Goal: Task Accomplishment & Management: Complete application form

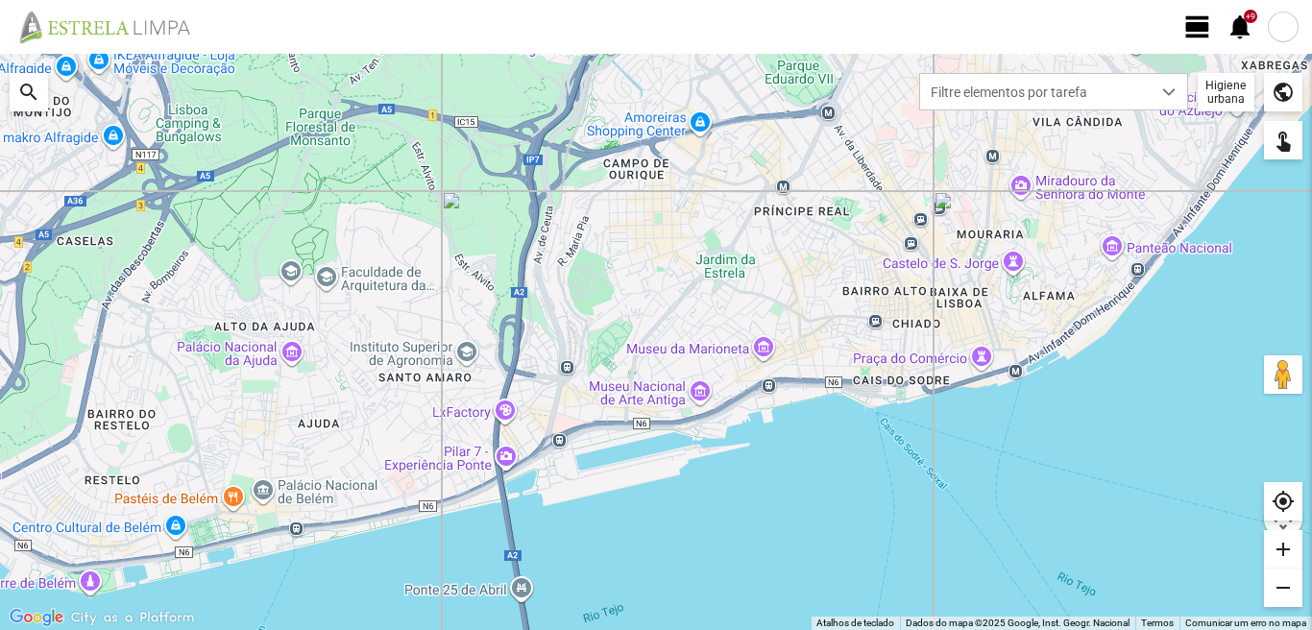
click at [1196, 32] on span "view_day" at bounding box center [1197, 26] width 29 height 29
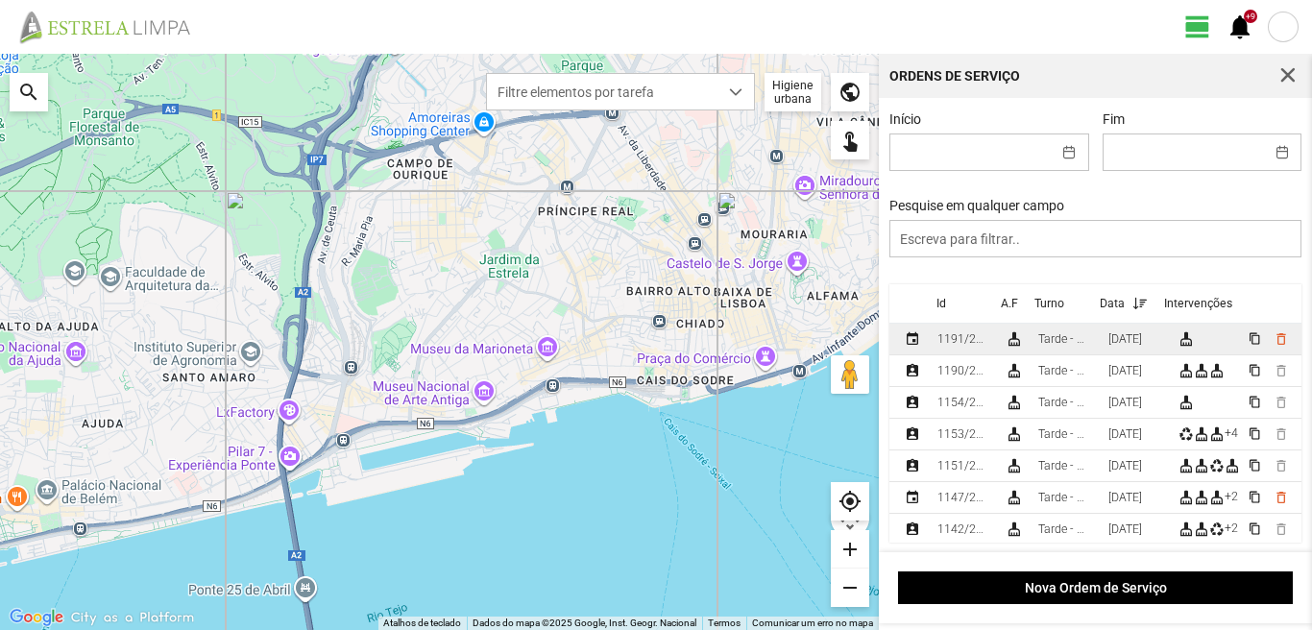
click at [1142, 346] on div "[DATE]" at bounding box center [1125, 338] width 34 height 13
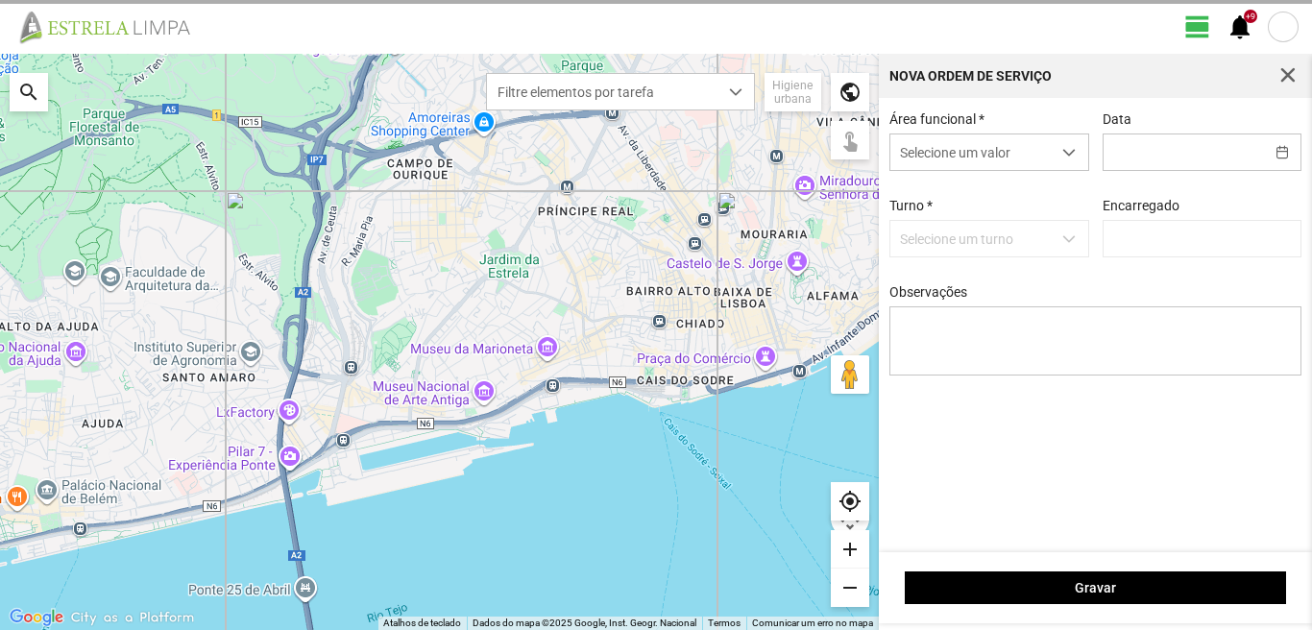
type input "[DATE]"
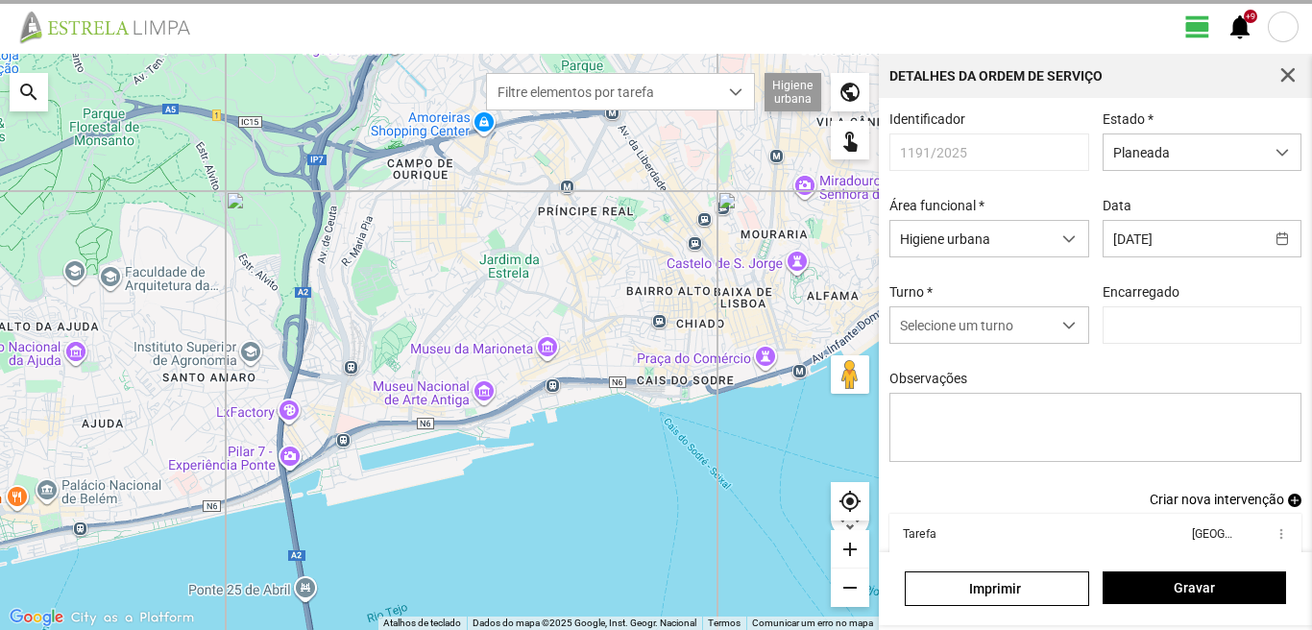
type input "[PERSON_NAME]"
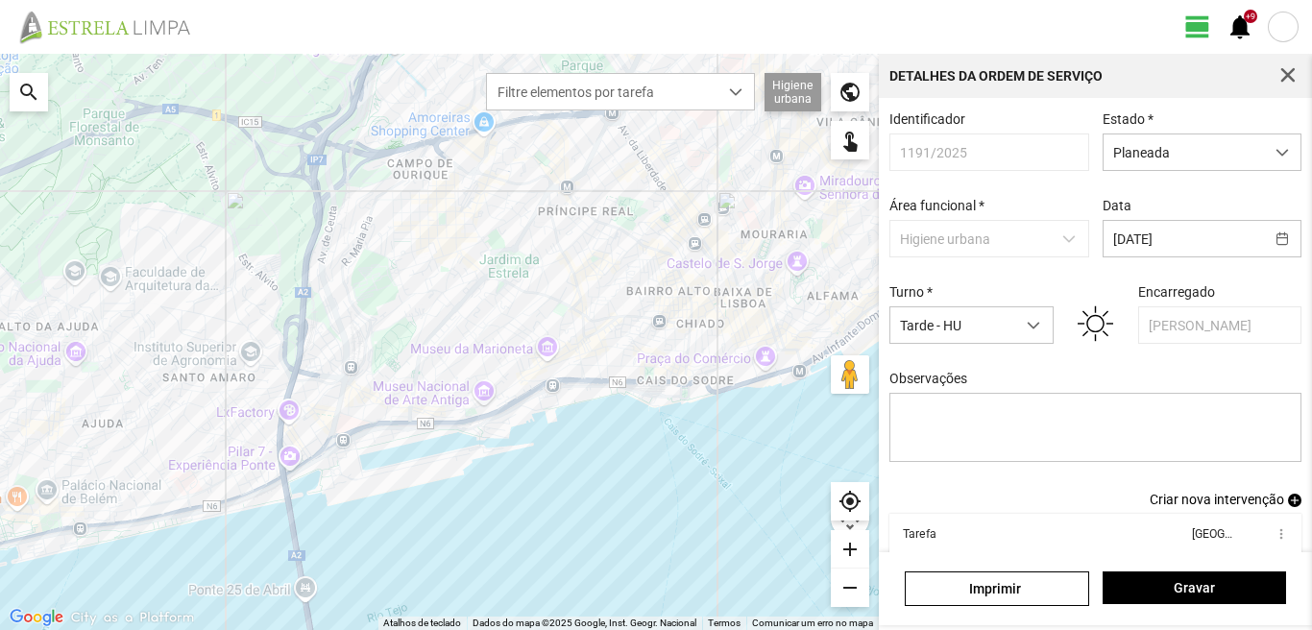
scroll to position [105, 0]
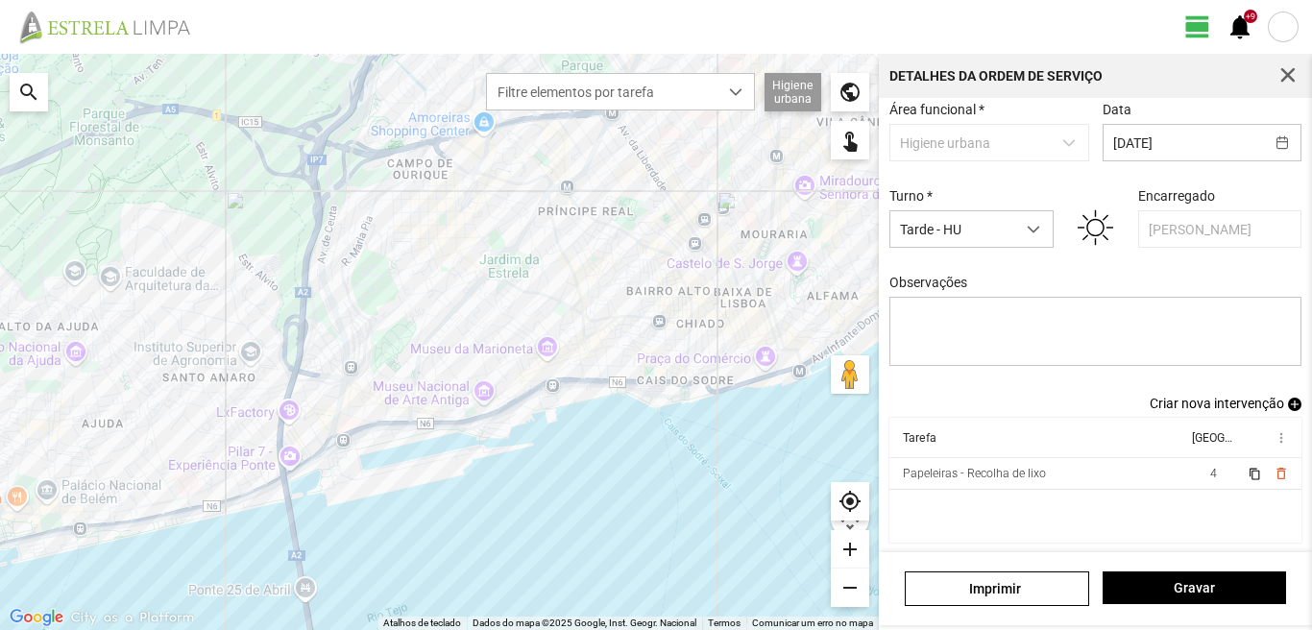
click at [1190, 403] on span "Criar nova intervenção" at bounding box center [1216, 403] width 134 height 15
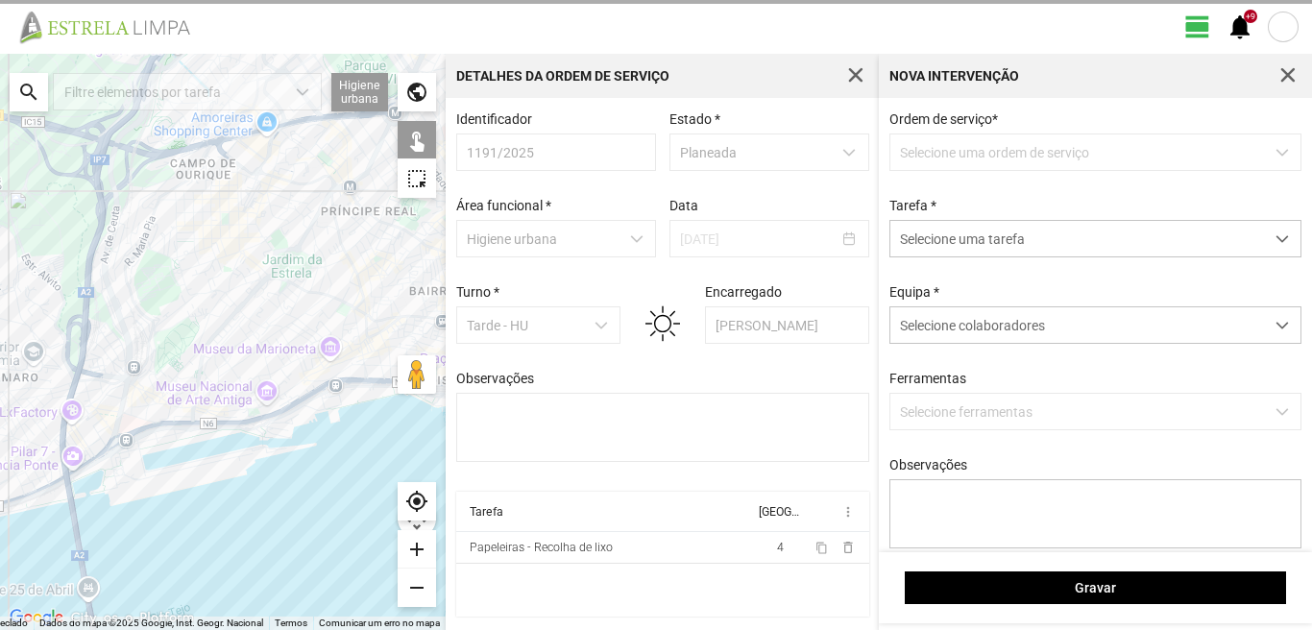
scroll to position [4, 0]
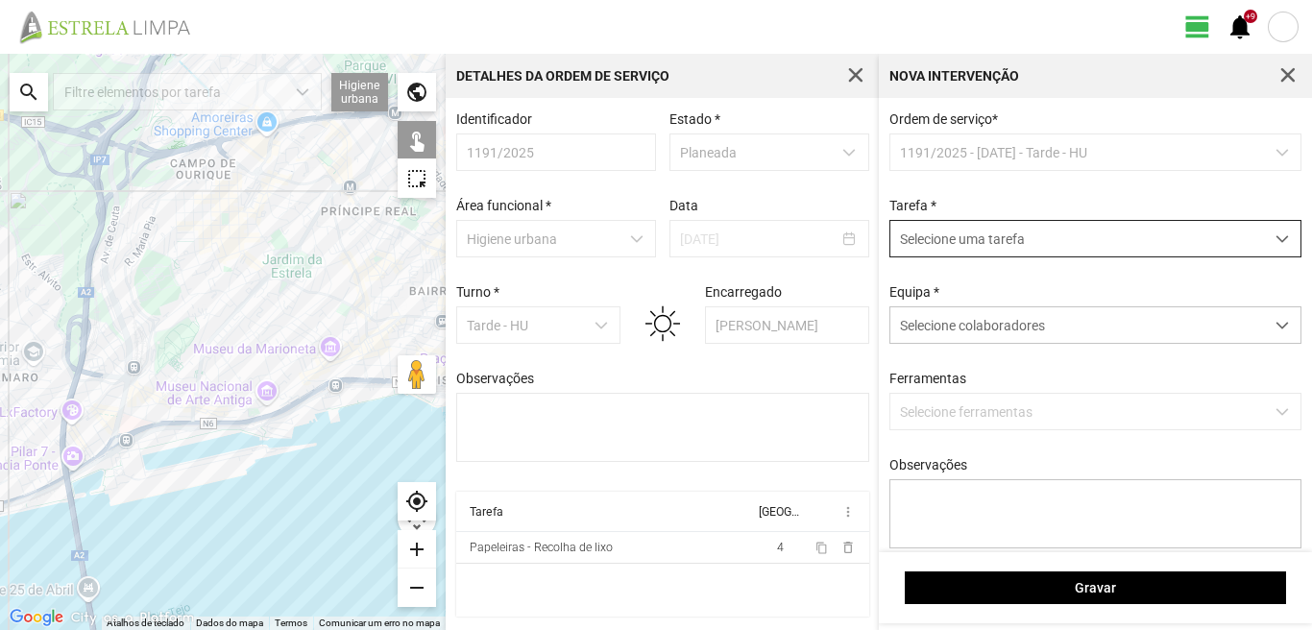
click at [1275, 240] on span "dropdown trigger" at bounding box center [1281, 238] width 13 height 13
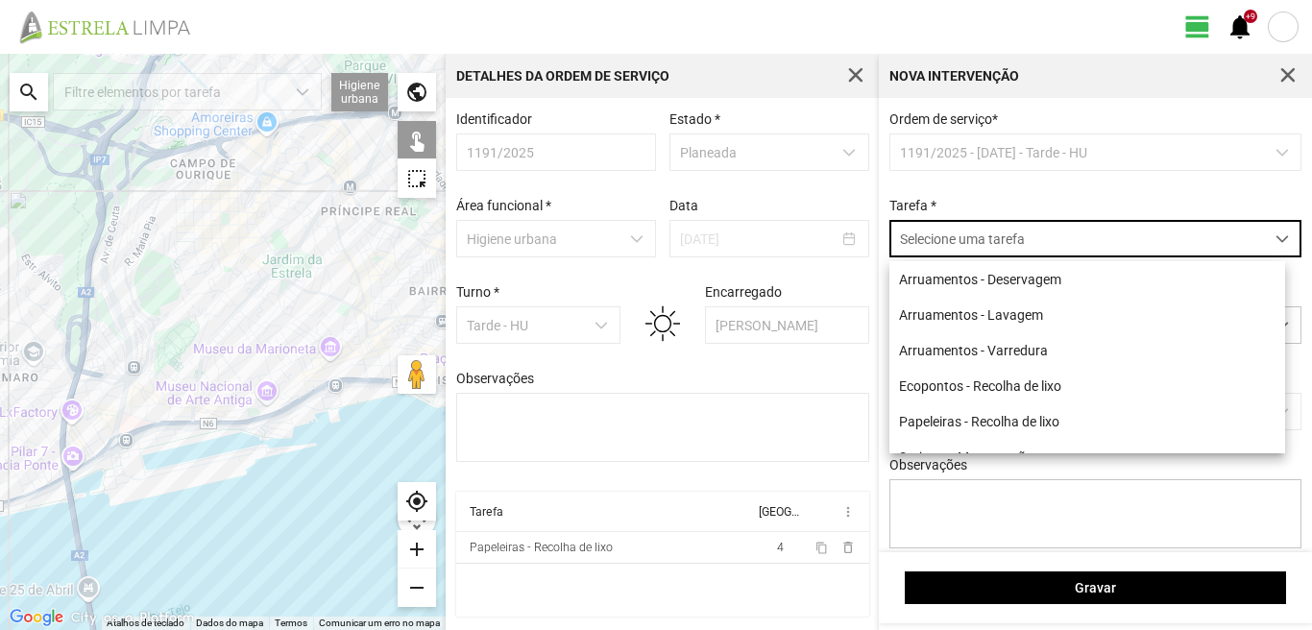
scroll to position [11, 85]
click at [1033, 275] on li "Arruamentos - Deservagem" at bounding box center [1087, 279] width 396 height 36
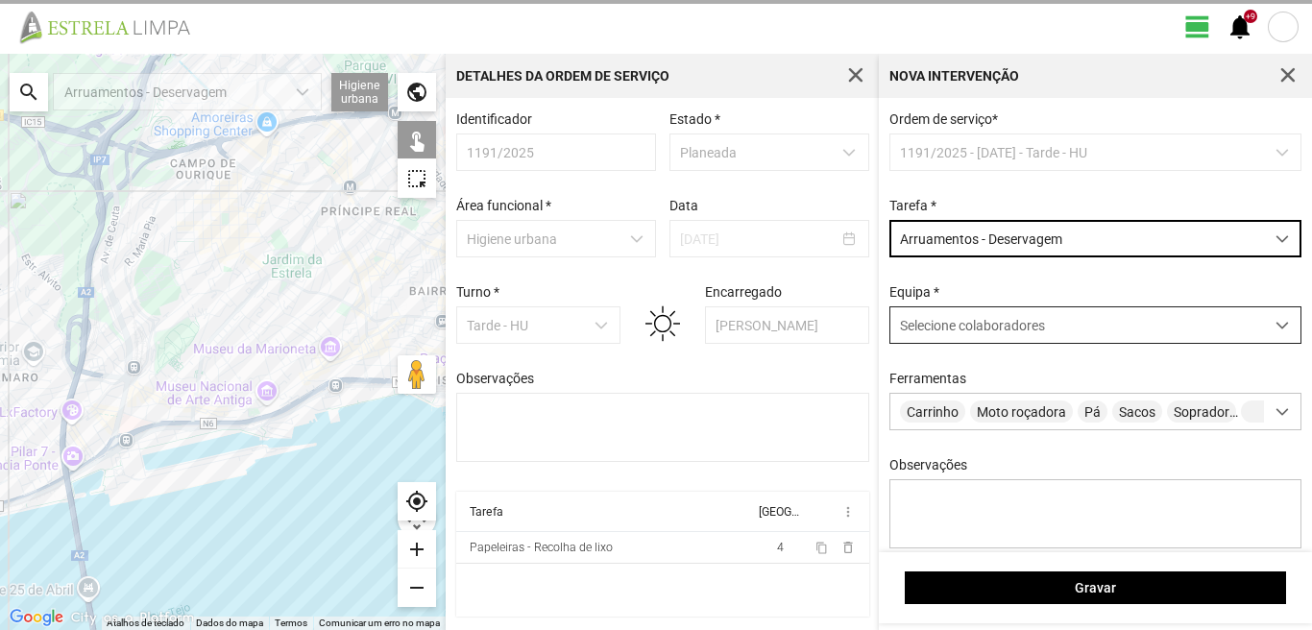
click at [1275, 325] on span at bounding box center [1281, 325] width 13 height 13
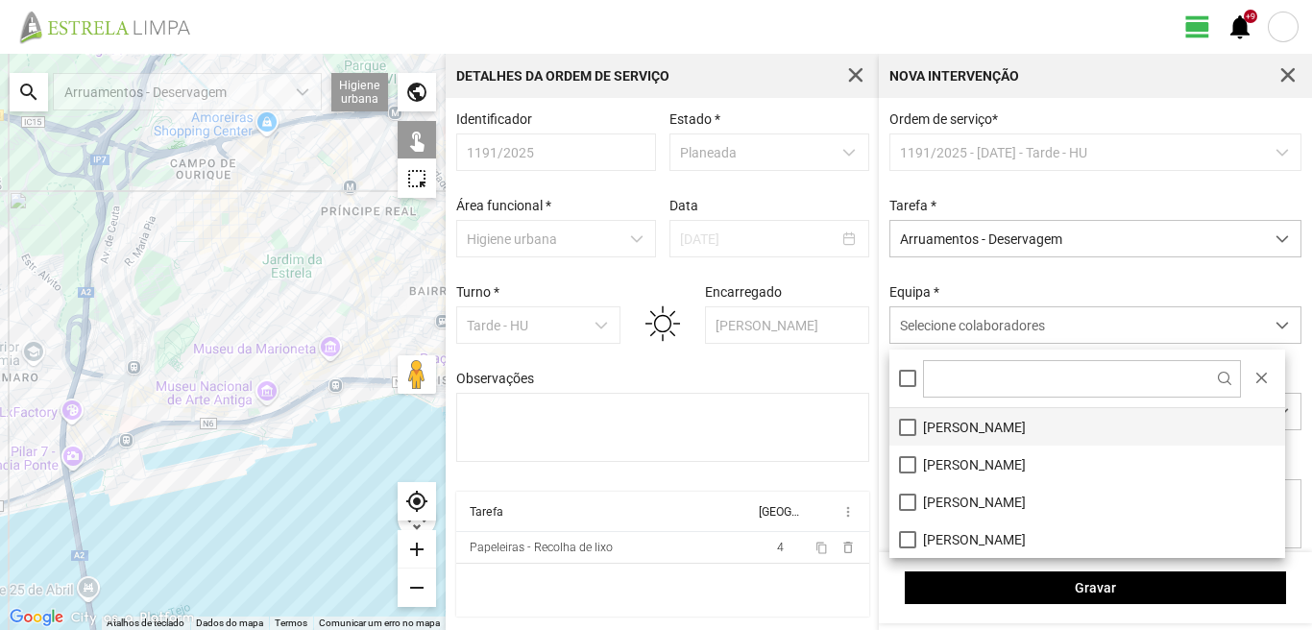
click at [904, 426] on li "[PERSON_NAME]" at bounding box center [1087, 426] width 396 height 37
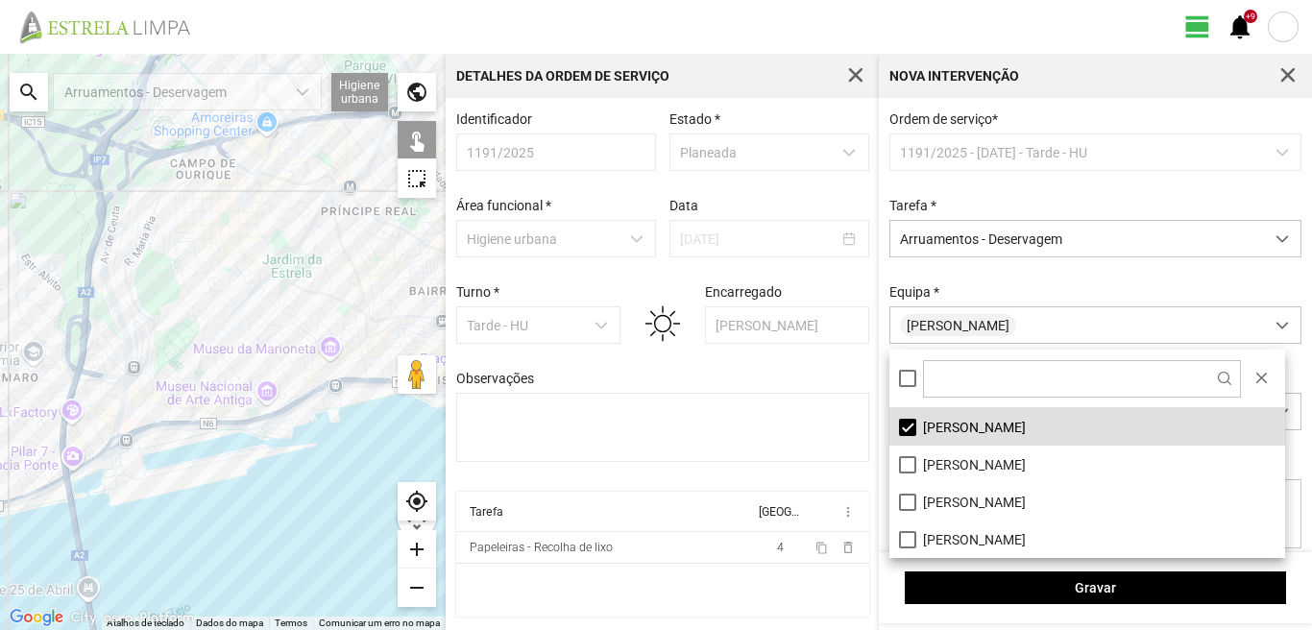
click at [778, 589] on cdk-virtual-scroll-viewport "Tarefa Equipa more_vert Papeleiras - Recolha de lixo 4 content_copy delete_outl…" at bounding box center [662, 554] width 413 height 125
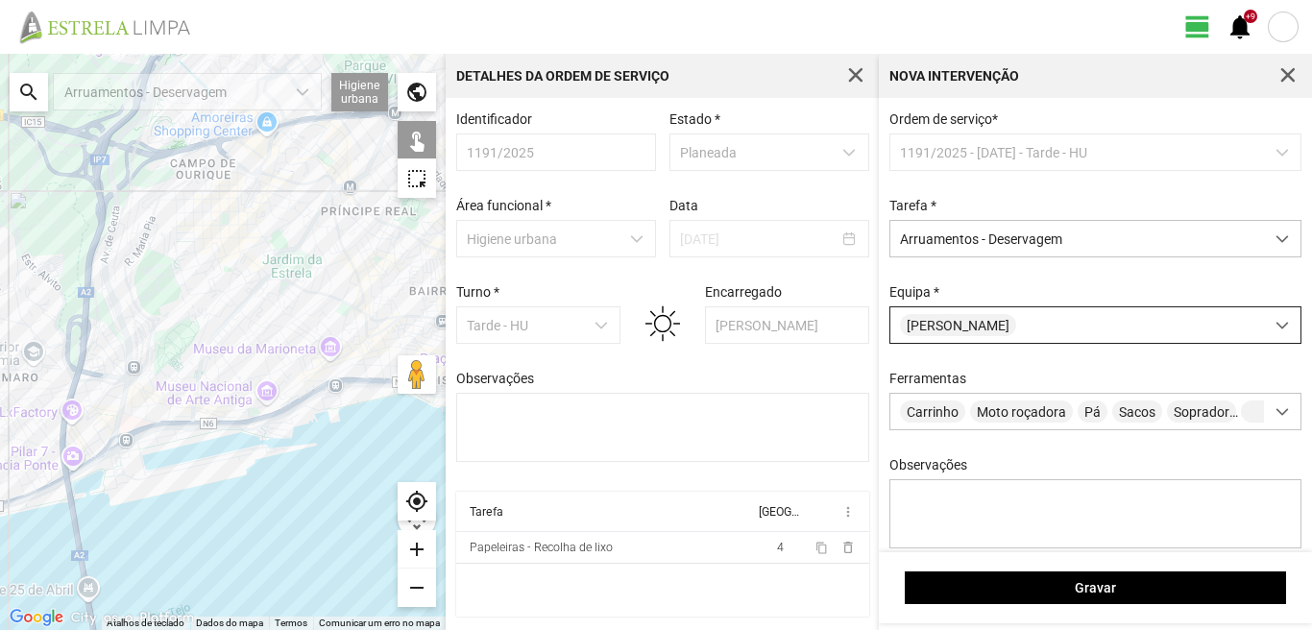
click at [1275, 326] on span at bounding box center [1281, 325] width 13 height 13
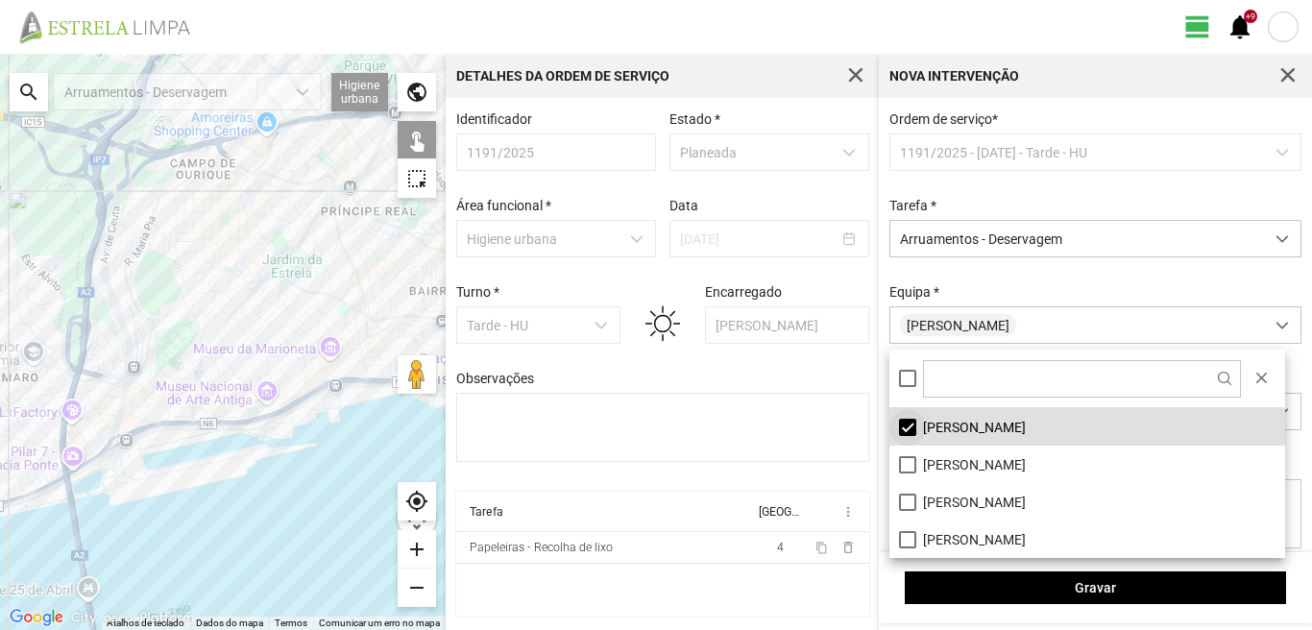
click at [899, 424] on li "[PERSON_NAME]" at bounding box center [1087, 426] width 396 height 37
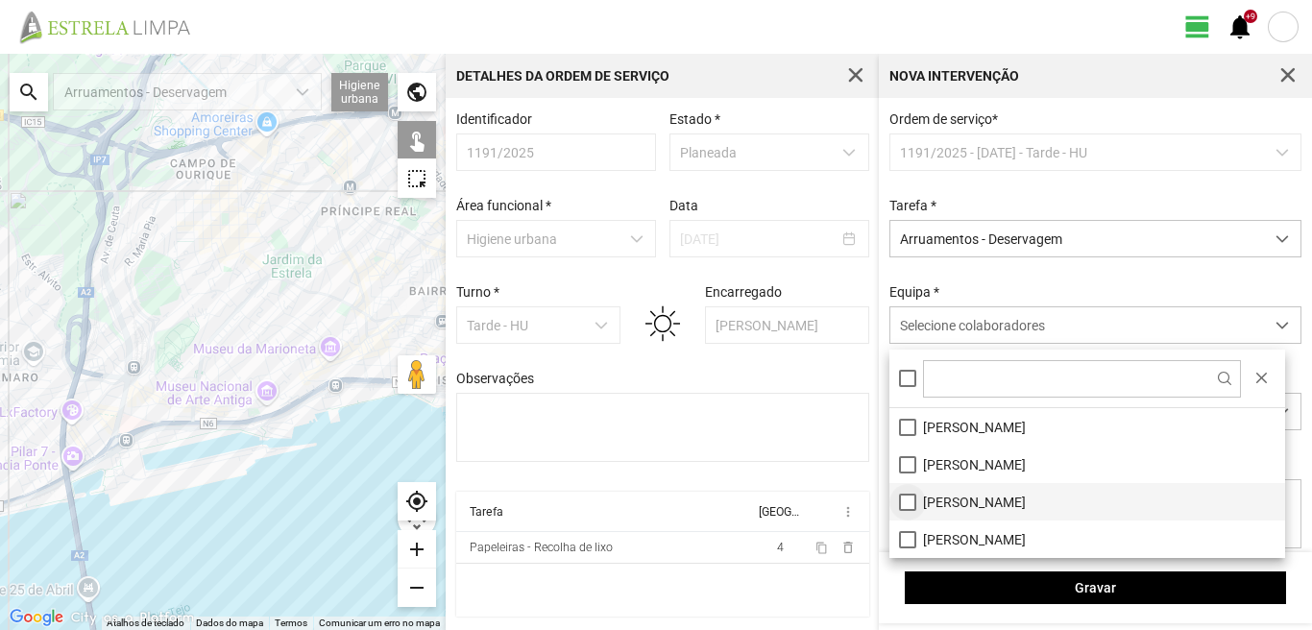
click at [910, 496] on li "[PERSON_NAME]" at bounding box center [1087, 501] width 396 height 37
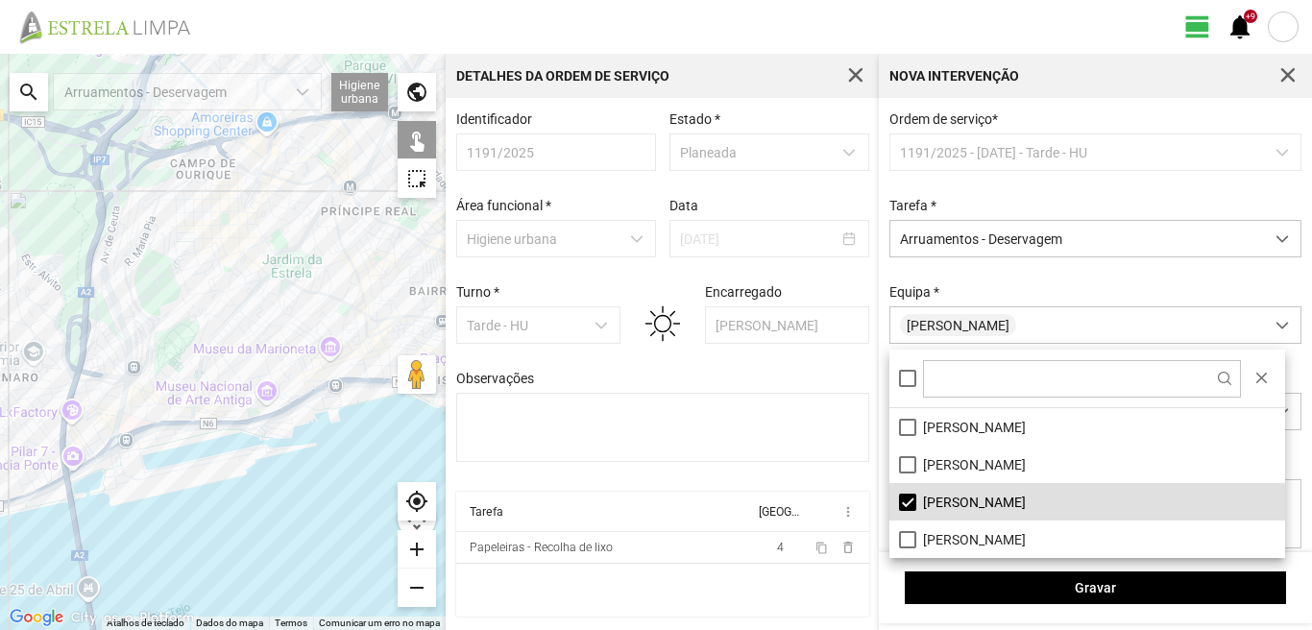
click at [1010, 17] on fbc-header "view_day +9 notifications" at bounding box center [656, 27] width 1312 height 54
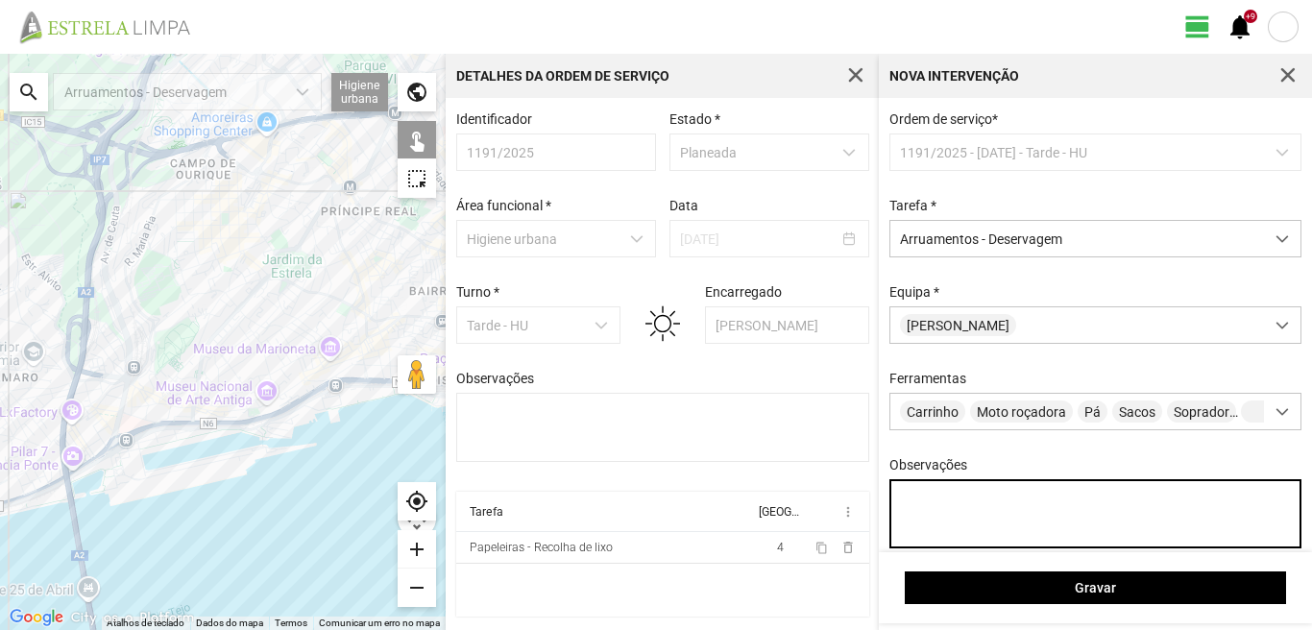
click at [944, 519] on textarea "Observações" at bounding box center [1095, 513] width 413 height 69
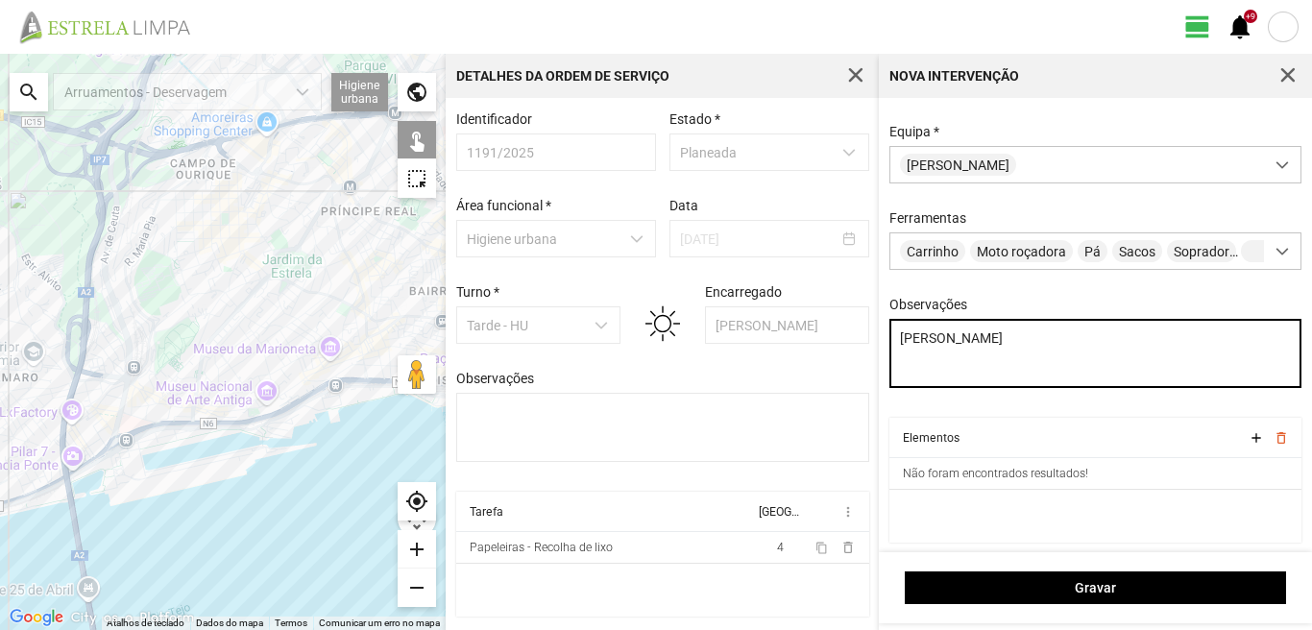
type textarea "[PERSON_NAME]"
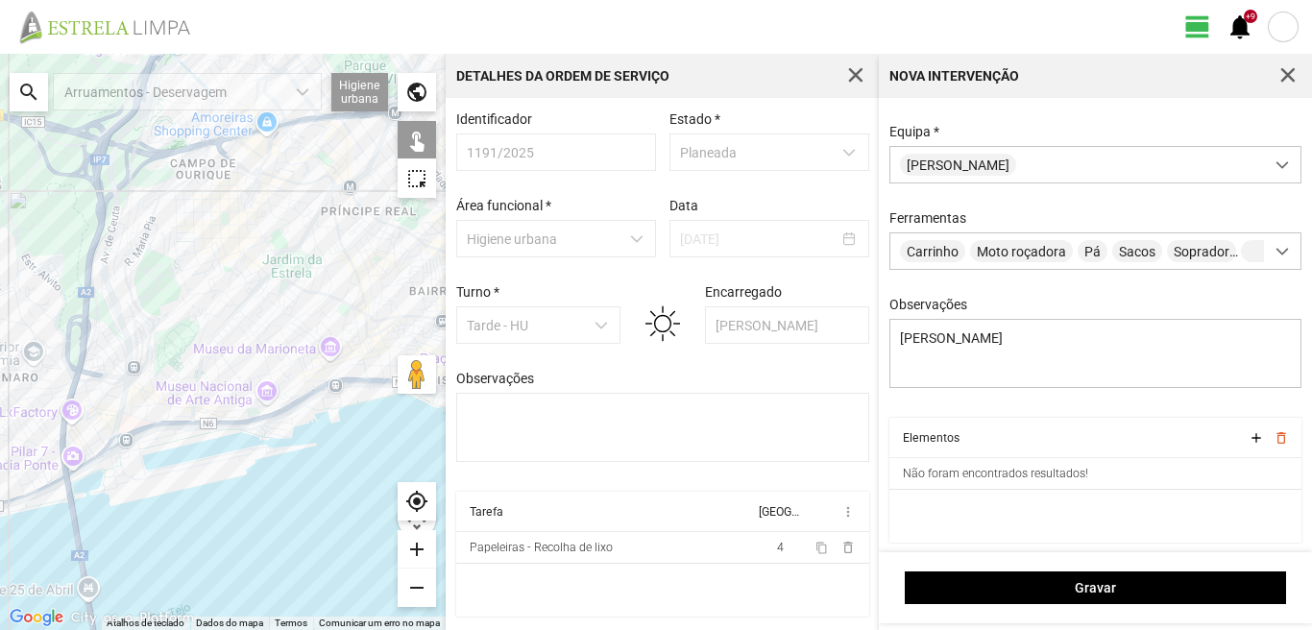
click at [28, 87] on div "search" at bounding box center [29, 92] width 38 height 38
click at [88, 88] on input "text" at bounding box center [192, 92] width 288 height 38
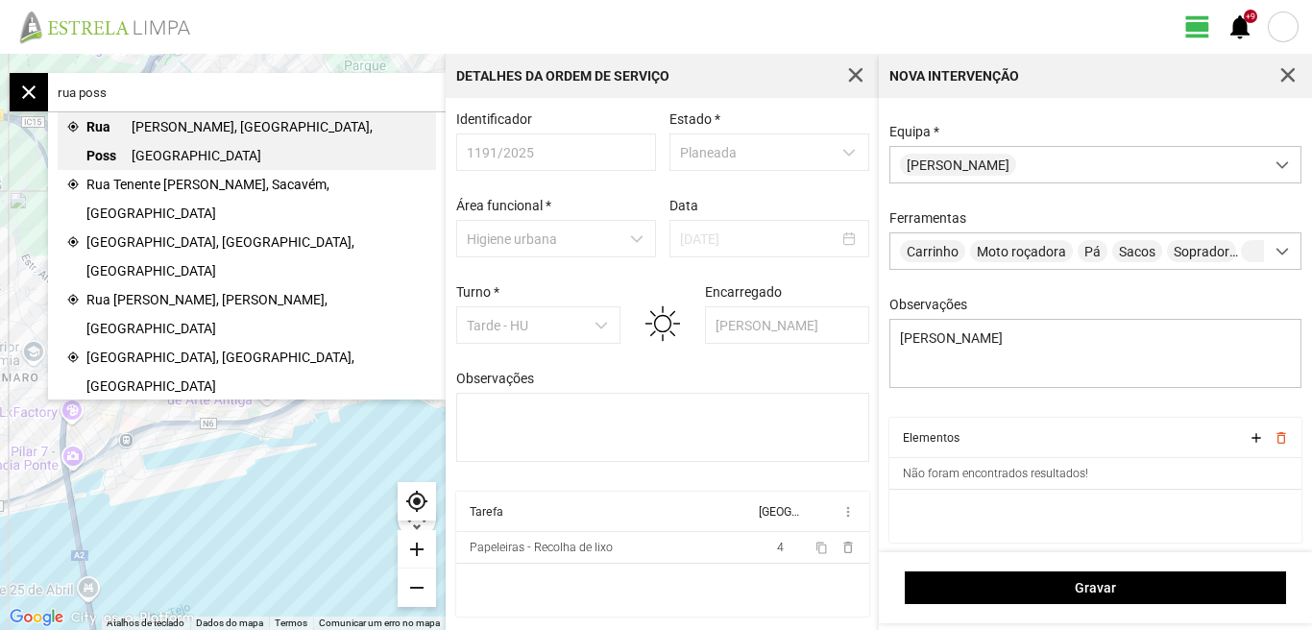
click at [208, 128] on span "[PERSON_NAME], [GEOGRAPHIC_DATA], [GEOGRAPHIC_DATA]" at bounding box center [280, 141] width 296 height 58
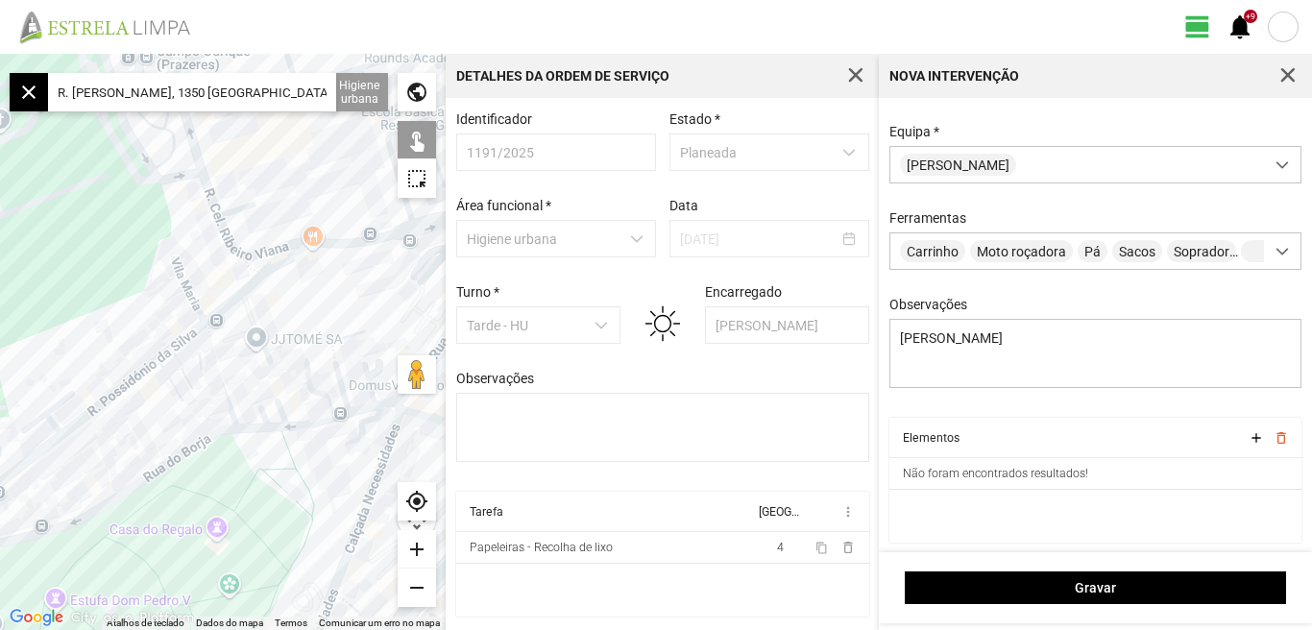
drag, startPoint x: 291, startPoint y: 302, endPoint x: 316, endPoint y: 284, distance: 30.9
click at [316, 284] on div at bounding box center [223, 342] width 446 height 576
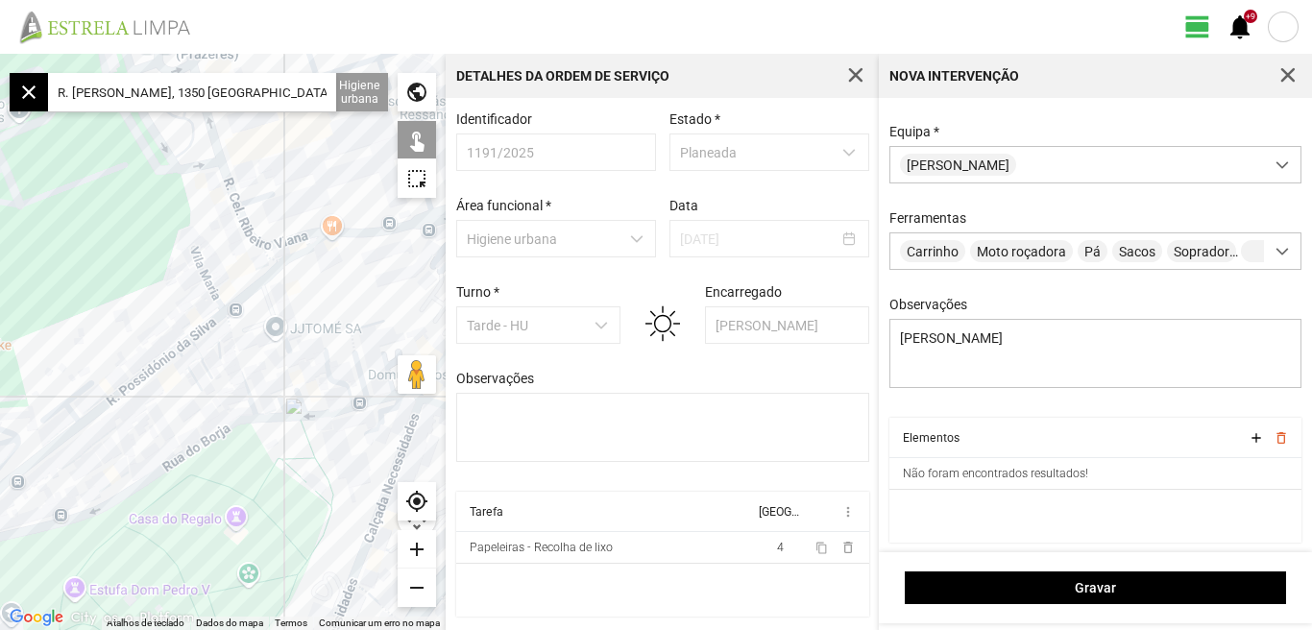
click at [316, 284] on div at bounding box center [223, 342] width 446 height 576
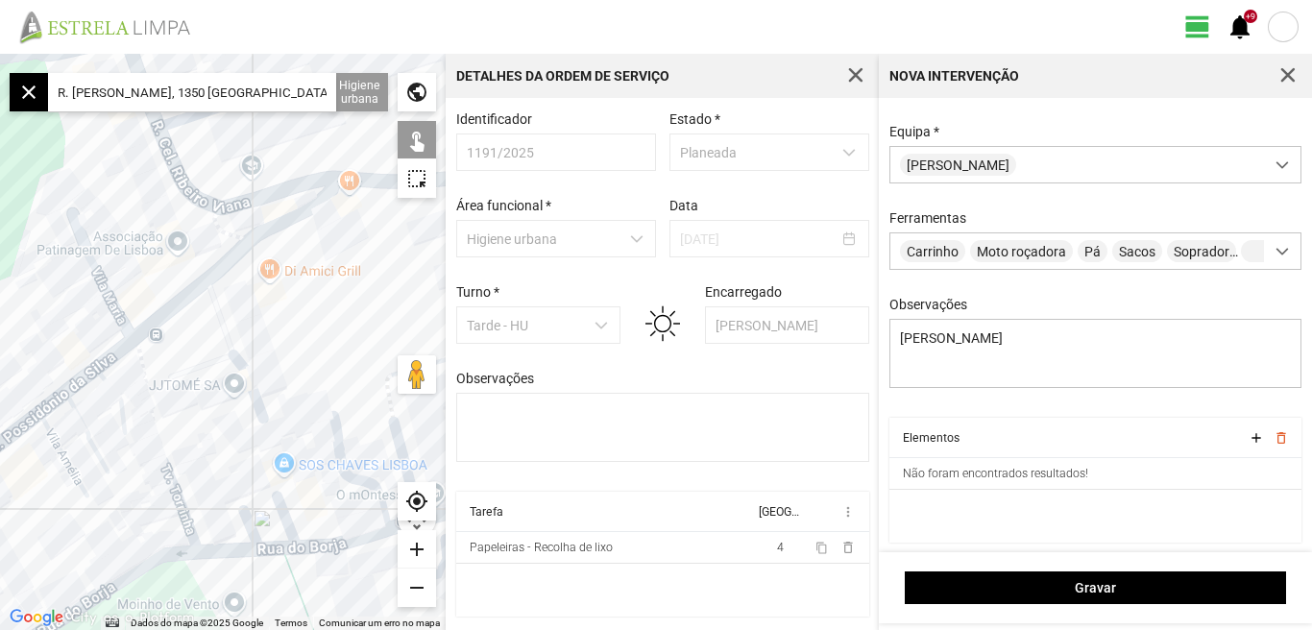
click at [123, 325] on div at bounding box center [223, 342] width 446 height 576
click at [106, 361] on div at bounding box center [223, 342] width 446 height 576
click at [80, 414] on div at bounding box center [223, 342] width 446 height 576
drag, startPoint x: 32, startPoint y: 503, endPoint x: 105, endPoint y: 459, distance: 85.3
click at [104, 461] on div at bounding box center [223, 342] width 446 height 576
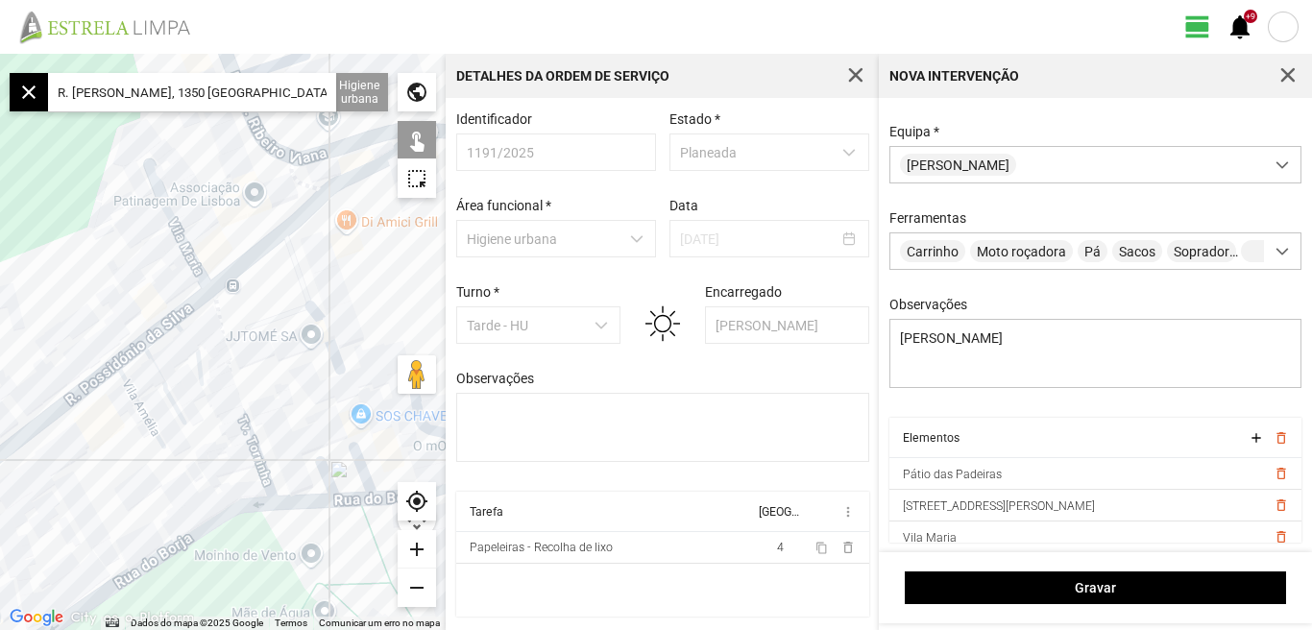
click at [105, 459] on div at bounding box center [223, 342] width 446 height 576
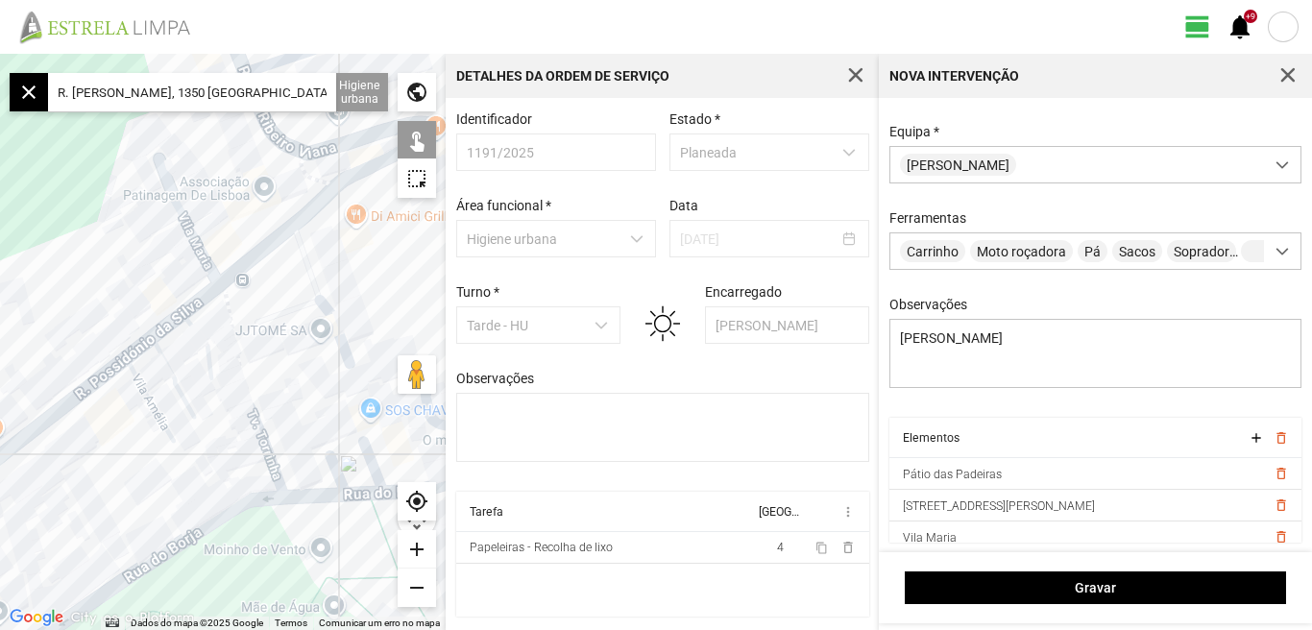
click at [60, 407] on div at bounding box center [223, 342] width 446 height 576
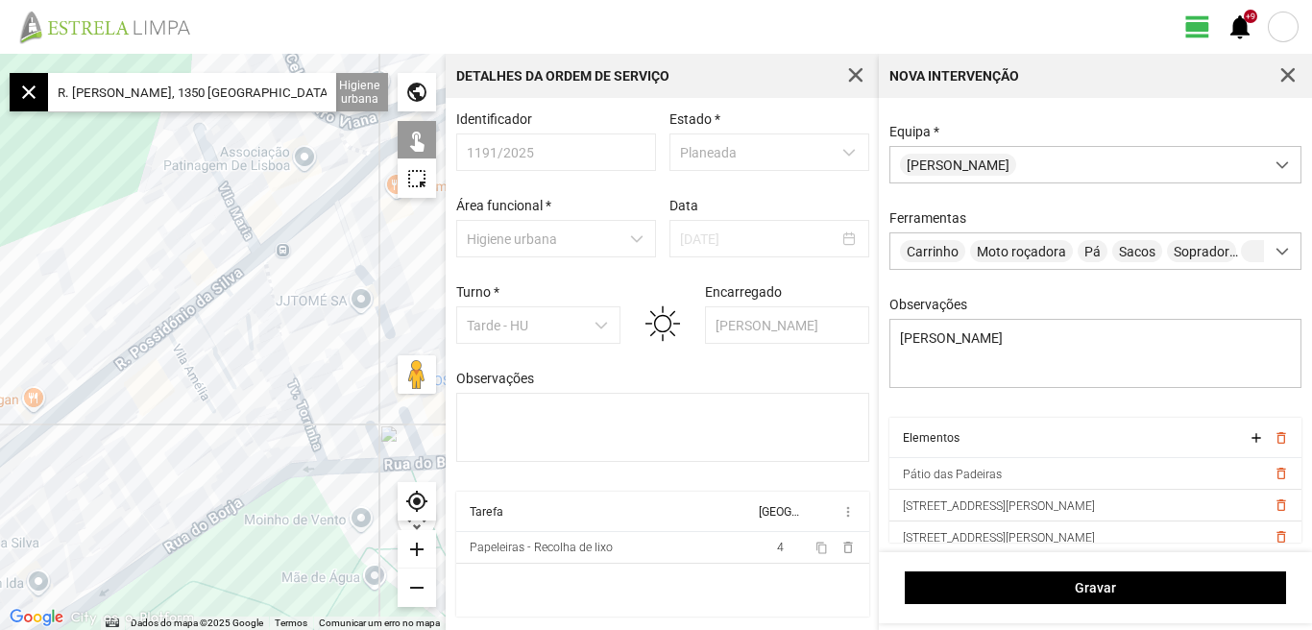
drag, startPoint x: 59, startPoint y: 472, endPoint x: 111, endPoint y: 432, distance: 66.5
click at [109, 436] on div at bounding box center [223, 342] width 446 height 576
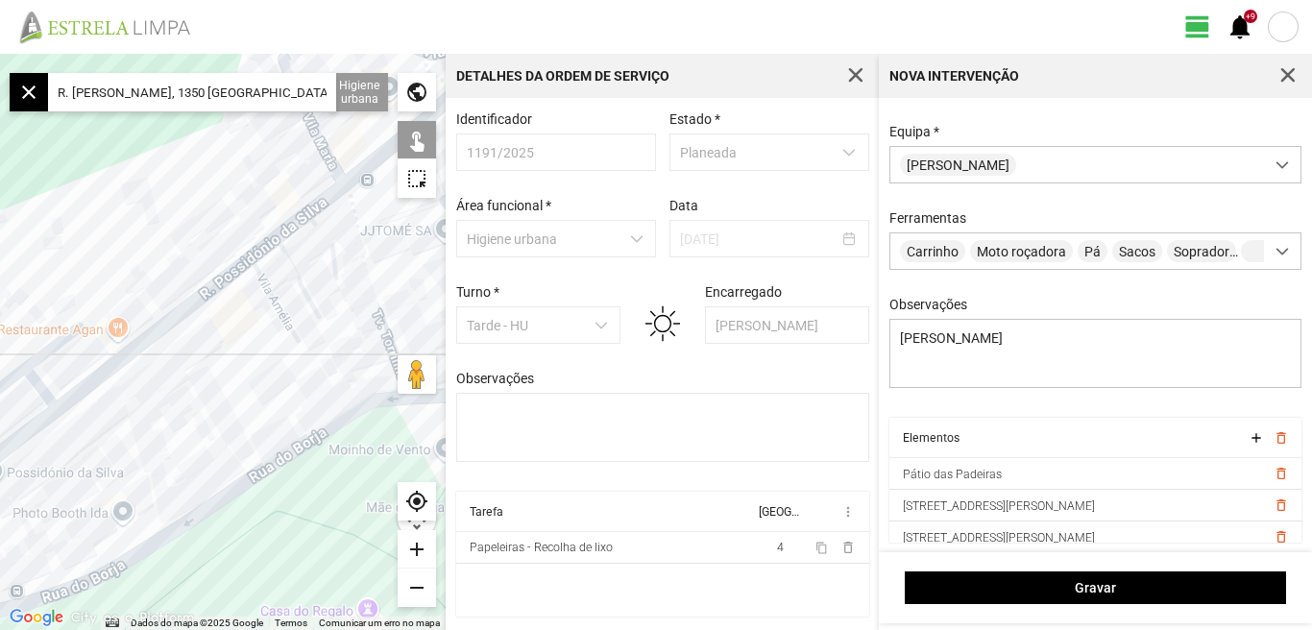
drag, startPoint x: 98, startPoint y: 440, endPoint x: 208, endPoint y: 397, distance: 118.6
click at [154, 419] on div at bounding box center [223, 342] width 446 height 576
click at [166, 413] on div at bounding box center [223, 342] width 446 height 576
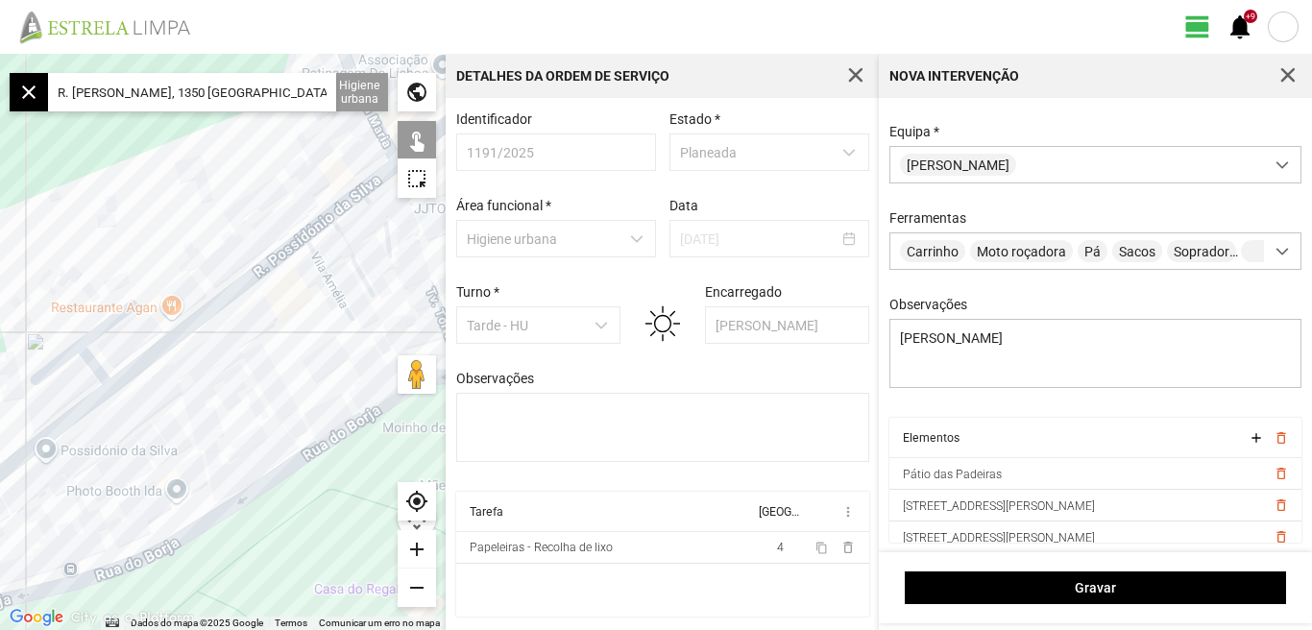
click at [137, 341] on div at bounding box center [223, 342] width 446 height 576
click at [131, 374] on div at bounding box center [223, 342] width 446 height 576
click at [87, 408] on div at bounding box center [223, 342] width 446 height 576
click at [97, 371] on div at bounding box center [223, 342] width 446 height 576
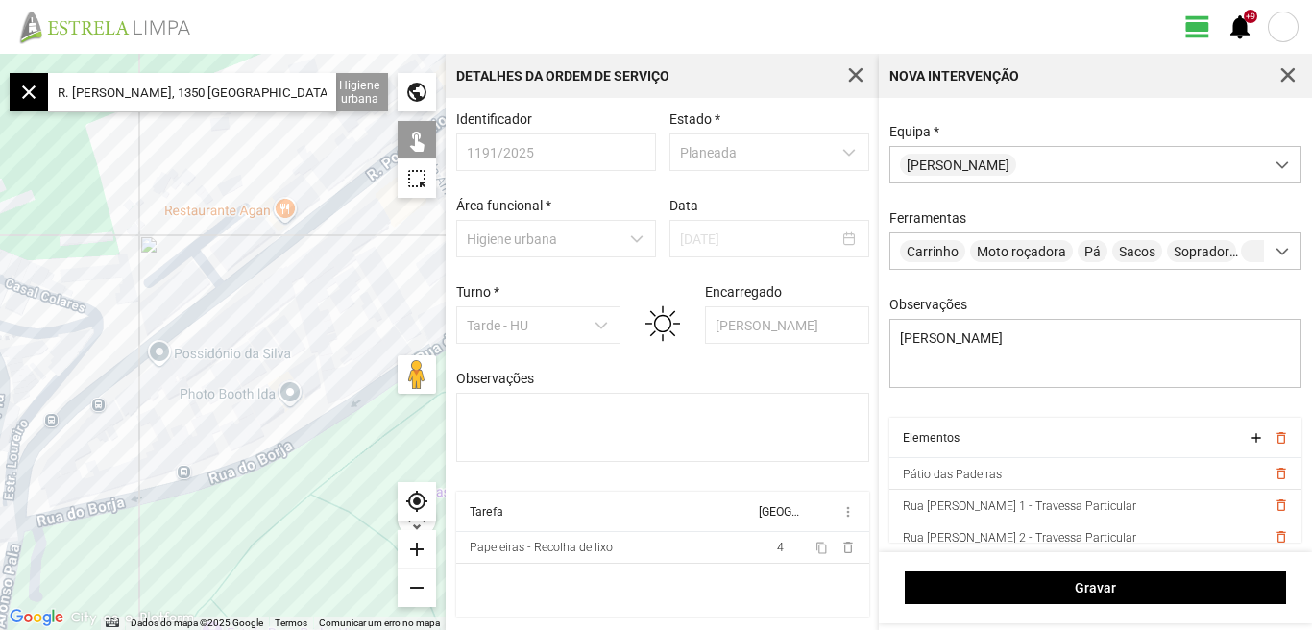
drag, startPoint x: 228, startPoint y: 376, endPoint x: 358, endPoint y: 267, distance: 170.4
click at [356, 271] on div at bounding box center [223, 342] width 446 height 576
click at [358, 267] on div at bounding box center [223, 342] width 446 height 576
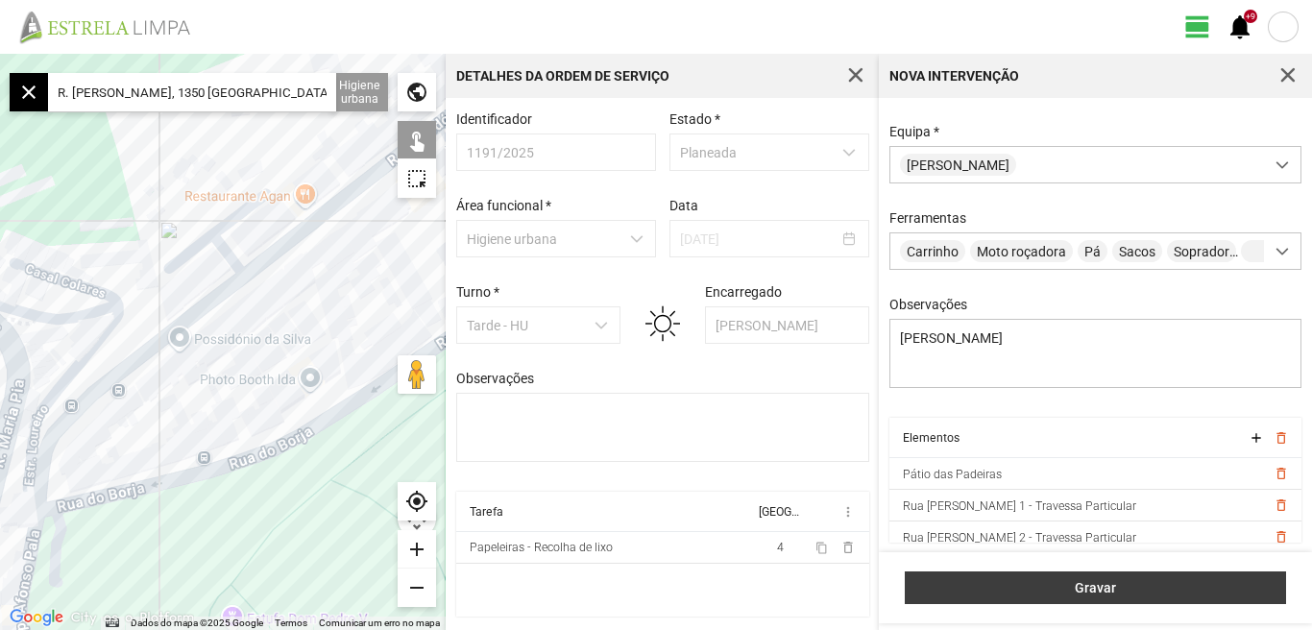
click at [1098, 589] on span "Gravar" at bounding box center [1095, 587] width 361 height 15
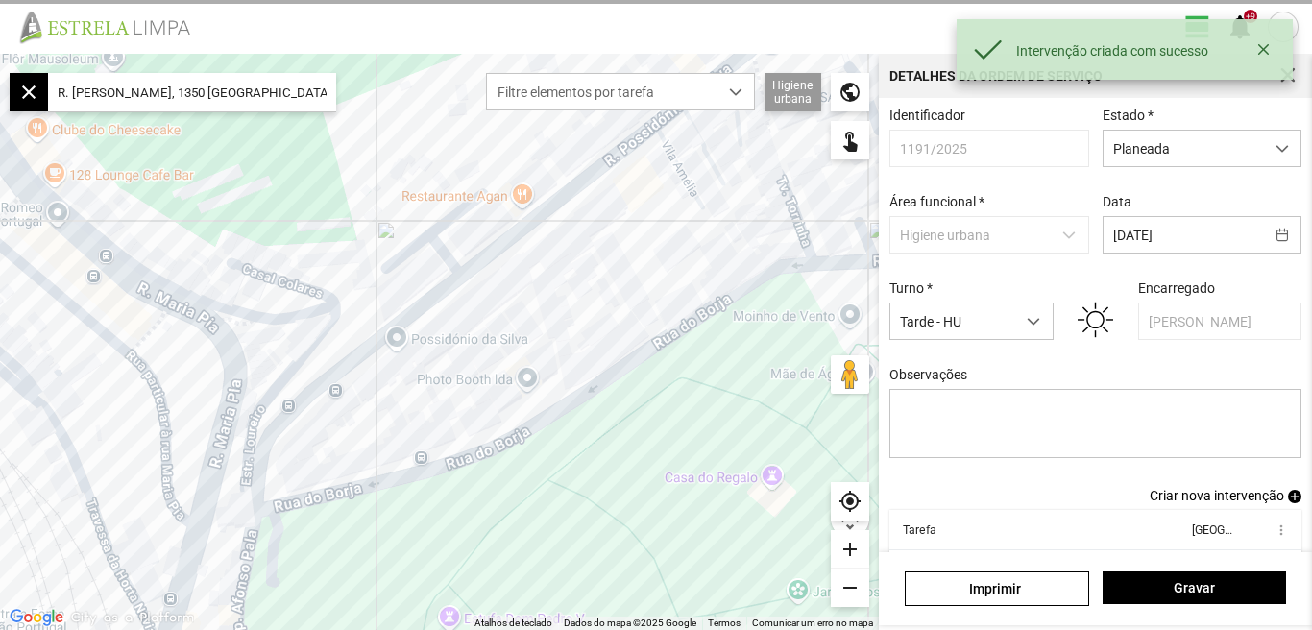
click at [1222, 502] on span "Criar nova intervenção" at bounding box center [1216, 495] width 134 height 15
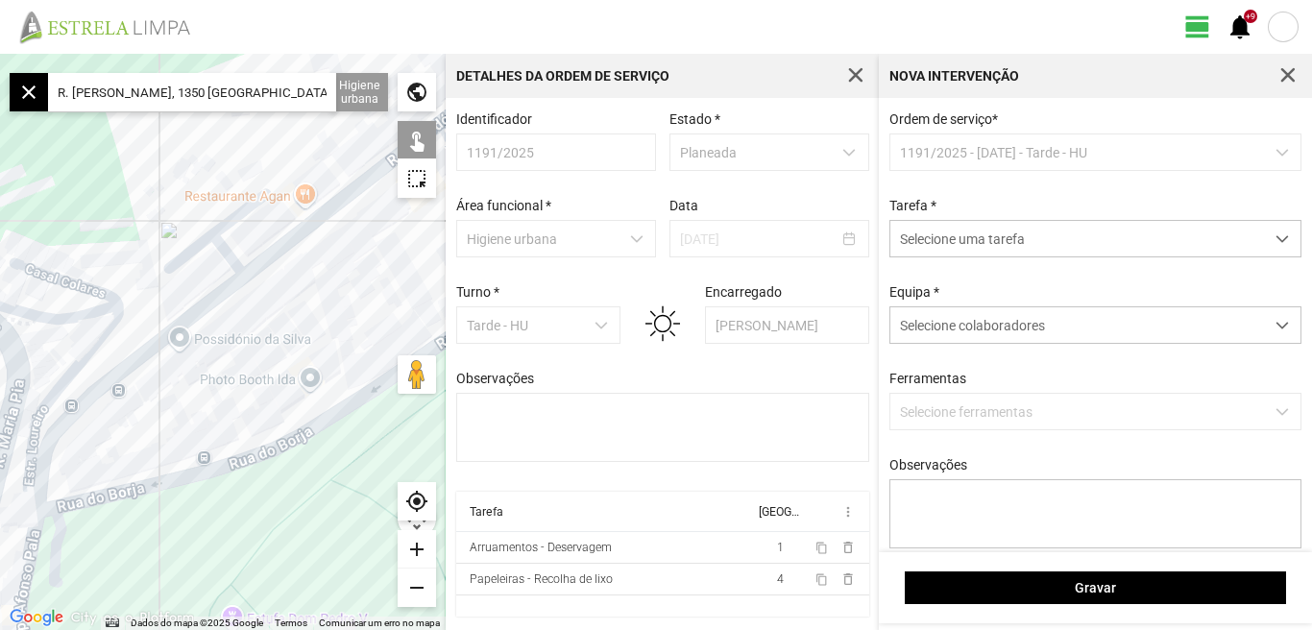
click at [326, 91] on input "R. [PERSON_NAME], 1350 [GEOGRAPHIC_DATA], [GEOGRAPHIC_DATA]" at bounding box center [192, 92] width 288 height 38
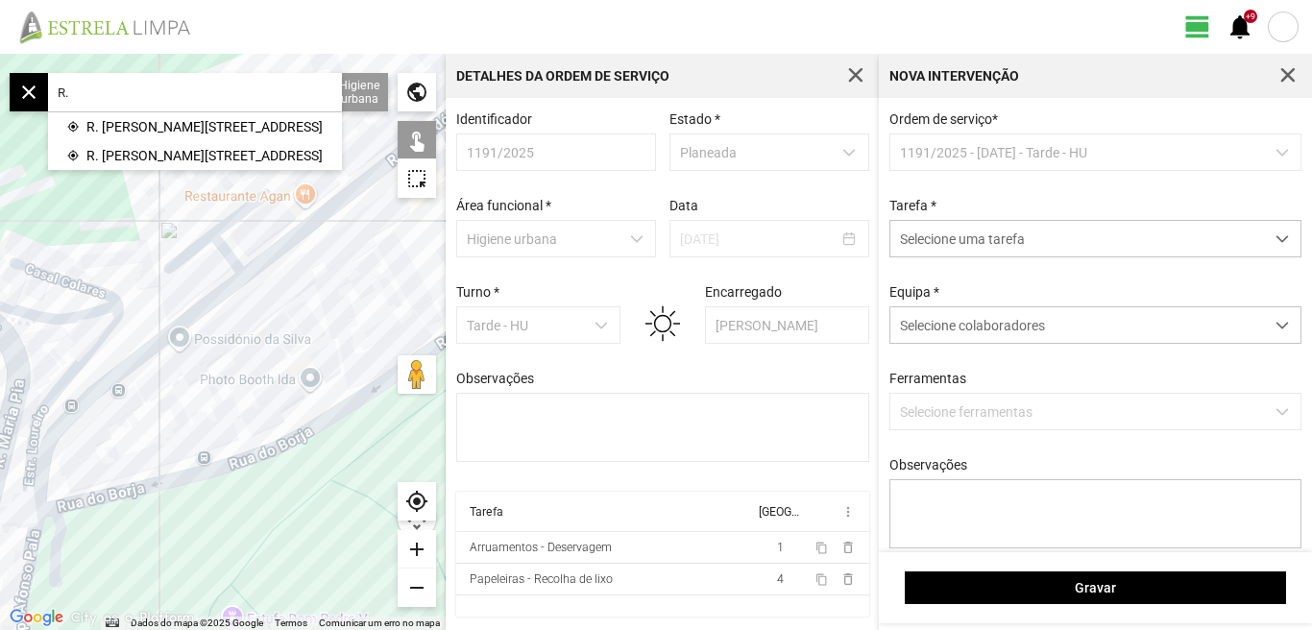
type input "R"
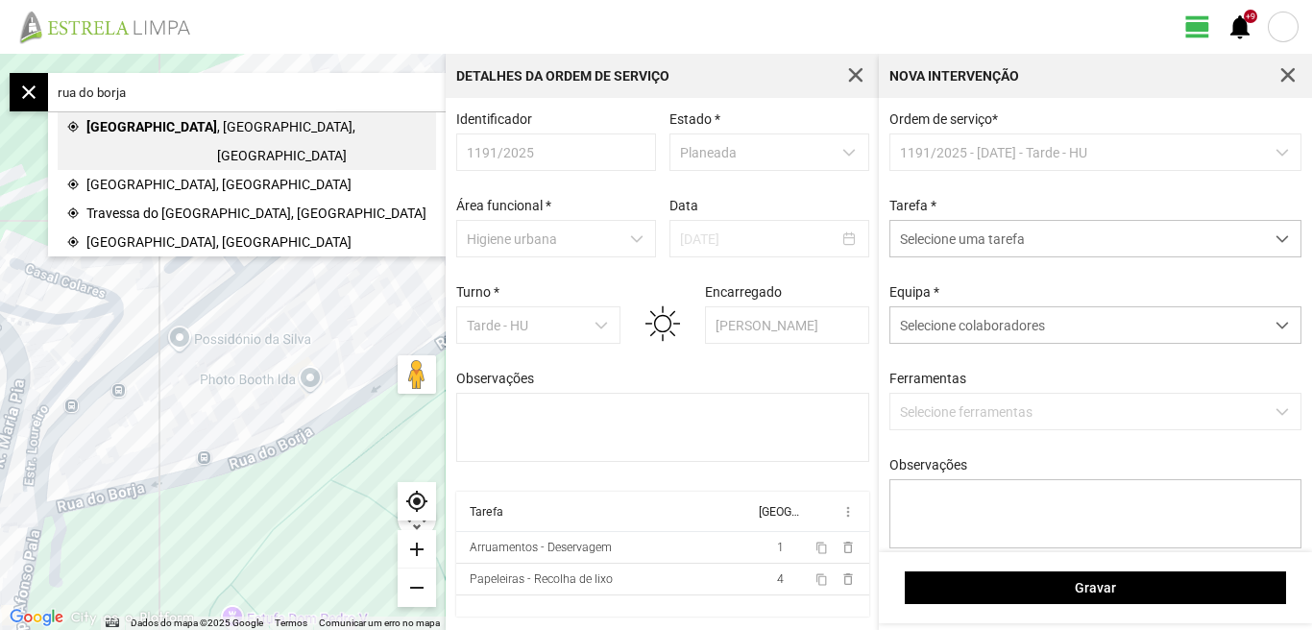
click at [217, 132] on span ", [GEOGRAPHIC_DATA], [GEOGRAPHIC_DATA]" at bounding box center [321, 141] width 209 height 58
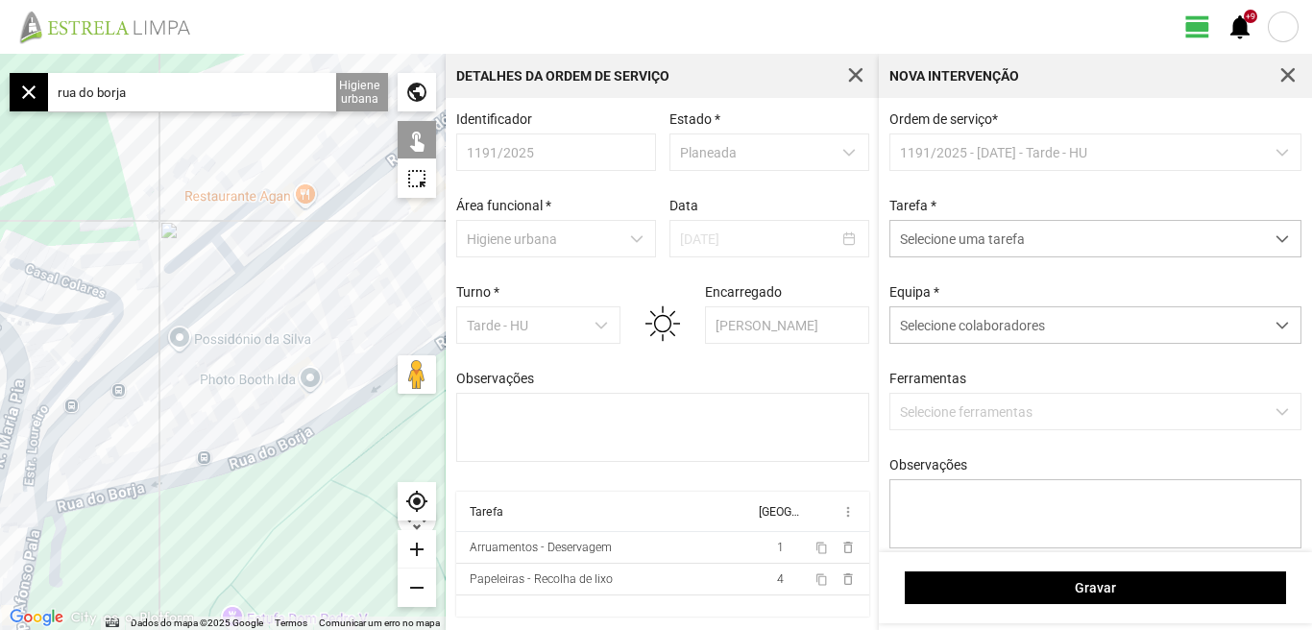
type input "[STREET_ADDRESS]"
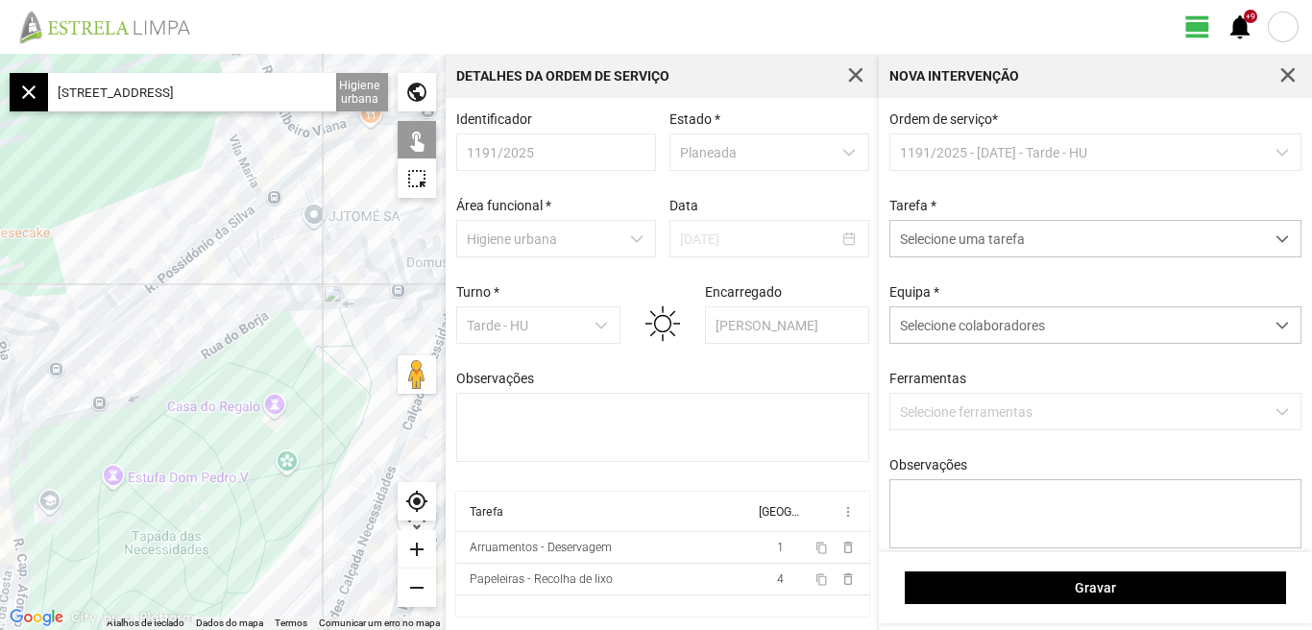
click at [417, 554] on div "add" at bounding box center [417, 549] width 38 height 38
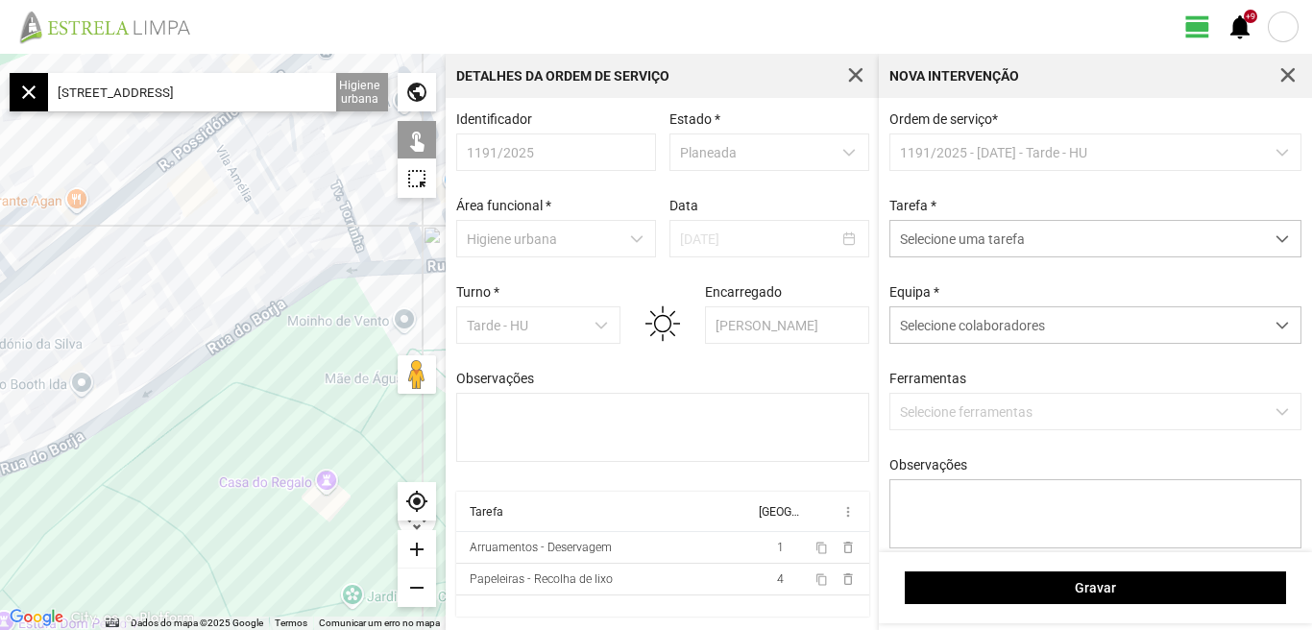
click at [417, 554] on div "add" at bounding box center [417, 549] width 38 height 38
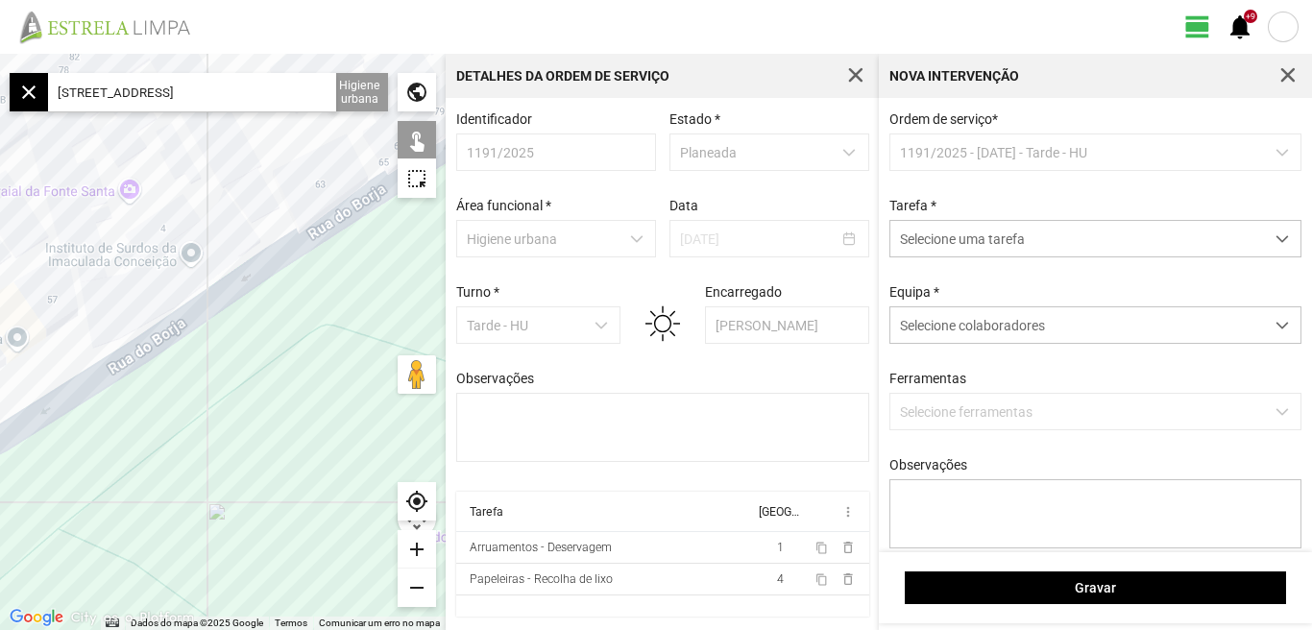
drag, startPoint x: 207, startPoint y: 262, endPoint x: 292, endPoint y: 150, distance: 140.6
click at [291, 151] on div at bounding box center [223, 342] width 446 height 576
click at [414, 588] on div "remove" at bounding box center [417, 587] width 38 height 38
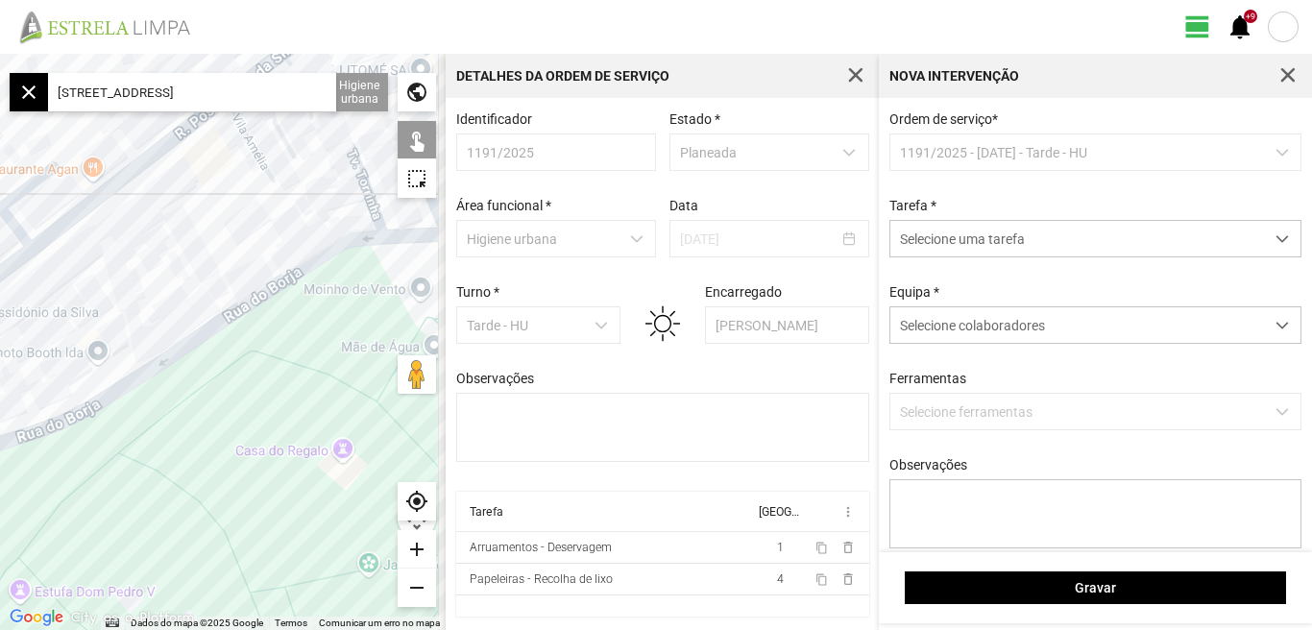
drag, startPoint x: 290, startPoint y: 394, endPoint x: 172, endPoint y: 439, distance: 126.4
click at [172, 450] on div at bounding box center [223, 342] width 446 height 576
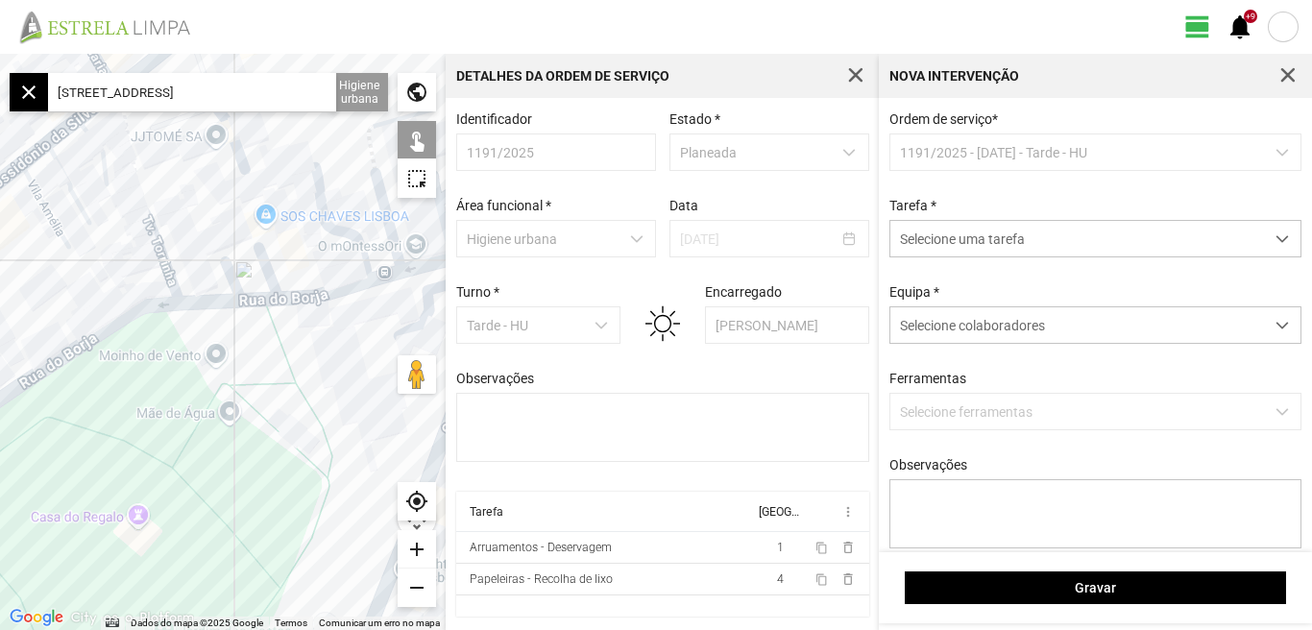
drag, startPoint x: 205, startPoint y: 401, endPoint x: 116, endPoint y: 424, distance: 91.3
click at [116, 424] on div at bounding box center [223, 342] width 446 height 576
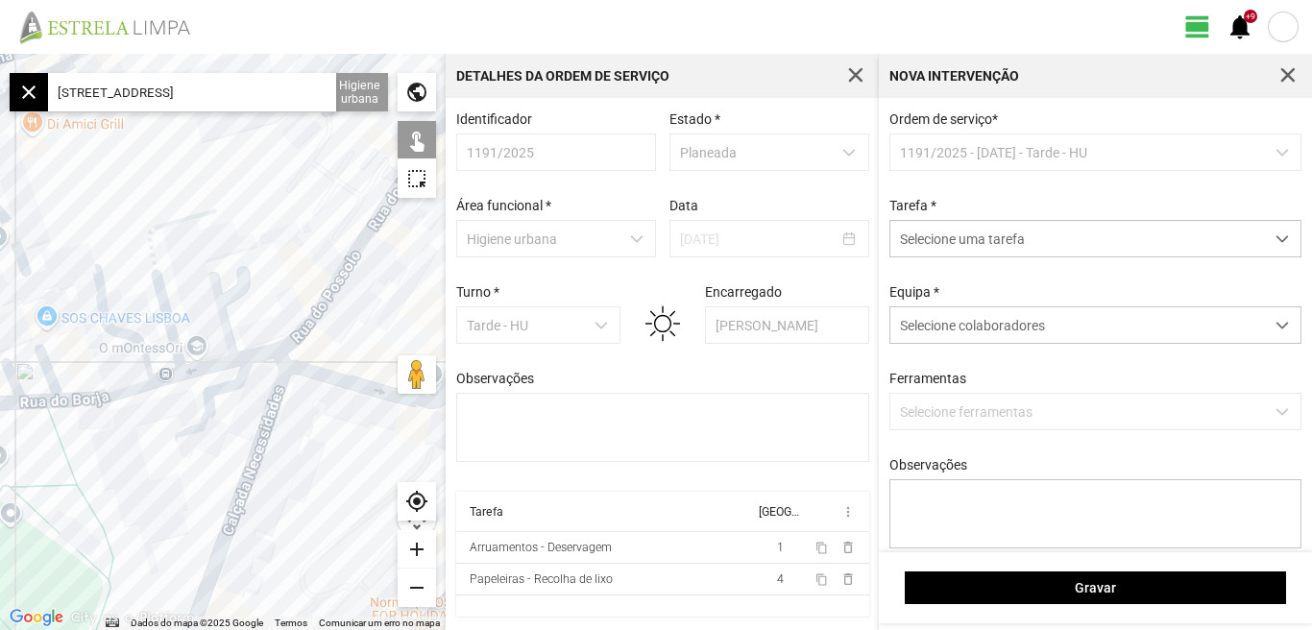
drag, startPoint x: 208, startPoint y: 366, endPoint x: 111, endPoint y: 441, distance: 122.5
click at [111, 441] on div at bounding box center [223, 342] width 446 height 576
click at [423, 548] on div "add" at bounding box center [417, 549] width 38 height 38
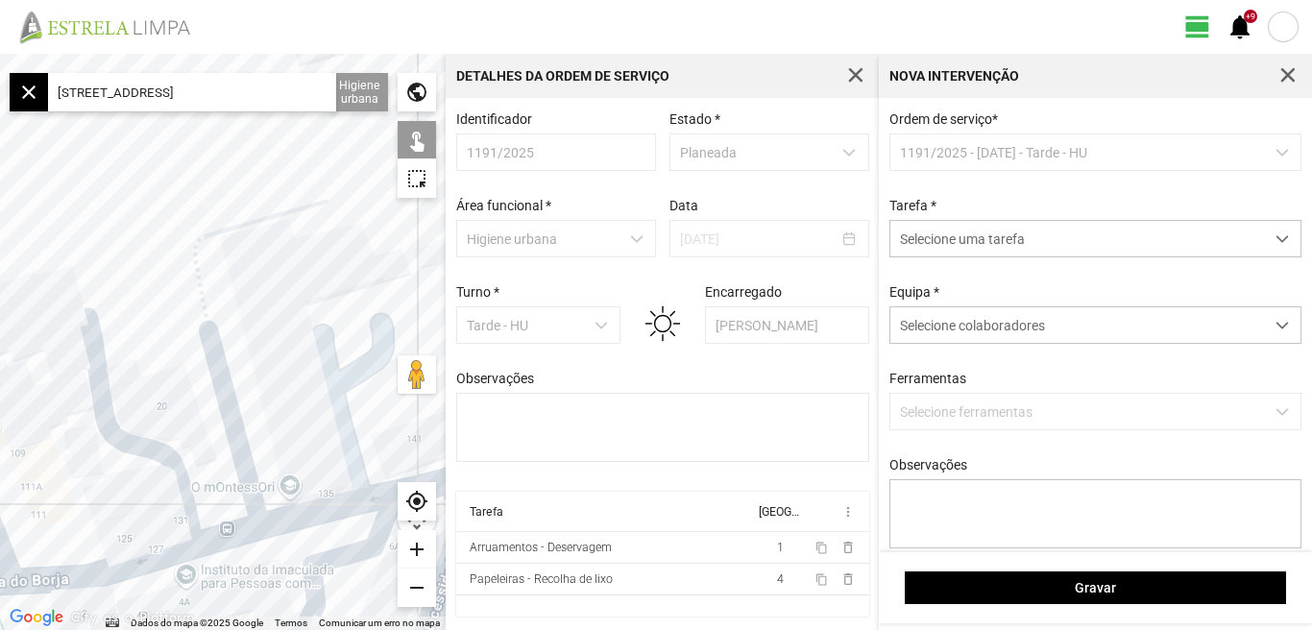
drag, startPoint x: 144, startPoint y: 279, endPoint x: 262, endPoint y: 400, distance: 169.1
click at [262, 400] on div at bounding box center [223, 342] width 446 height 576
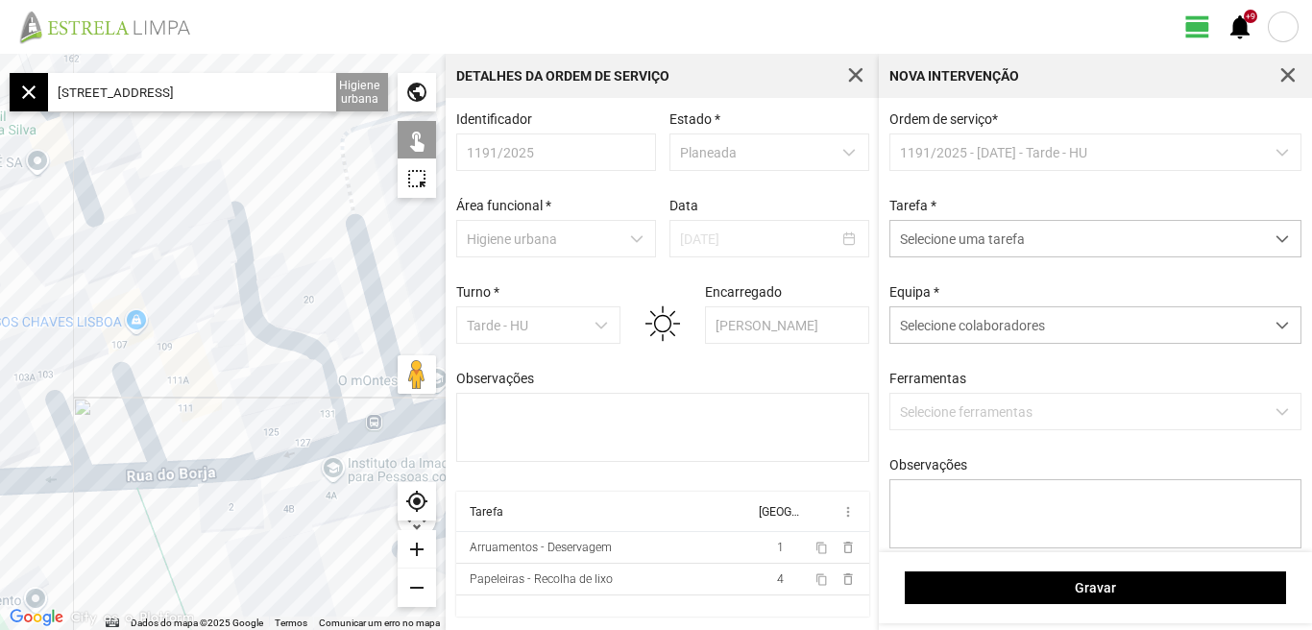
drag, startPoint x: 84, startPoint y: 468, endPoint x: 229, endPoint y: 370, distance: 174.2
click at [231, 360] on div at bounding box center [223, 342] width 446 height 576
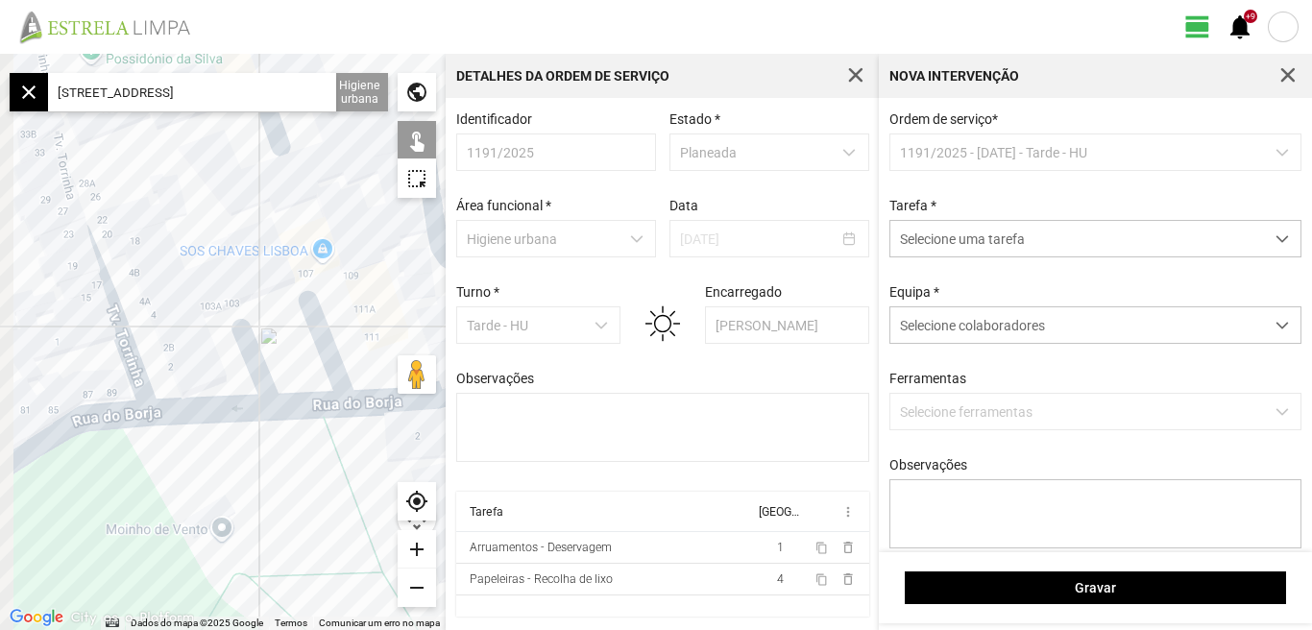
drag, startPoint x: 78, startPoint y: 542, endPoint x: 274, endPoint y: 473, distance: 207.4
click at [273, 474] on div at bounding box center [223, 342] width 446 height 576
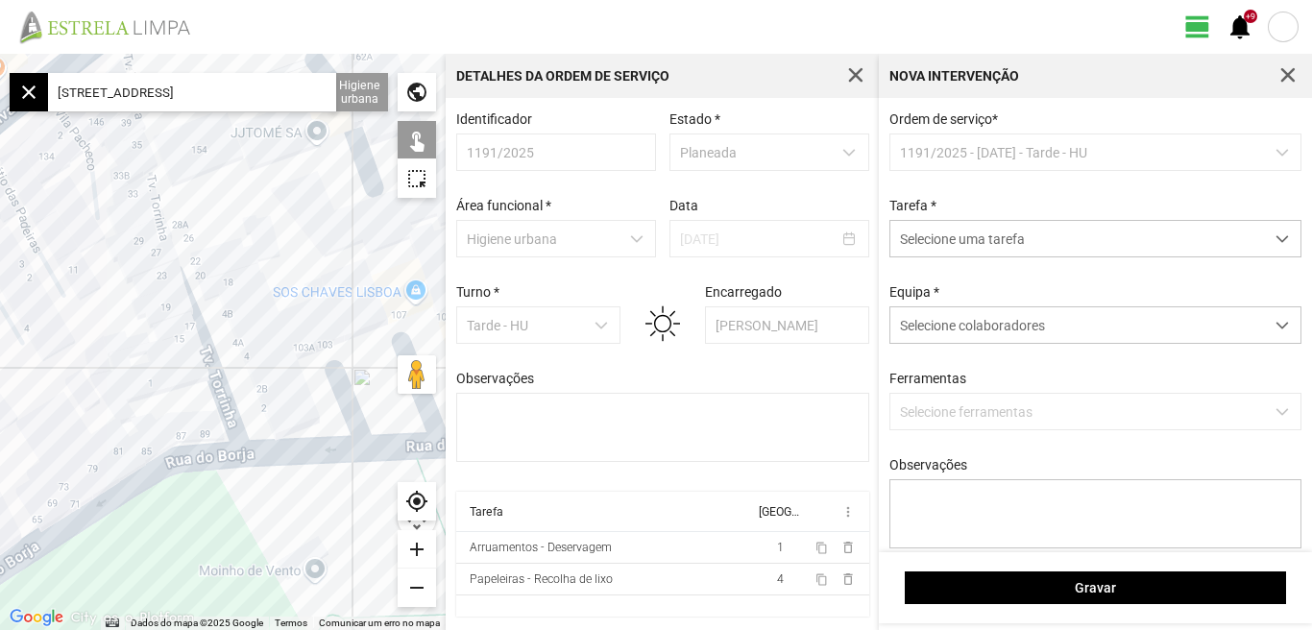
drag, startPoint x: 187, startPoint y: 484, endPoint x: 226, endPoint y: 534, distance: 63.0
click at [226, 534] on div at bounding box center [223, 342] width 446 height 576
drag, startPoint x: 140, startPoint y: 331, endPoint x: 112, endPoint y: 245, distance: 90.8
click at [112, 245] on div at bounding box center [223, 342] width 446 height 576
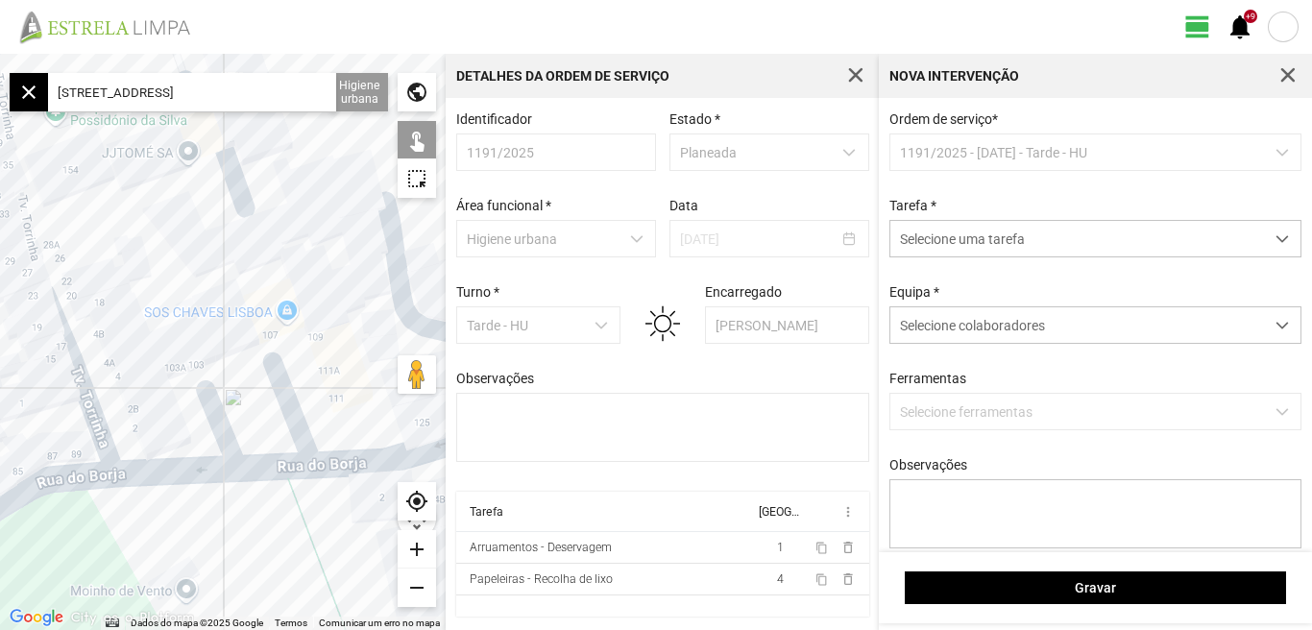
drag, startPoint x: 278, startPoint y: 324, endPoint x: 143, endPoint y: 348, distance: 137.5
click at [143, 348] on div at bounding box center [223, 342] width 446 height 576
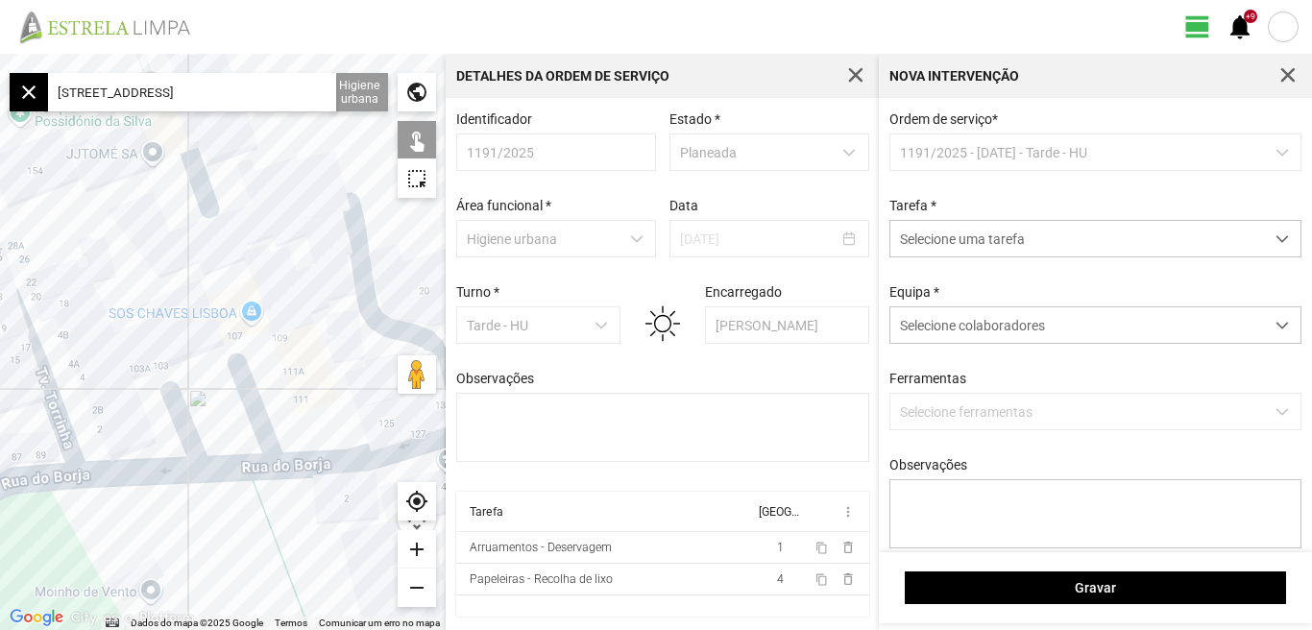
drag, startPoint x: 349, startPoint y: 417, endPoint x: 149, endPoint y: 453, distance: 203.0
click at [153, 454] on div at bounding box center [223, 342] width 446 height 576
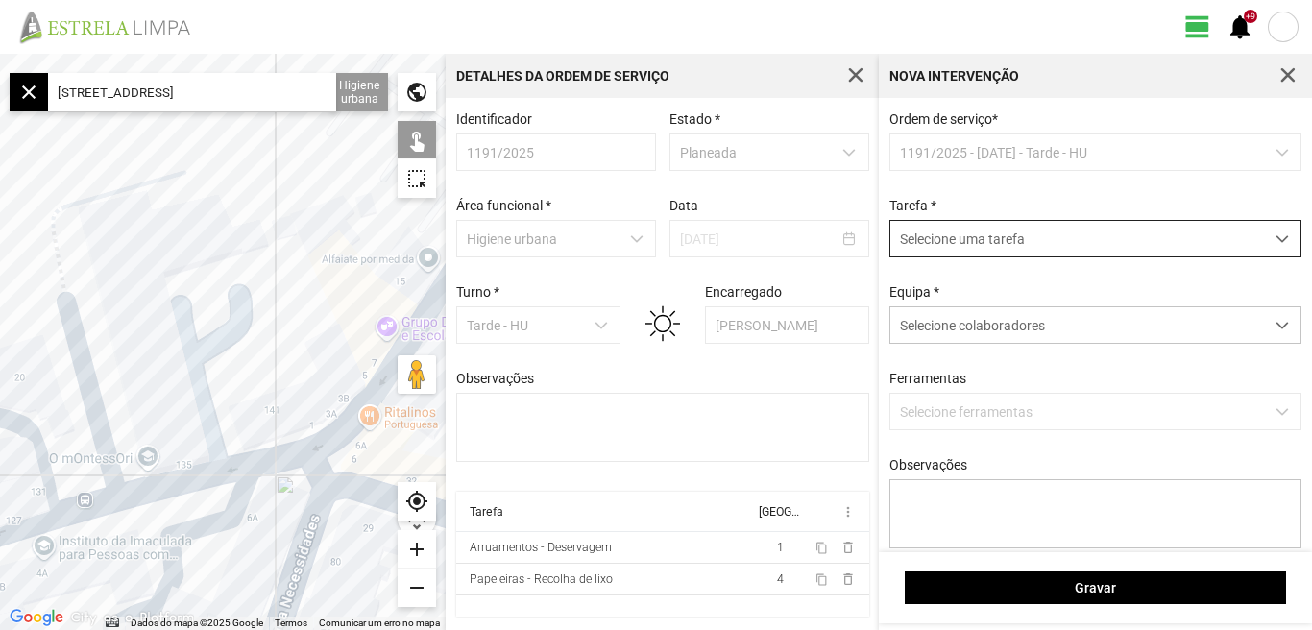
click at [1275, 244] on span "dropdown trigger" at bounding box center [1281, 238] width 13 height 13
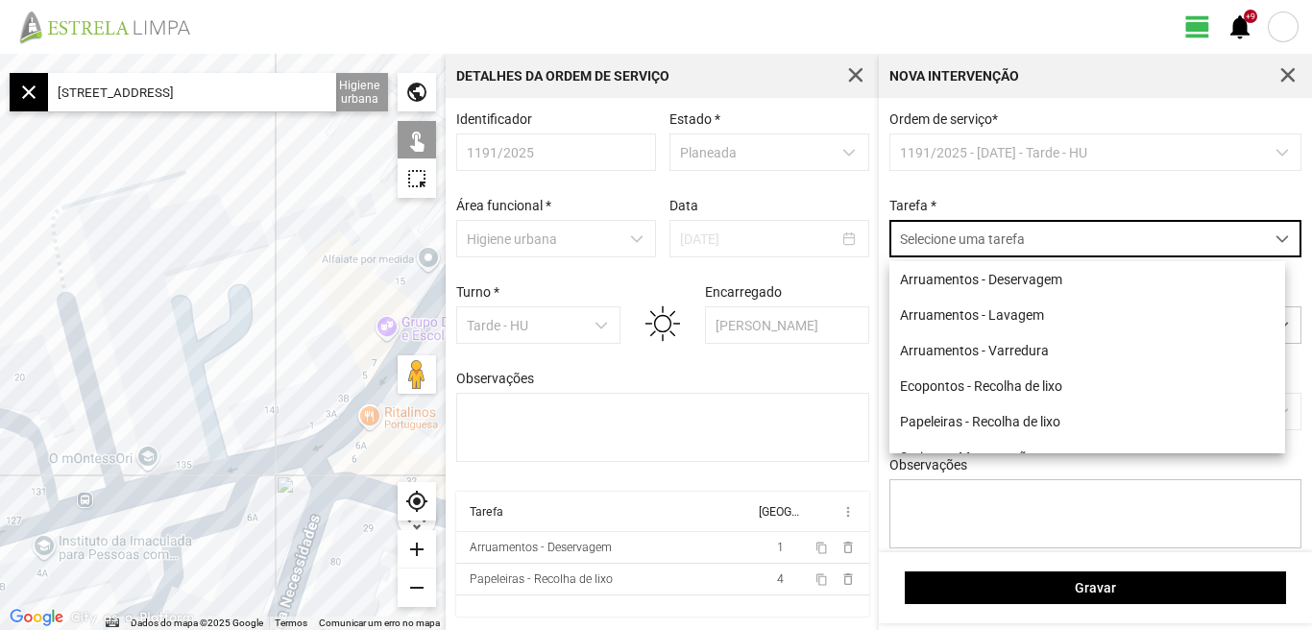
scroll to position [11, 85]
click at [1051, 284] on span "Arruamentos - Deservagem" at bounding box center [980, 279] width 162 height 15
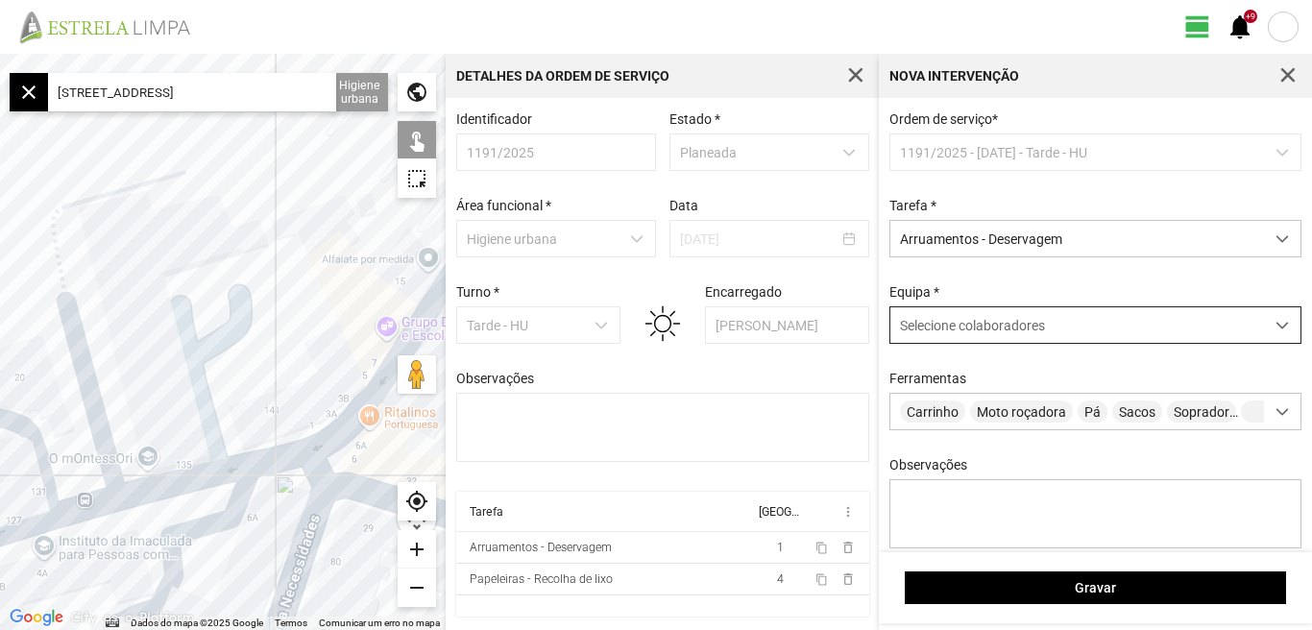
click at [1272, 323] on div at bounding box center [1282, 325] width 37 height 36
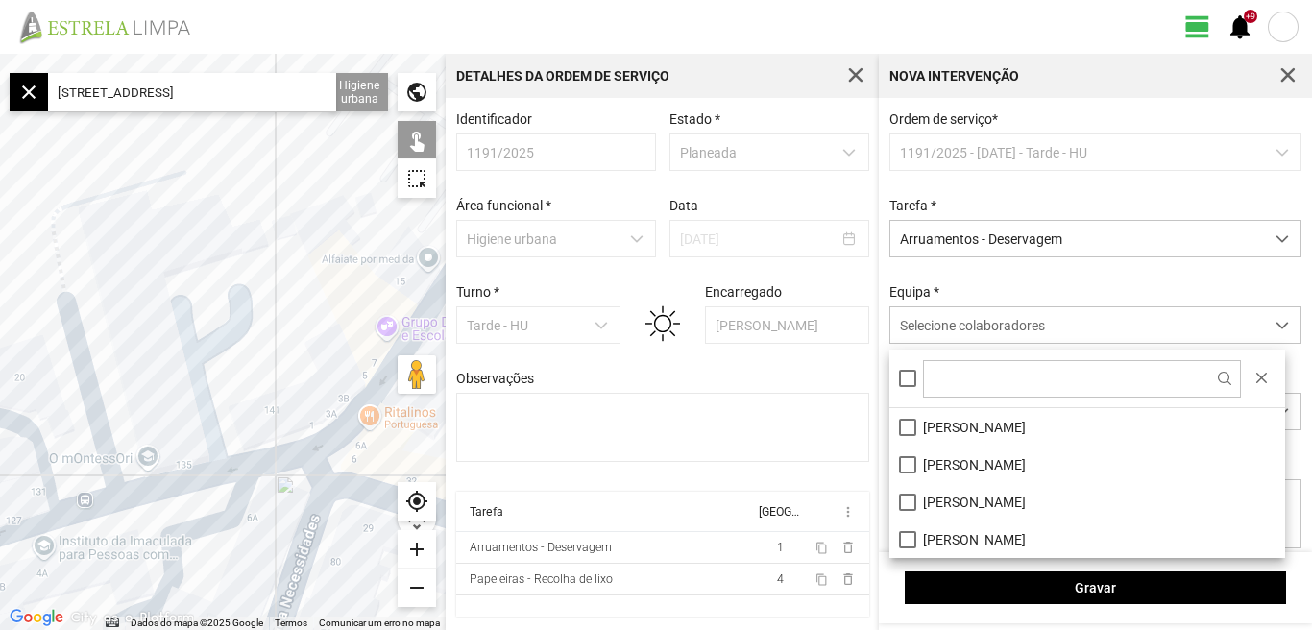
click at [905, 504] on li "[PERSON_NAME]" at bounding box center [1087, 501] width 396 height 37
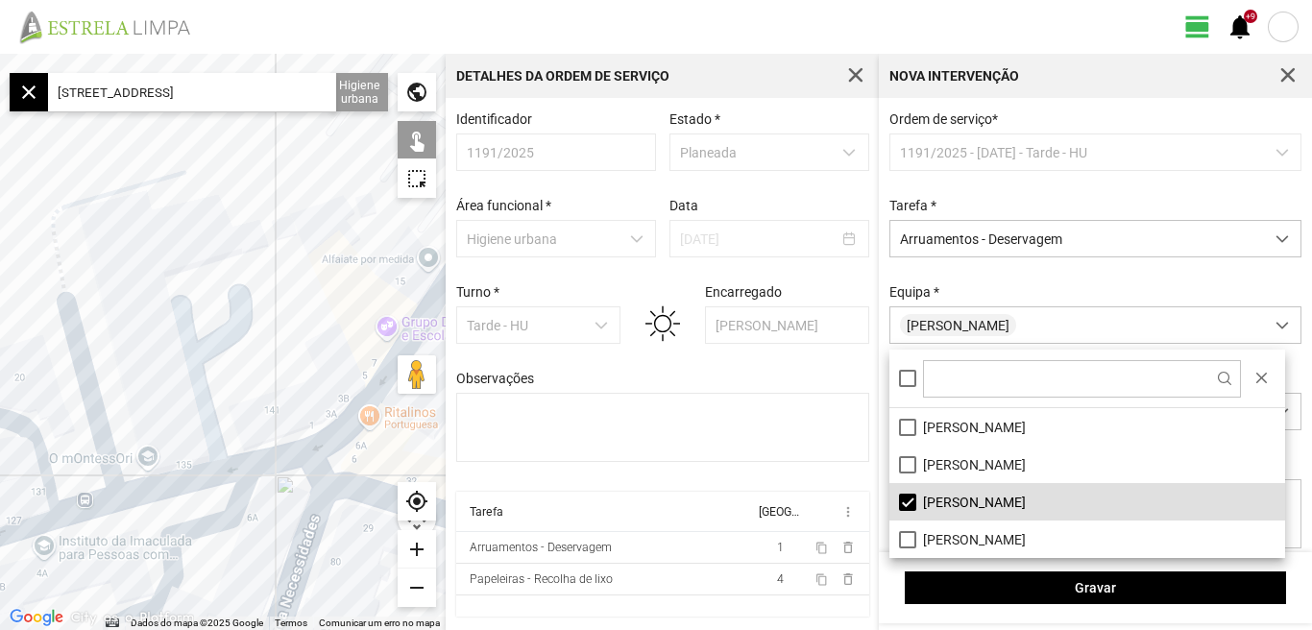
click at [629, 30] on fbc-header "view_day +9 notifications" at bounding box center [656, 27] width 1312 height 54
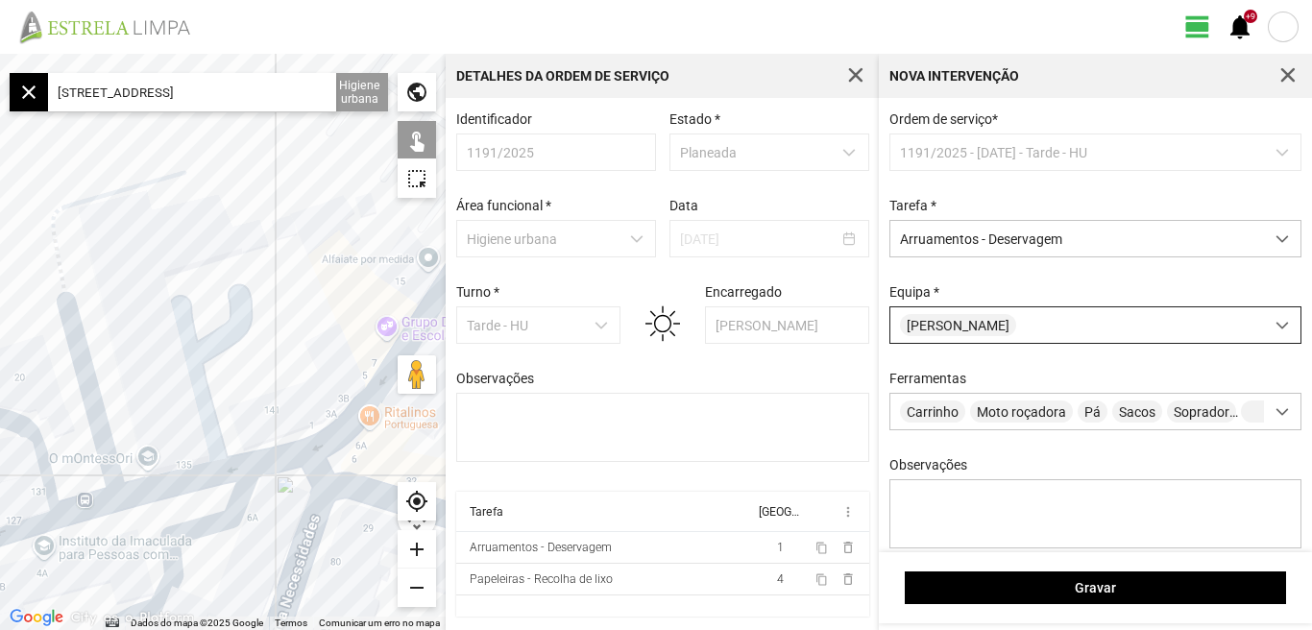
click at [1275, 325] on span at bounding box center [1281, 325] width 13 height 13
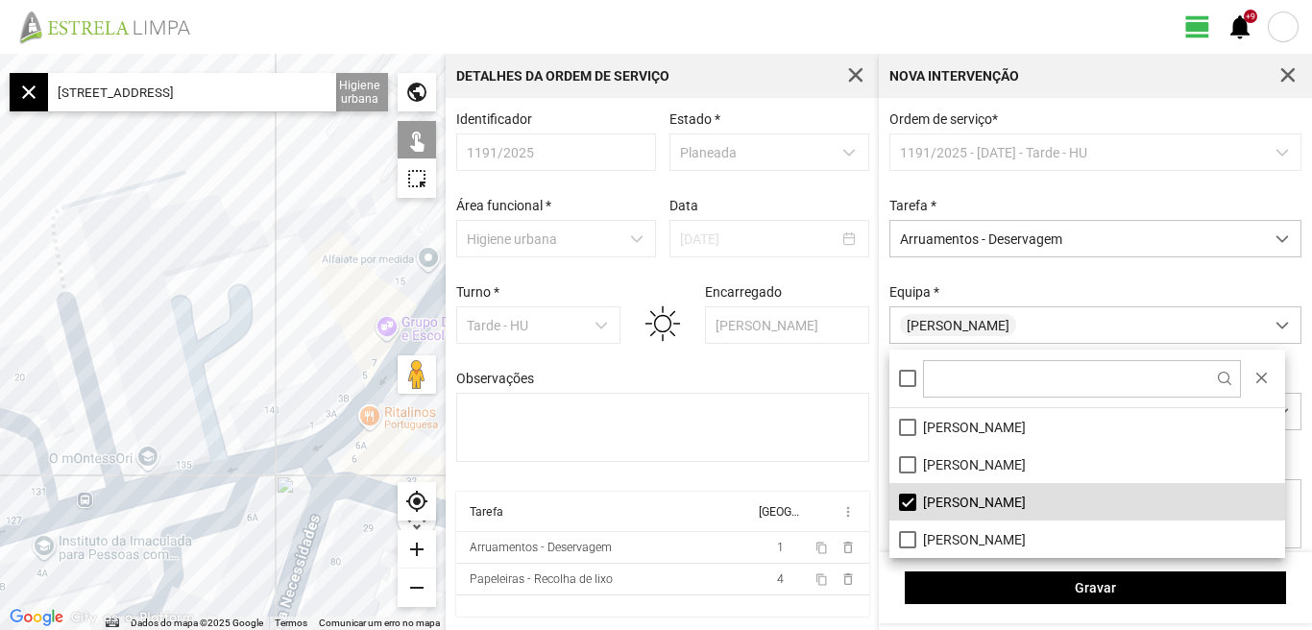
click at [759, 1] on fbc-header "view_day +9 notifications" at bounding box center [656, 27] width 1312 height 54
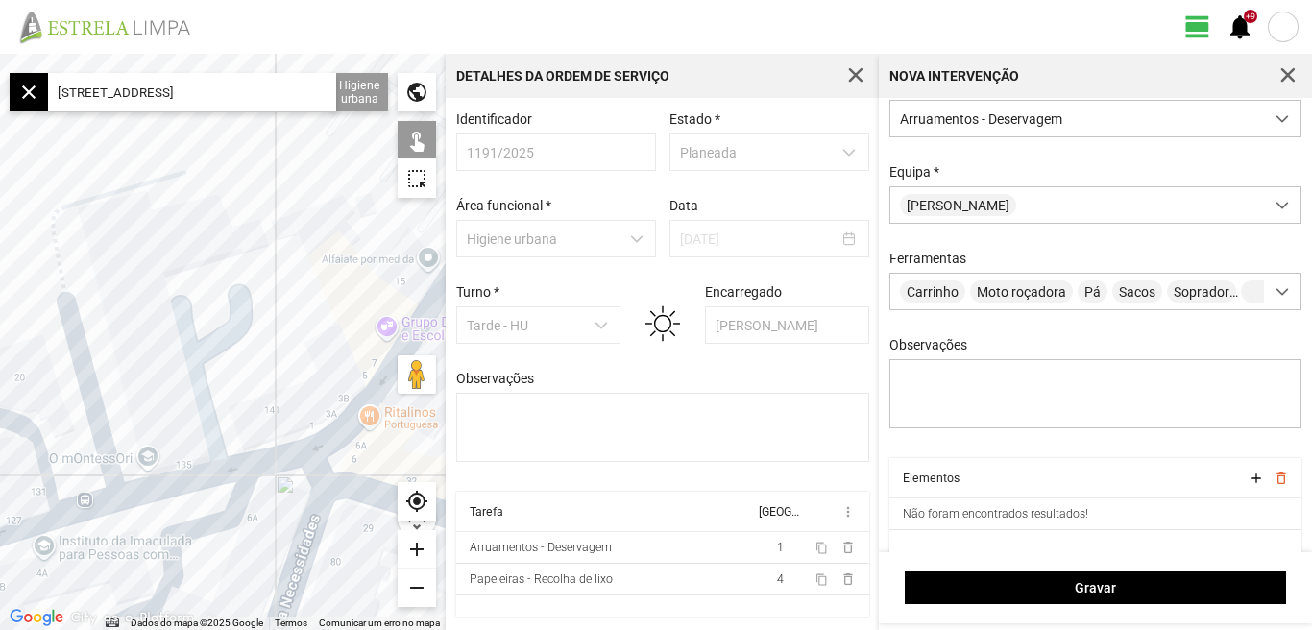
scroll to position [155, 0]
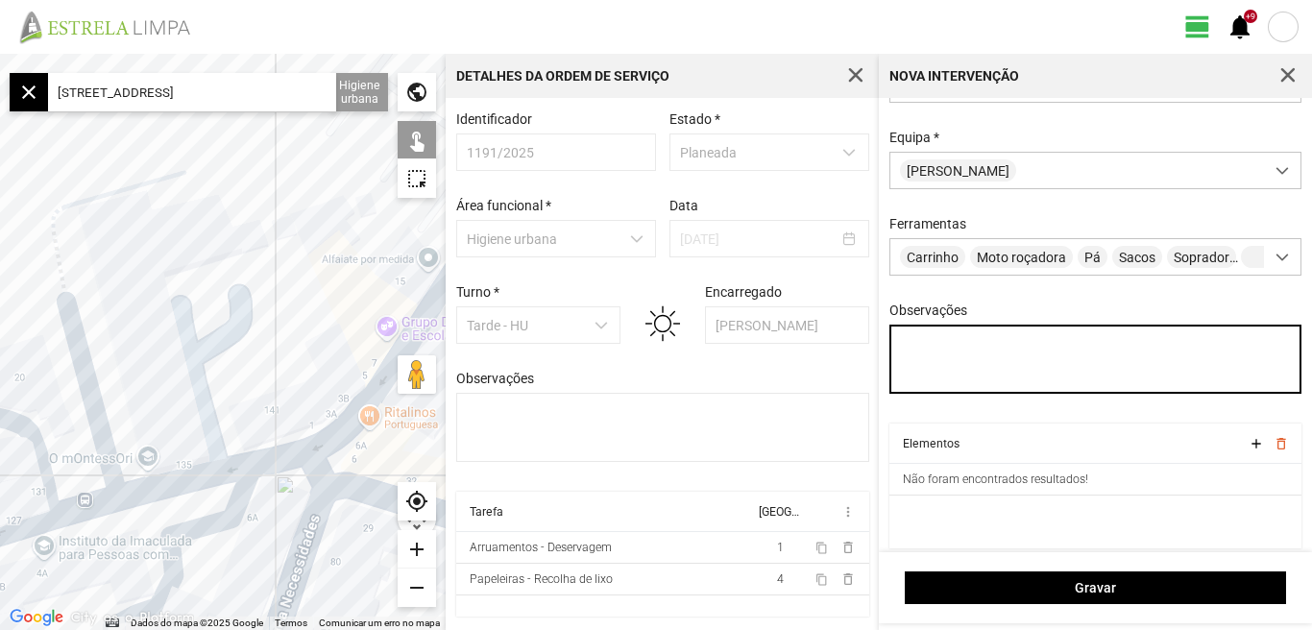
click at [918, 367] on textarea "Observações" at bounding box center [1095, 359] width 413 height 69
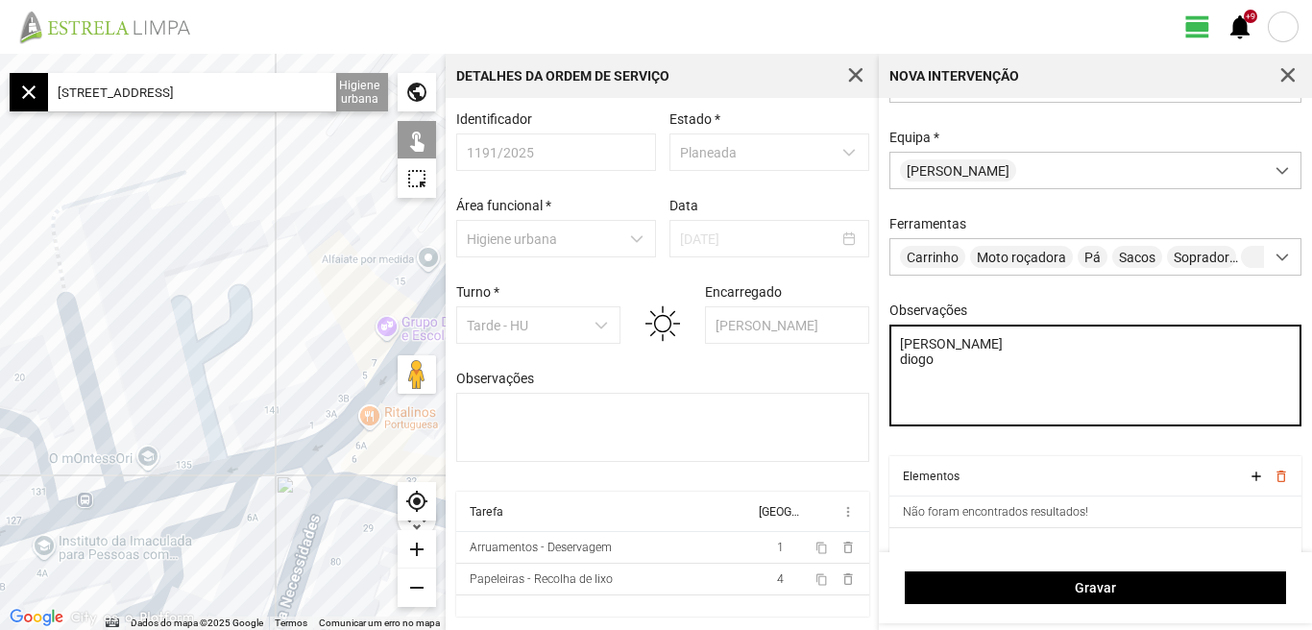
type textarea "[PERSON_NAME] diogo"
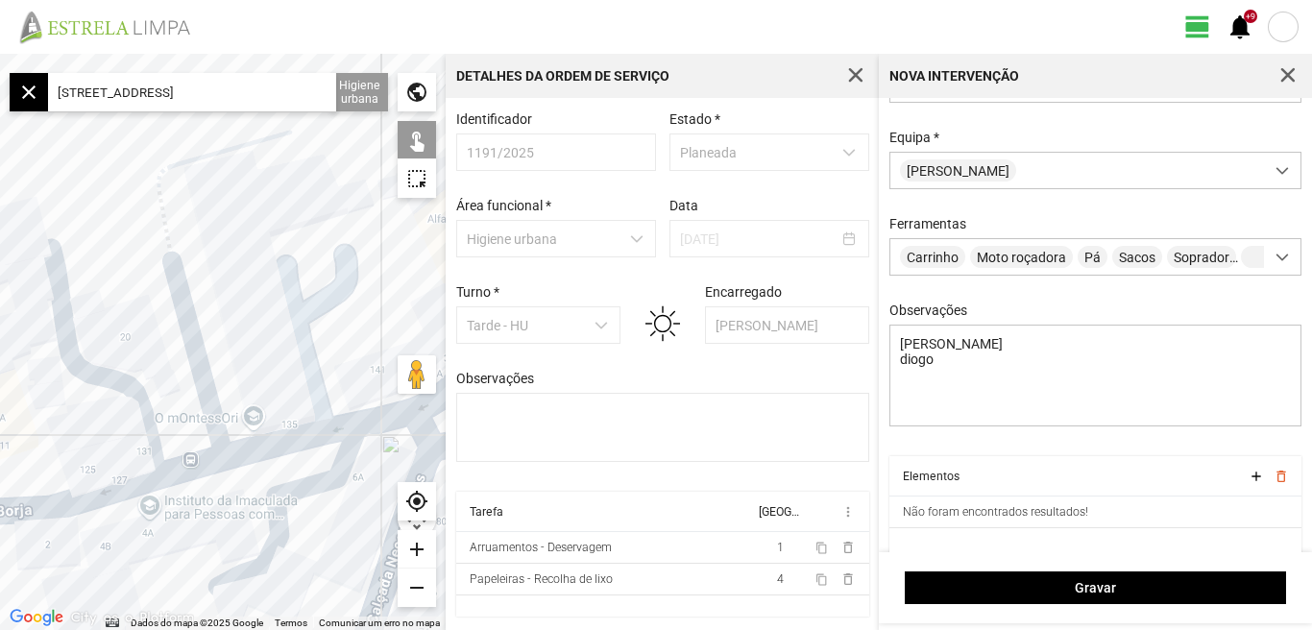
drag, startPoint x: 206, startPoint y: 325, endPoint x: 302, endPoint y: 289, distance: 102.4
click at [302, 289] on div at bounding box center [223, 342] width 446 height 576
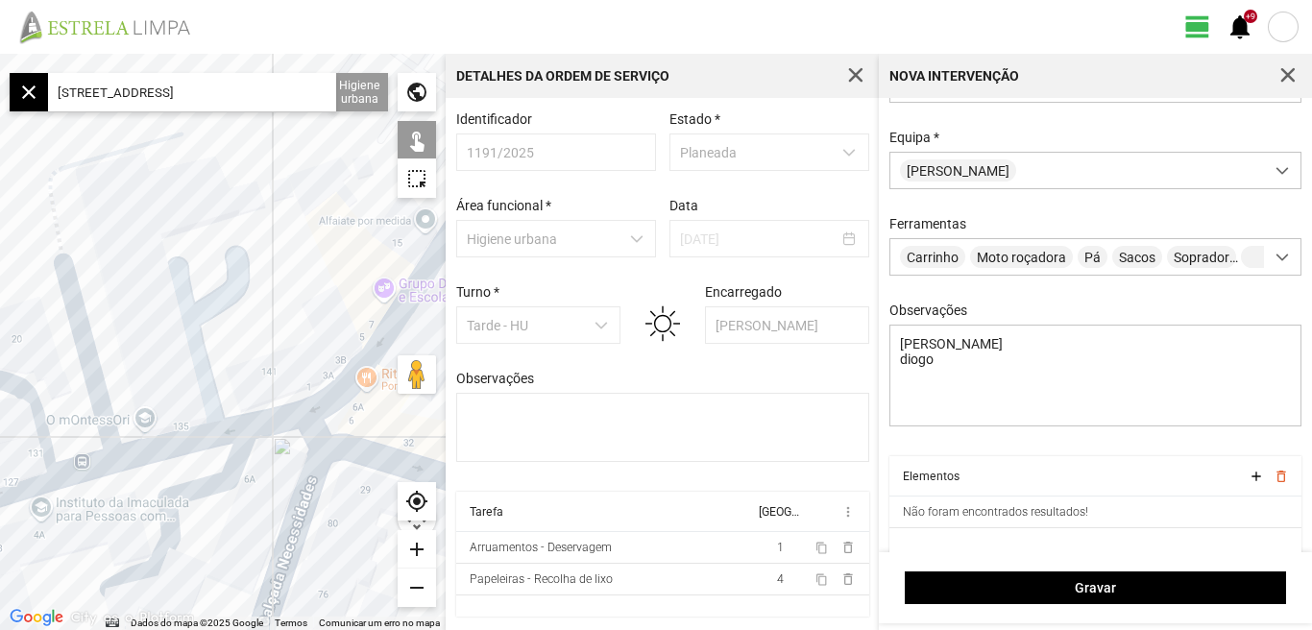
drag, startPoint x: 265, startPoint y: 310, endPoint x: 133, endPoint y: 317, distance: 132.7
click at [133, 317] on div at bounding box center [223, 342] width 446 height 576
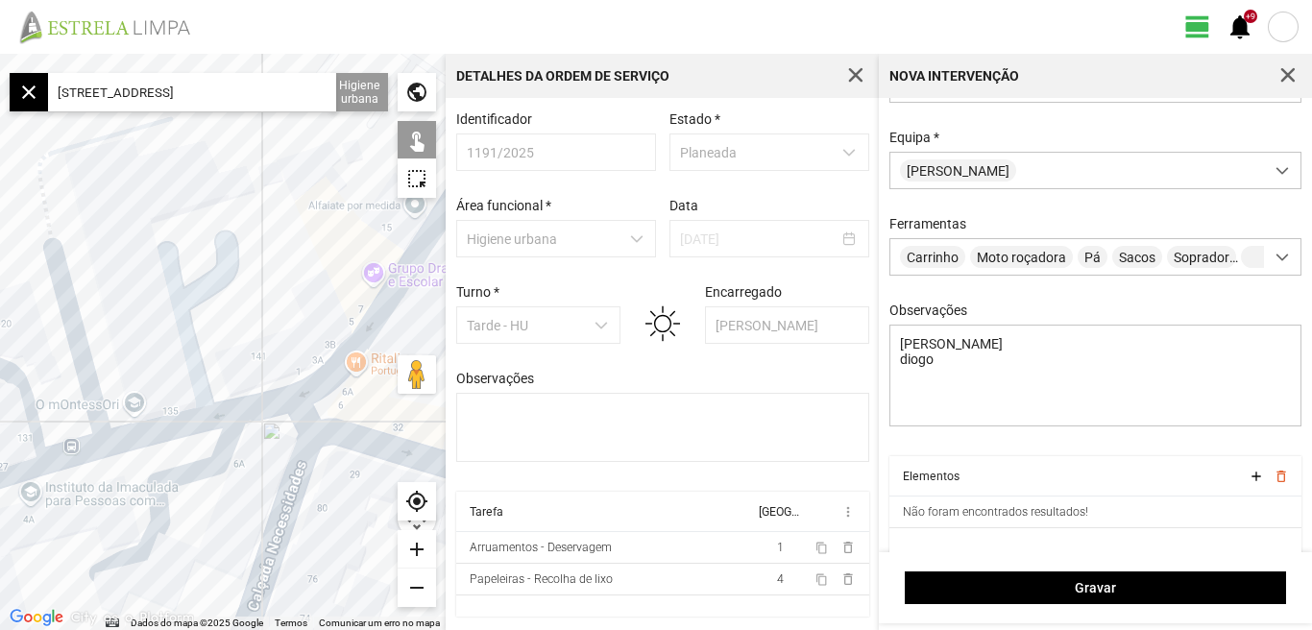
drag, startPoint x: 170, startPoint y: 317, endPoint x: 162, endPoint y: 300, distance: 18.9
click at [162, 300] on div at bounding box center [223, 342] width 446 height 576
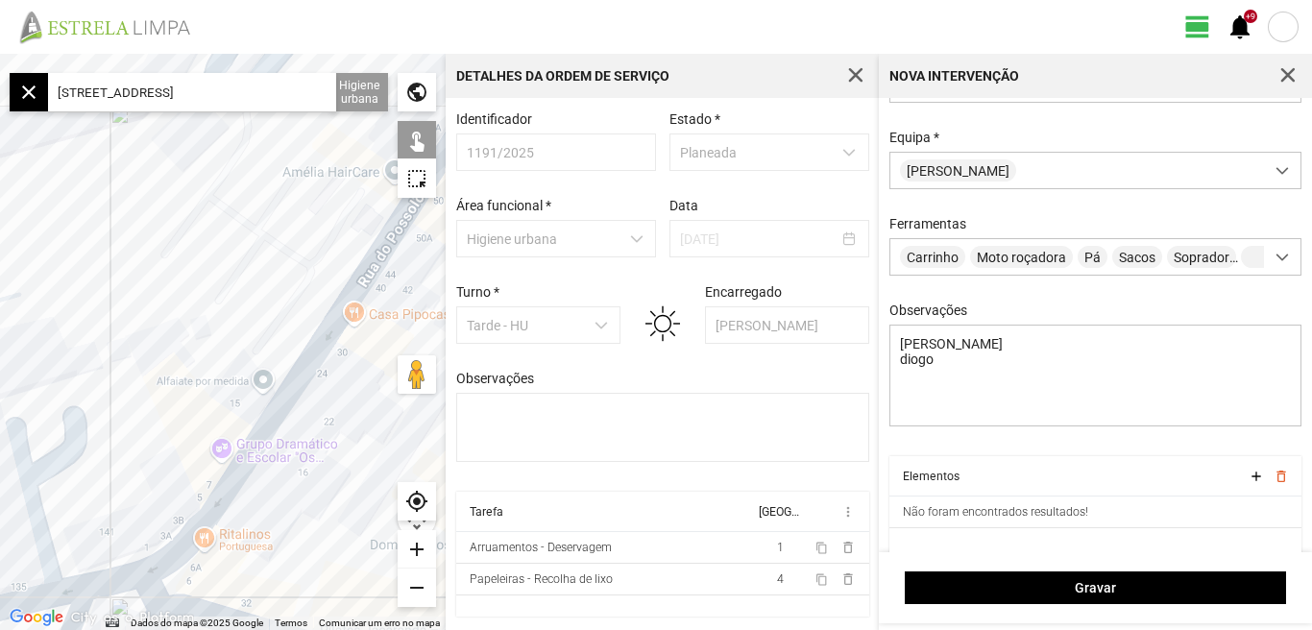
drag, startPoint x: 77, startPoint y: 347, endPoint x: 187, endPoint y: 445, distance: 147.6
click at [151, 458] on div at bounding box center [223, 342] width 446 height 576
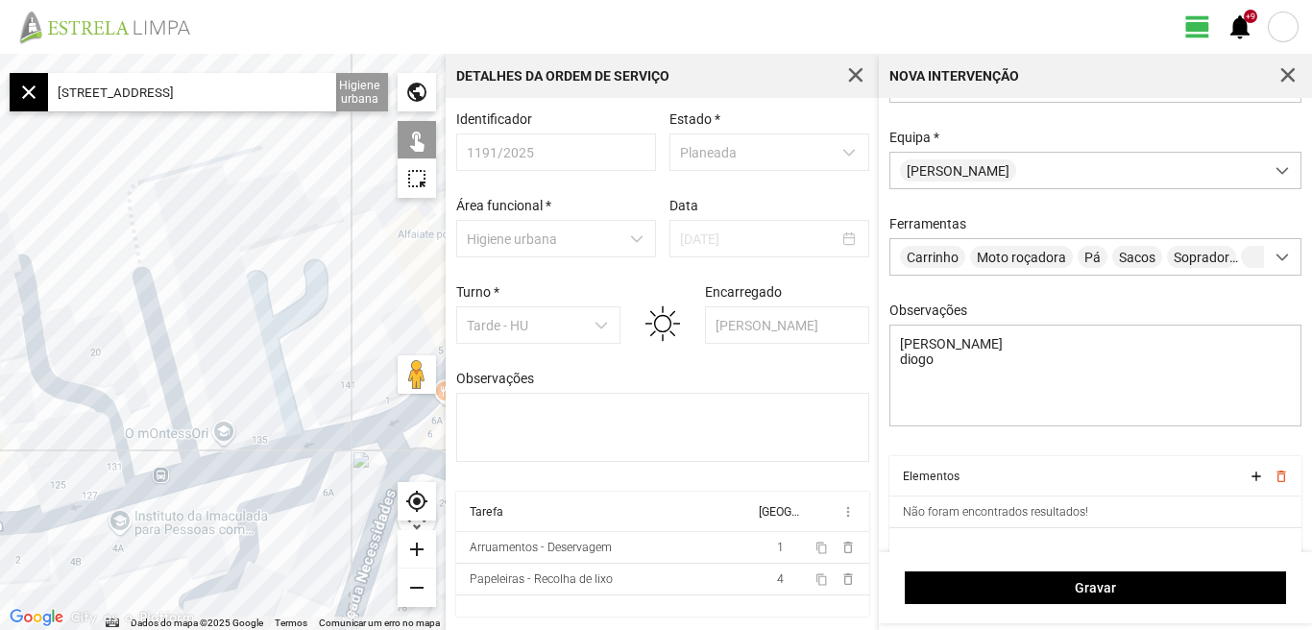
drag, startPoint x: 234, startPoint y: 412, endPoint x: 134, endPoint y: 338, distance: 124.3
click at [134, 338] on div at bounding box center [223, 342] width 446 height 576
click at [162, 354] on div at bounding box center [223, 342] width 446 height 576
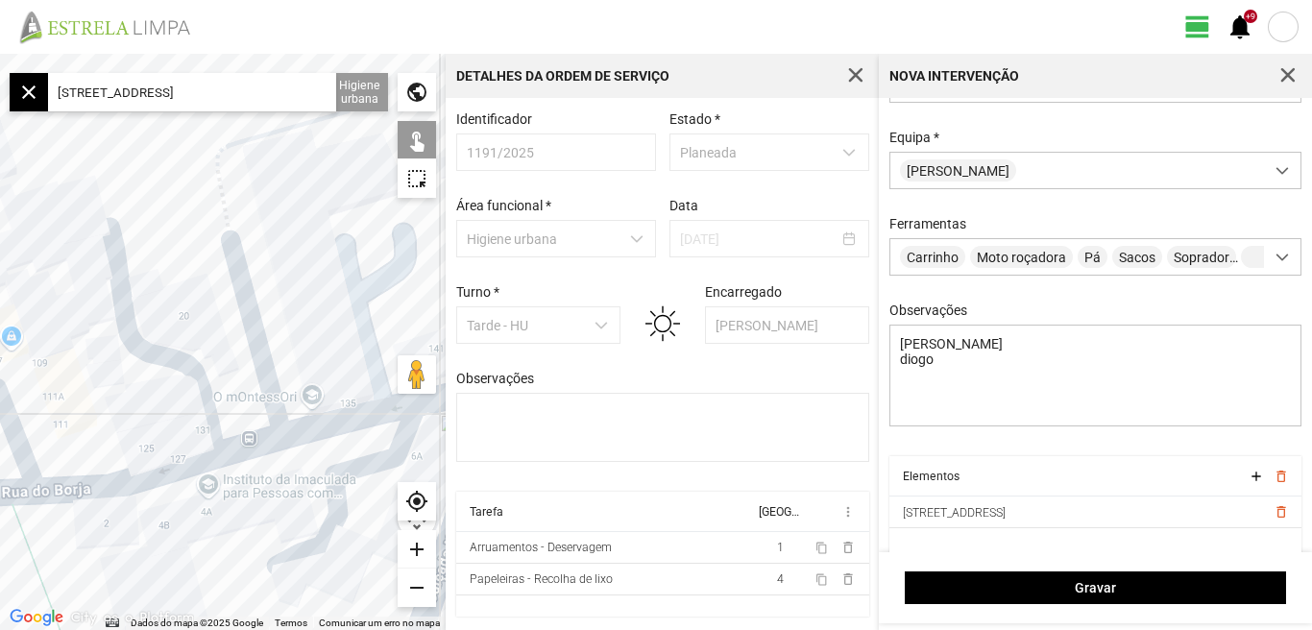
drag, startPoint x: 111, startPoint y: 378, endPoint x: 216, endPoint y: 362, distance: 105.9
click at [211, 341] on div at bounding box center [223, 342] width 446 height 576
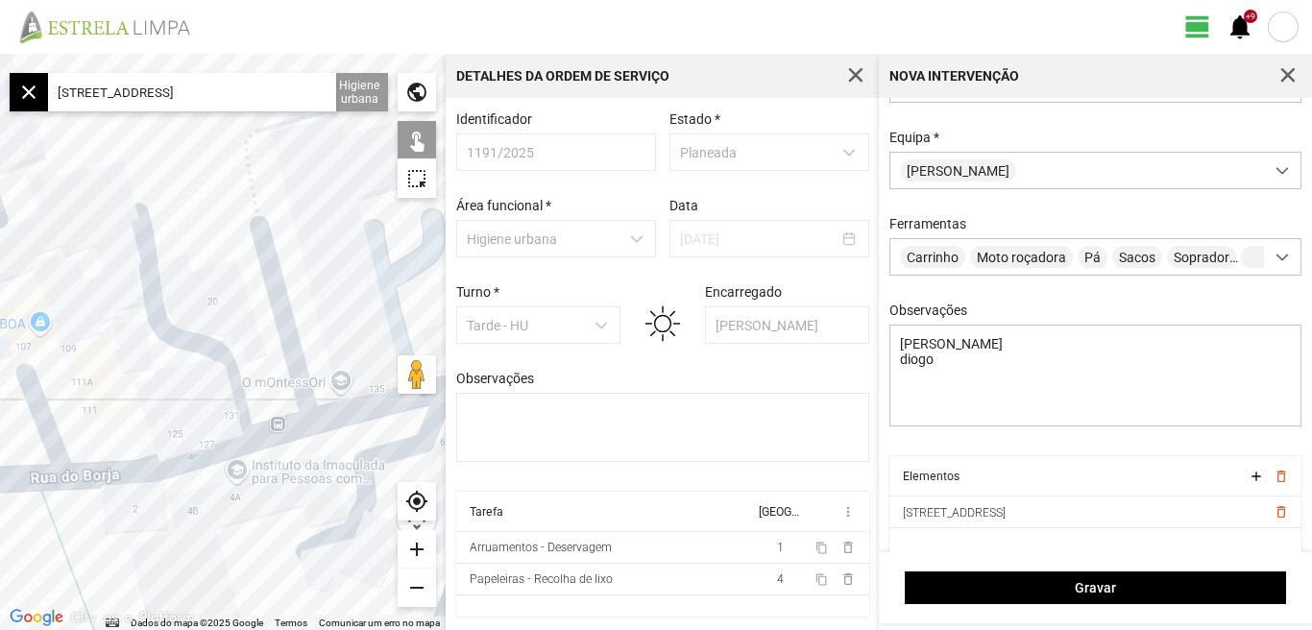
click at [171, 464] on div at bounding box center [223, 342] width 446 height 576
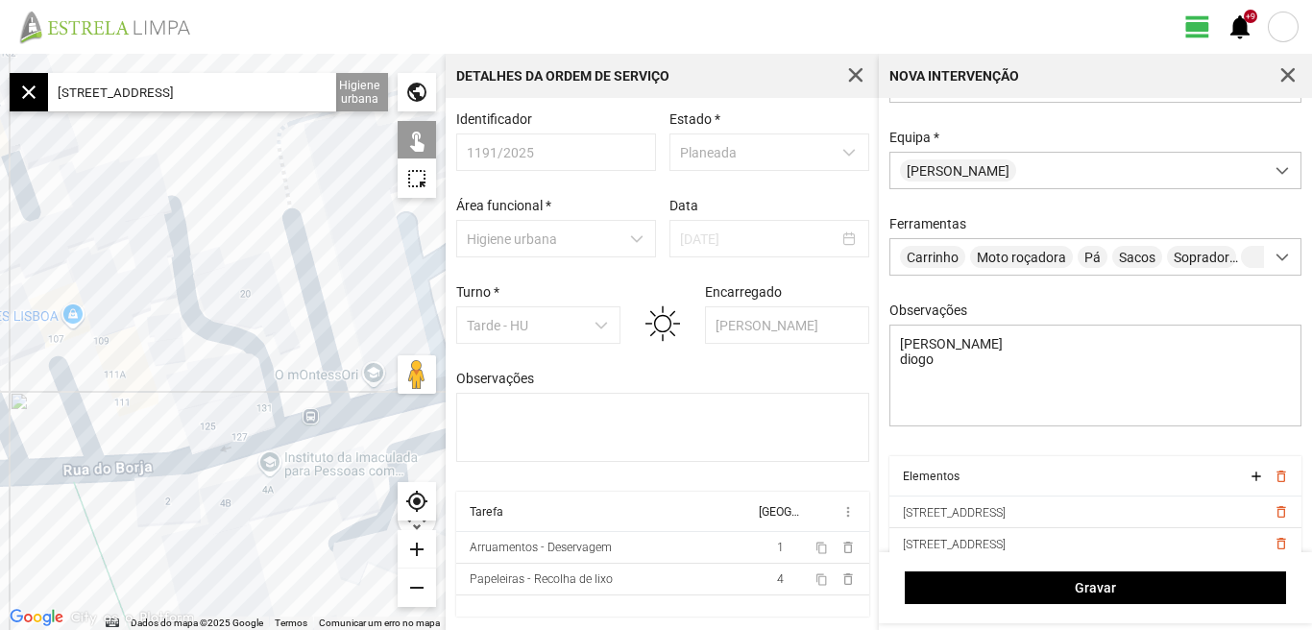
drag, startPoint x: 152, startPoint y: 409, endPoint x: 261, endPoint y: 382, distance: 112.7
click at [261, 382] on div at bounding box center [223, 342] width 446 height 576
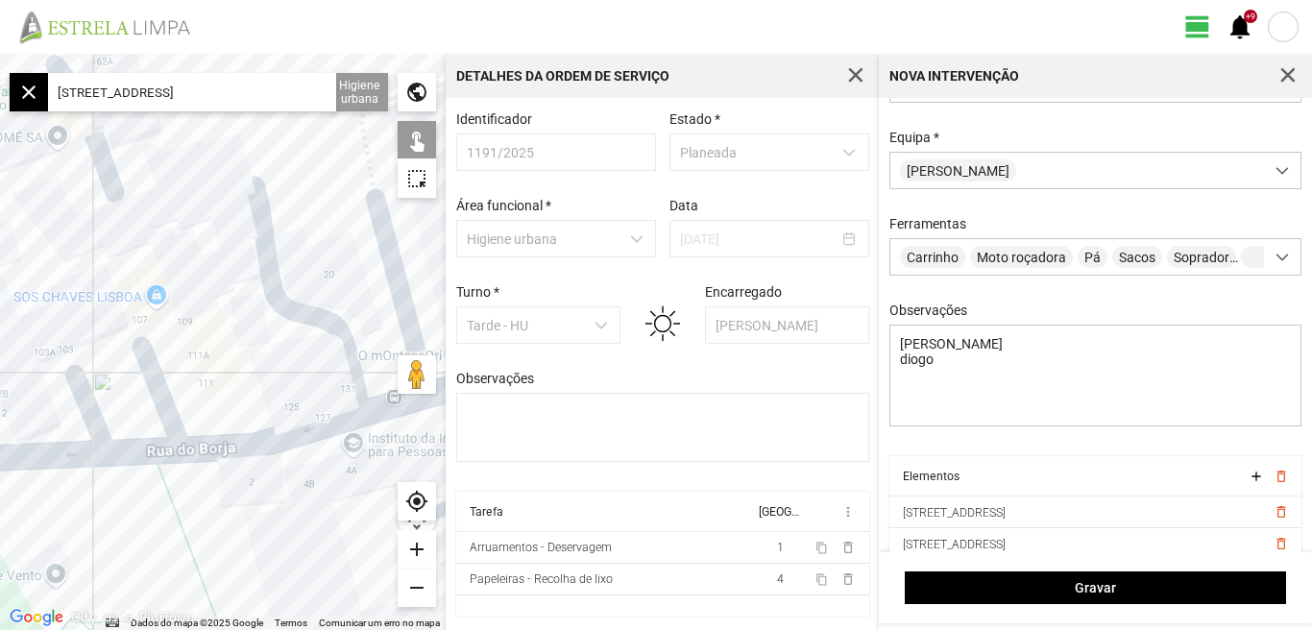
click at [167, 410] on div at bounding box center [223, 342] width 446 height 576
drag, startPoint x: 97, startPoint y: 331, endPoint x: 196, endPoint y: 293, distance: 106.1
click at [189, 294] on div at bounding box center [223, 342] width 446 height 576
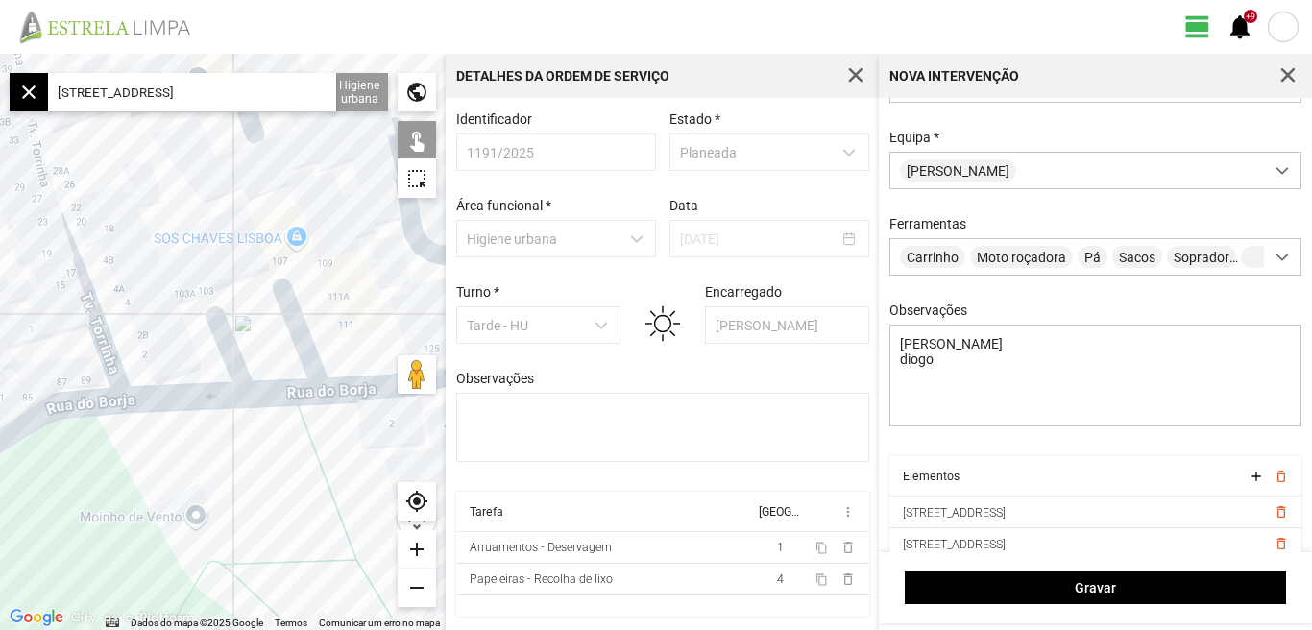
click at [185, 396] on div at bounding box center [223, 342] width 446 height 576
click at [95, 330] on div at bounding box center [223, 342] width 446 height 576
click at [79, 408] on div at bounding box center [223, 342] width 446 height 576
click at [80, 400] on div at bounding box center [223, 342] width 446 height 576
click at [81, 406] on div at bounding box center [223, 342] width 446 height 576
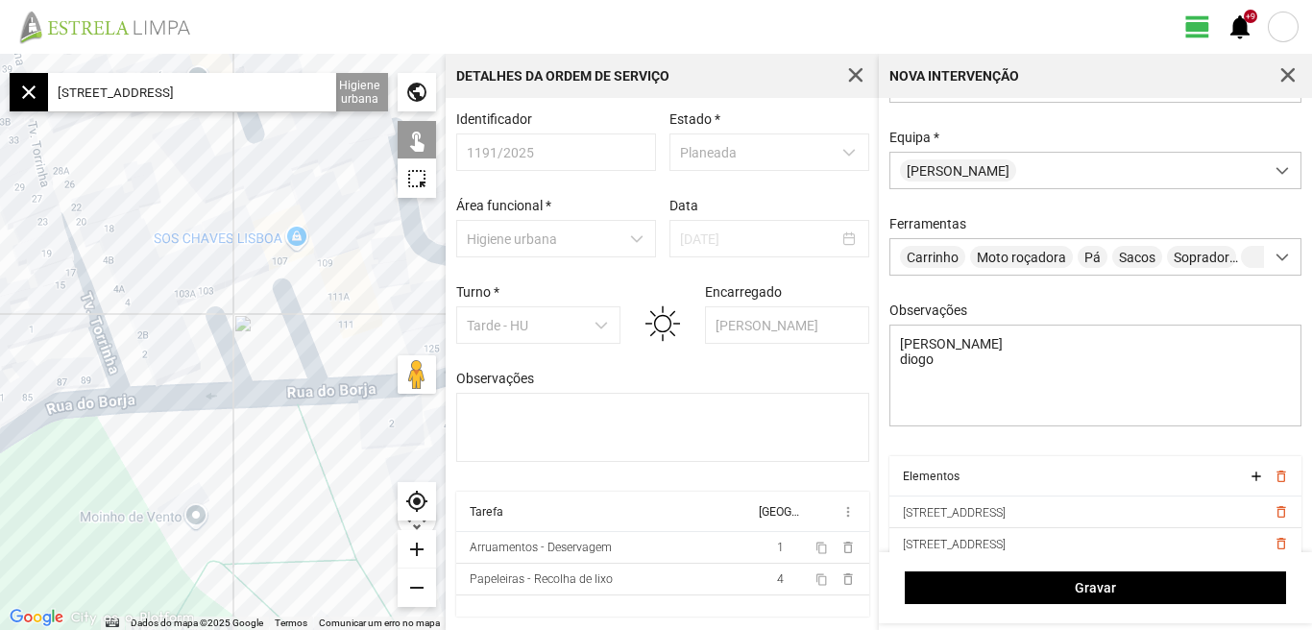
drag, startPoint x: 189, startPoint y: 444, endPoint x: 79, endPoint y: 428, distance: 111.5
click at [87, 435] on div at bounding box center [223, 342] width 446 height 576
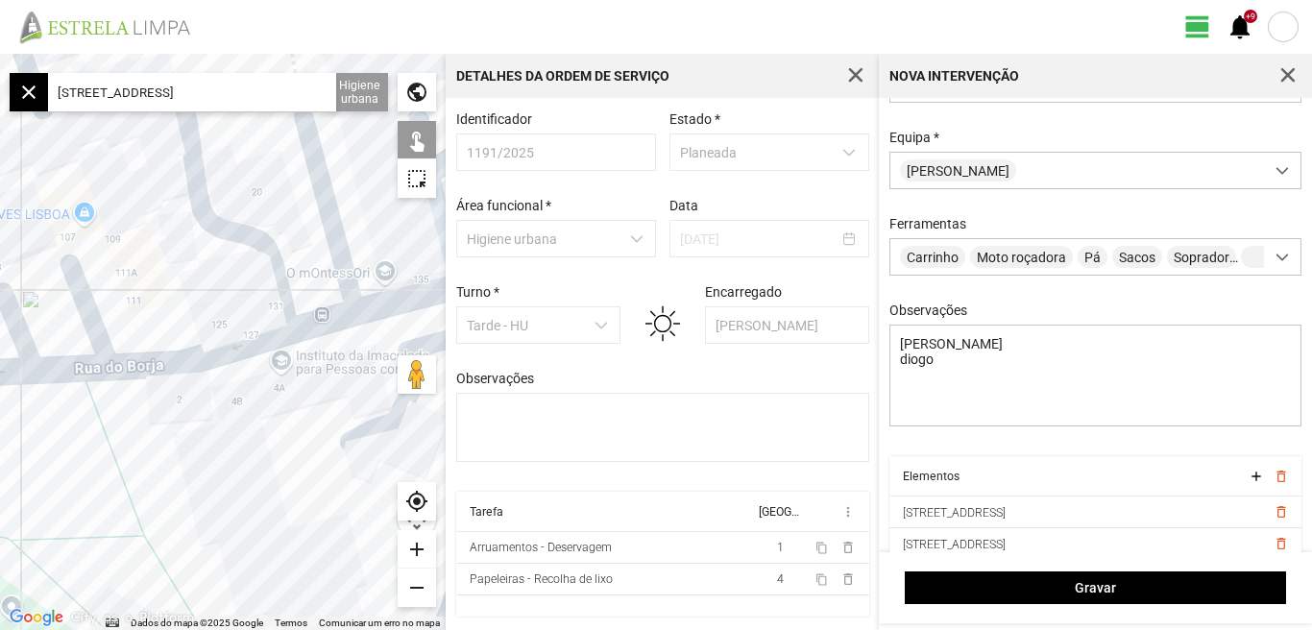
click at [84, 430] on div at bounding box center [223, 342] width 446 height 576
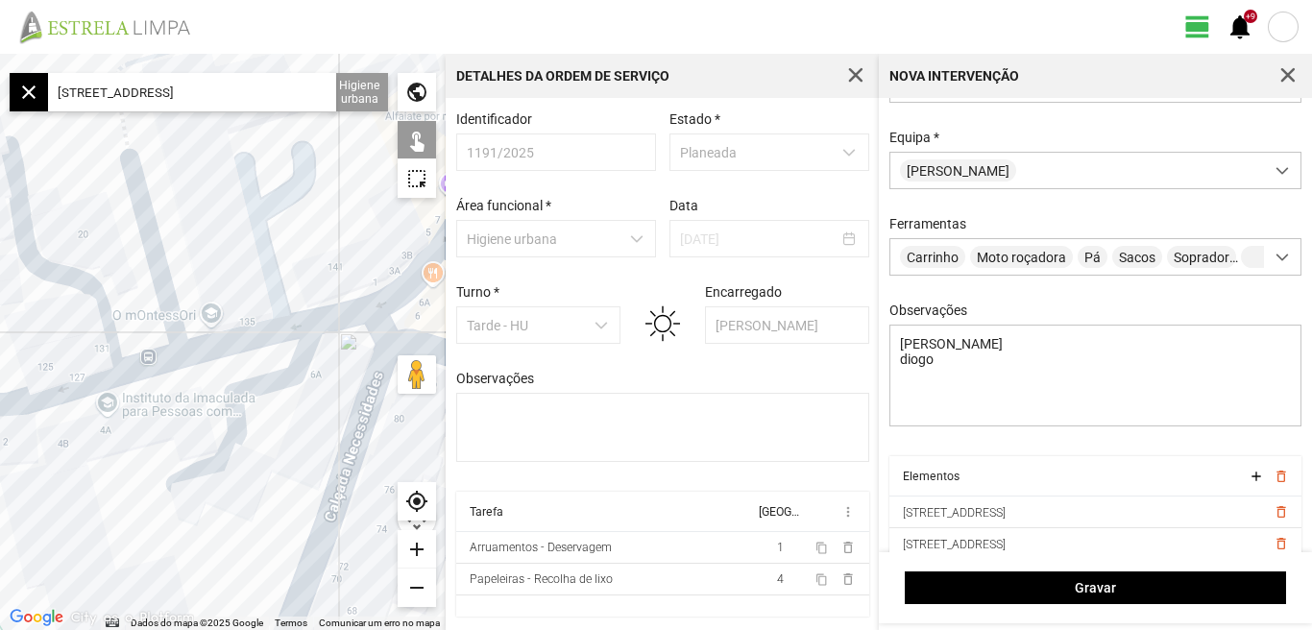
click at [245, 339] on div at bounding box center [223, 342] width 446 height 576
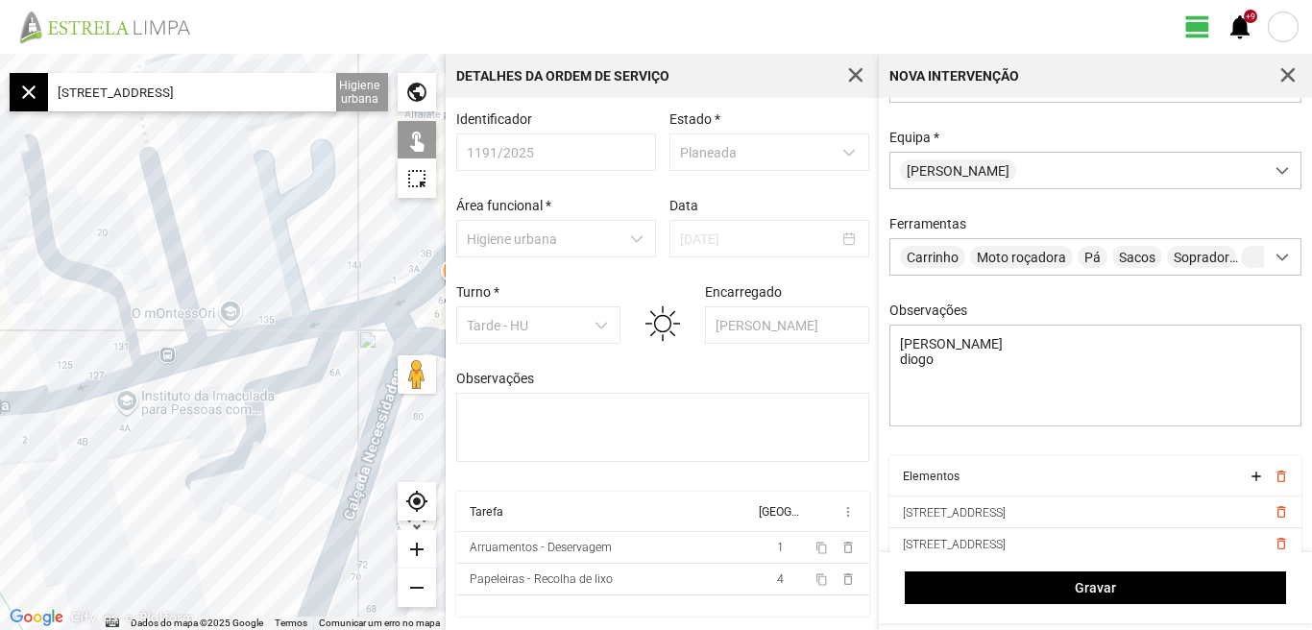
drag, startPoint x: 141, startPoint y: 456, endPoint x: 253, endPoint y: 411, distance: 121.1
click at [303, 398] on div at bounding box center [223, 342] width 446 height 576
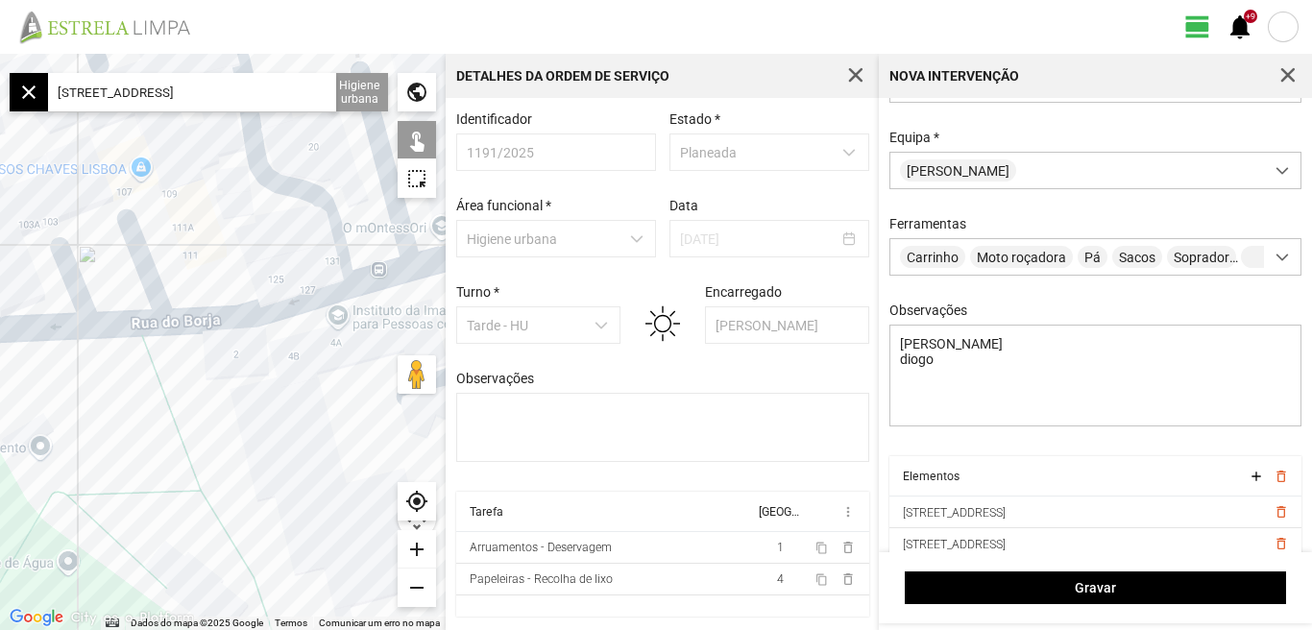
drag, startPoint x: 111, startPoint y: 433, endPoint x: 277, endPoint y: 437, distance: 165.2
click at [277, 437] on div at bounding box center [223, 342] width 446 height 576
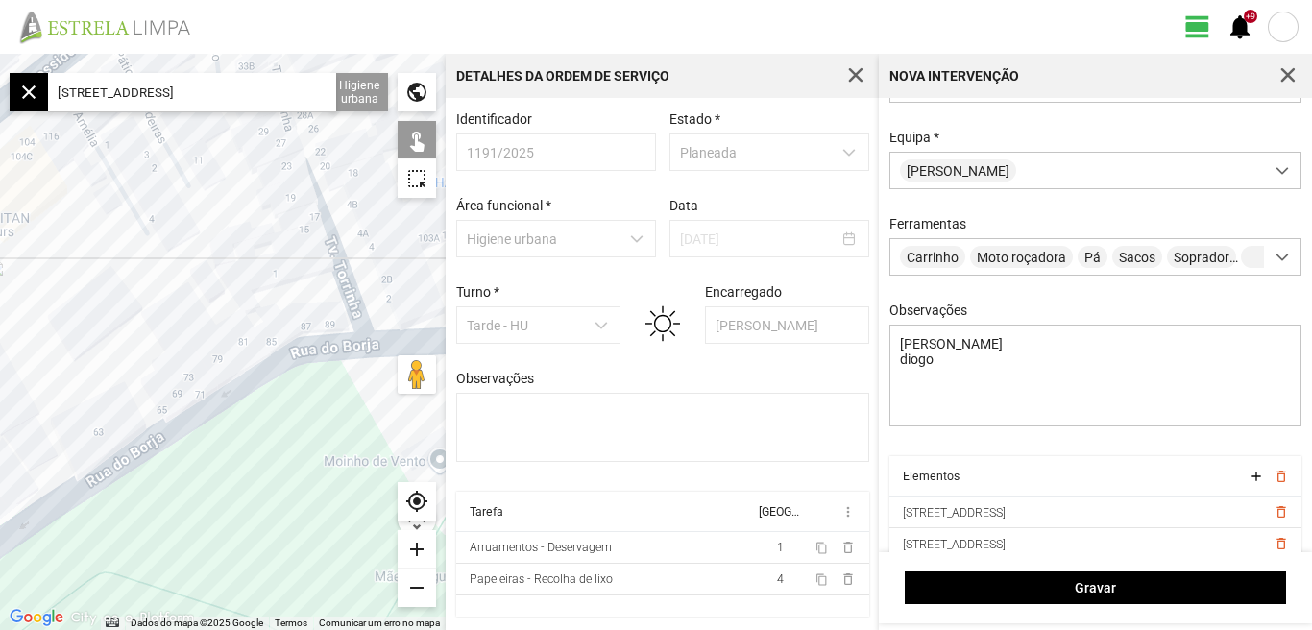
drag, startPoint x: 264, startPoint y: 452, endPoint x: 327, endPoint y: 432, distance: 66.5
click at [326, 432] on div at bounding box center [223, 342] width 446 height 576
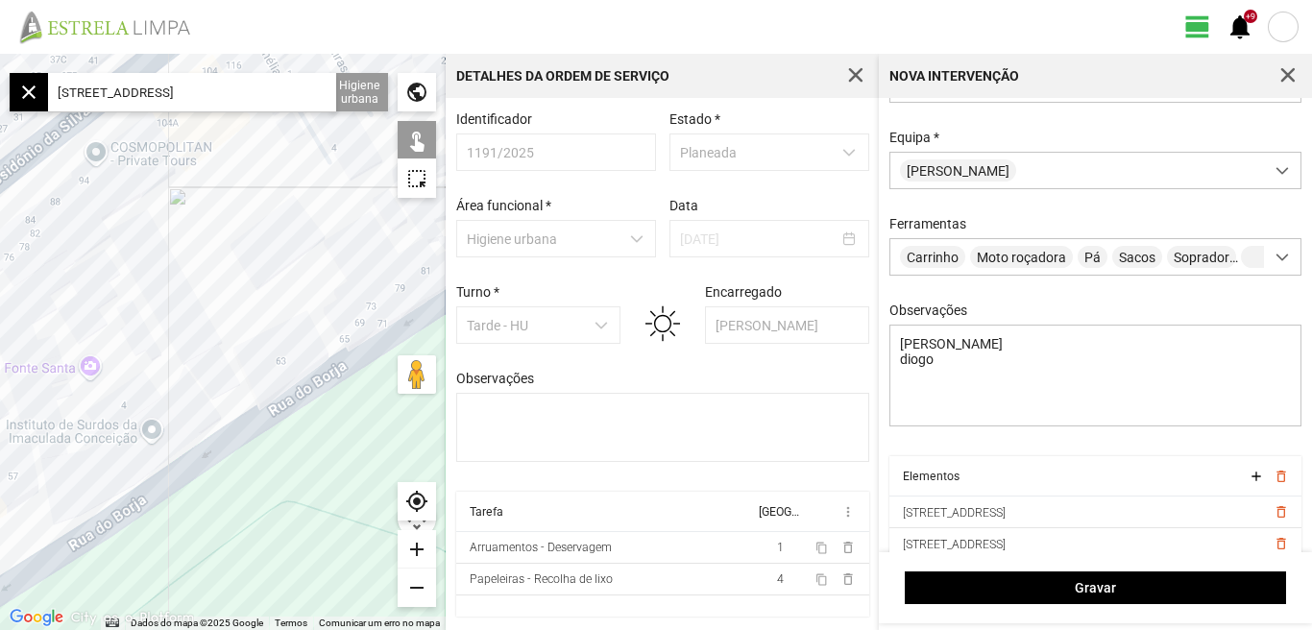
drag, startPoint x: 284, startPoint y: 302, endPoint x: 302, endPoint y: 352, distance: 53.7
click at [342, 264] on div at bounding box center [223, 342] width 446 height 576
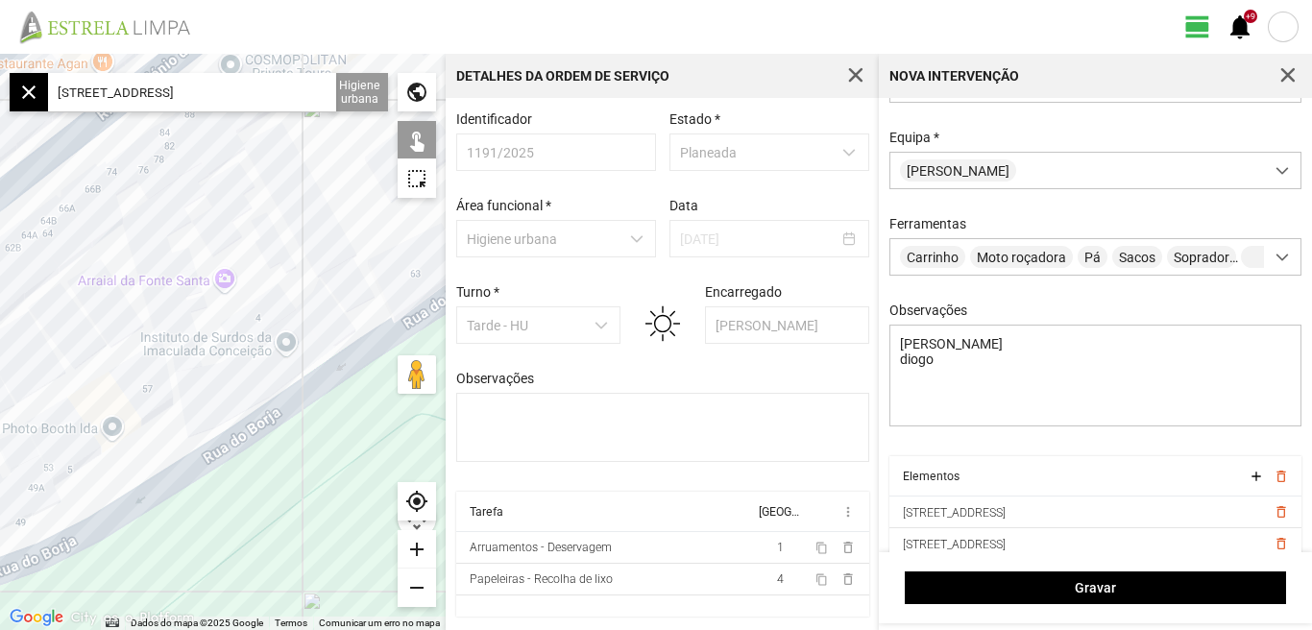
drag, startPoint x: 230, startPoint y: 528, endPoint x: 365, endPoint y: 454, distance: 153.4
click at [358, 457] on div at bounding box center [223, 342] width 446 height 576
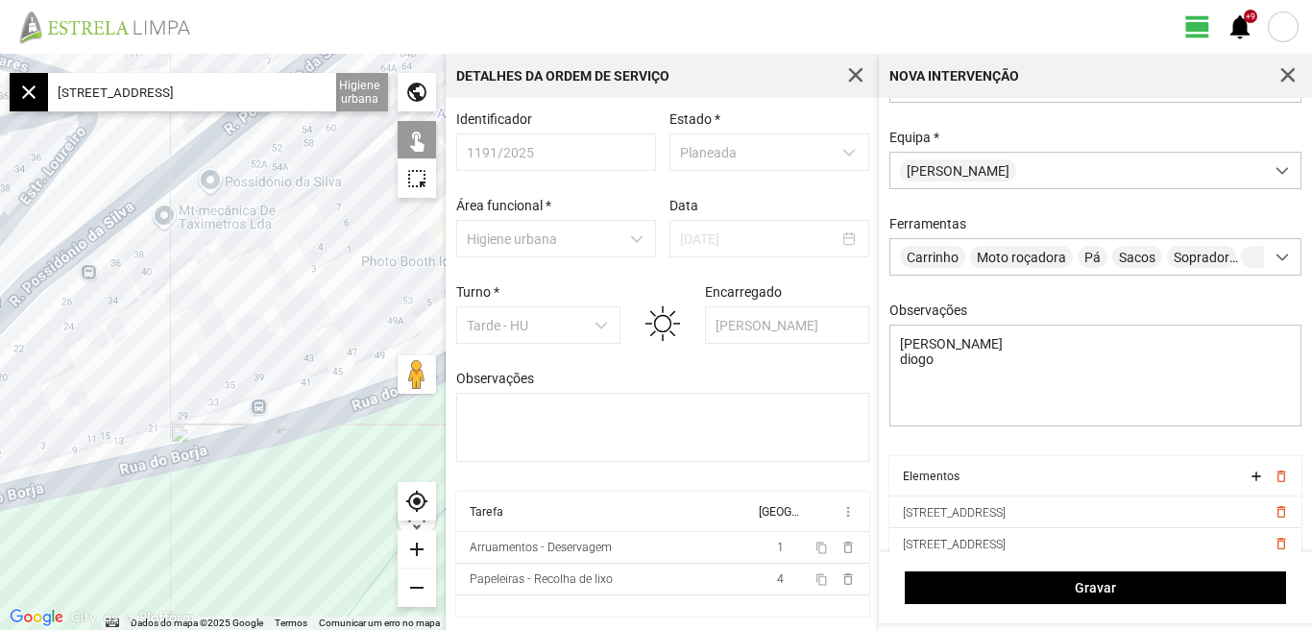
drag, startPoint x: 252, startPoint y: 466, endPoint x: 304, endPoint y: 446, distance: 56.5
click at [293, 449] on div at bounding box center [223, 342] width 446 height 576
click at [307, 444] on div at bounding box center [223, 342] width 446 height 576
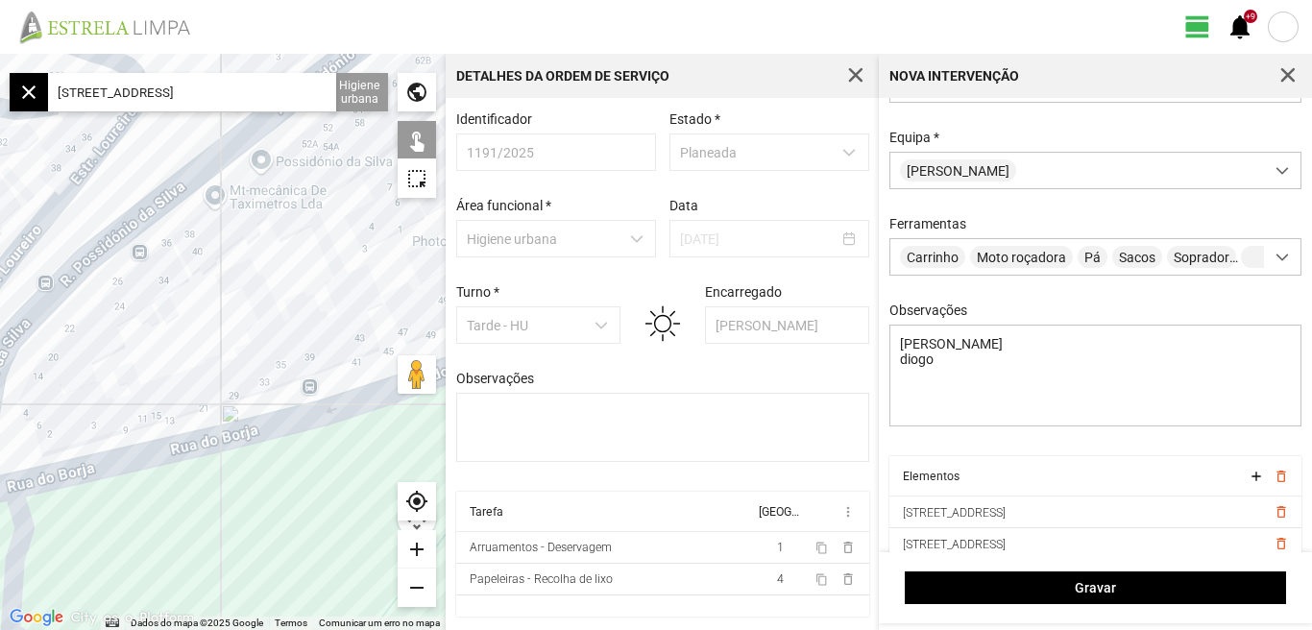
drag, startPoint x: 170, startPoint y: 491, endPoint x: 279, endPoint y: 444, distance: 119.1
click at [278, 445] on div at bounding box center [223, 342] width 446 height 576
drag, startPoint x: 261, startPoint y: 484, endPoint x: 154, endPoint y: 483, distance: 107.5
click at [158, 486] on div at bounding box center [223, 342] width 446 height 576
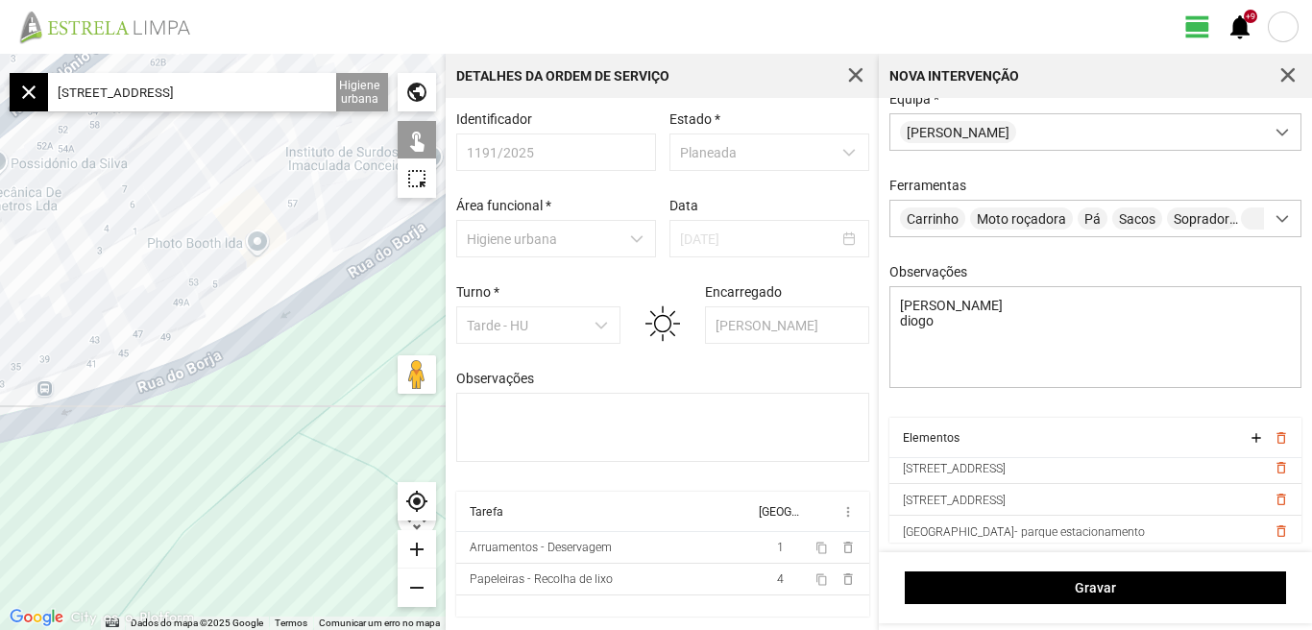
scroll to position [127, 0]
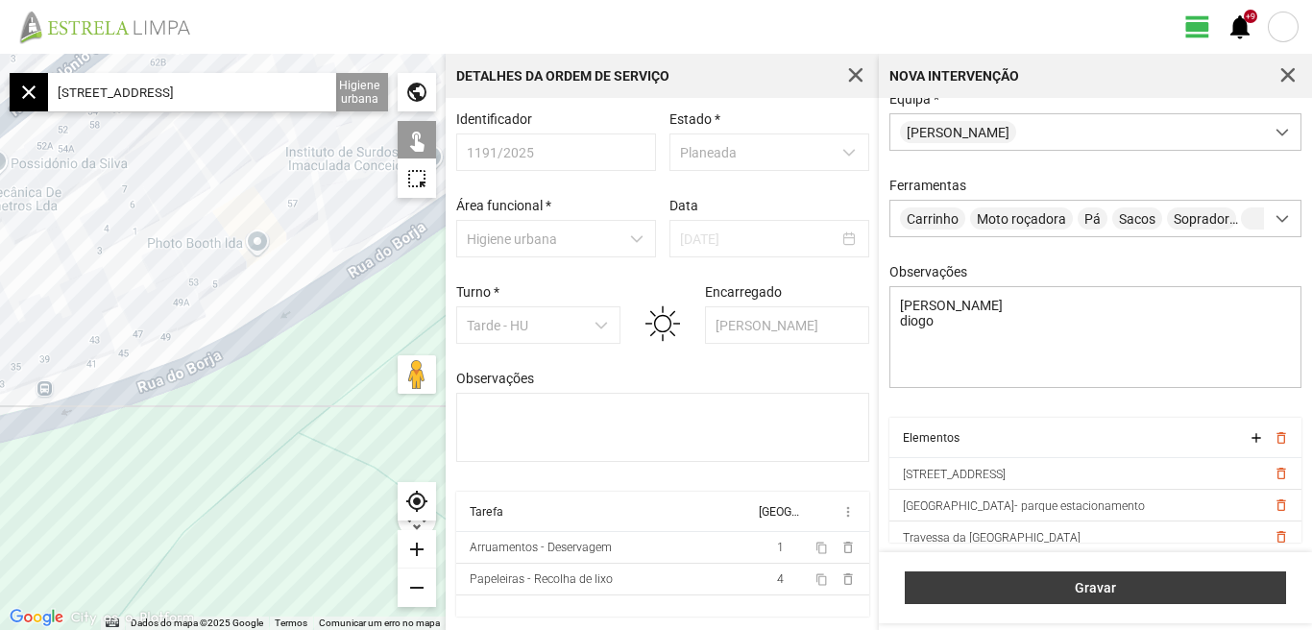
click at [1106, 590] on span "Gravar" at bounding box center [1095, 587] width 361 height 15
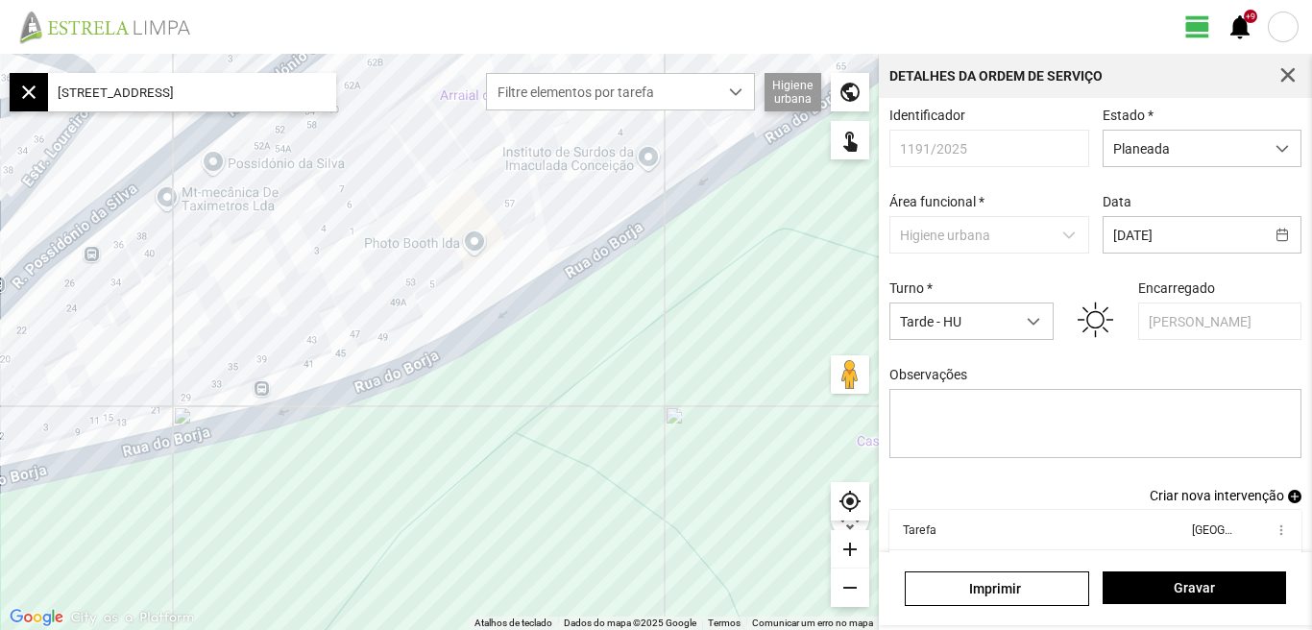
scroll to position [105, 0]
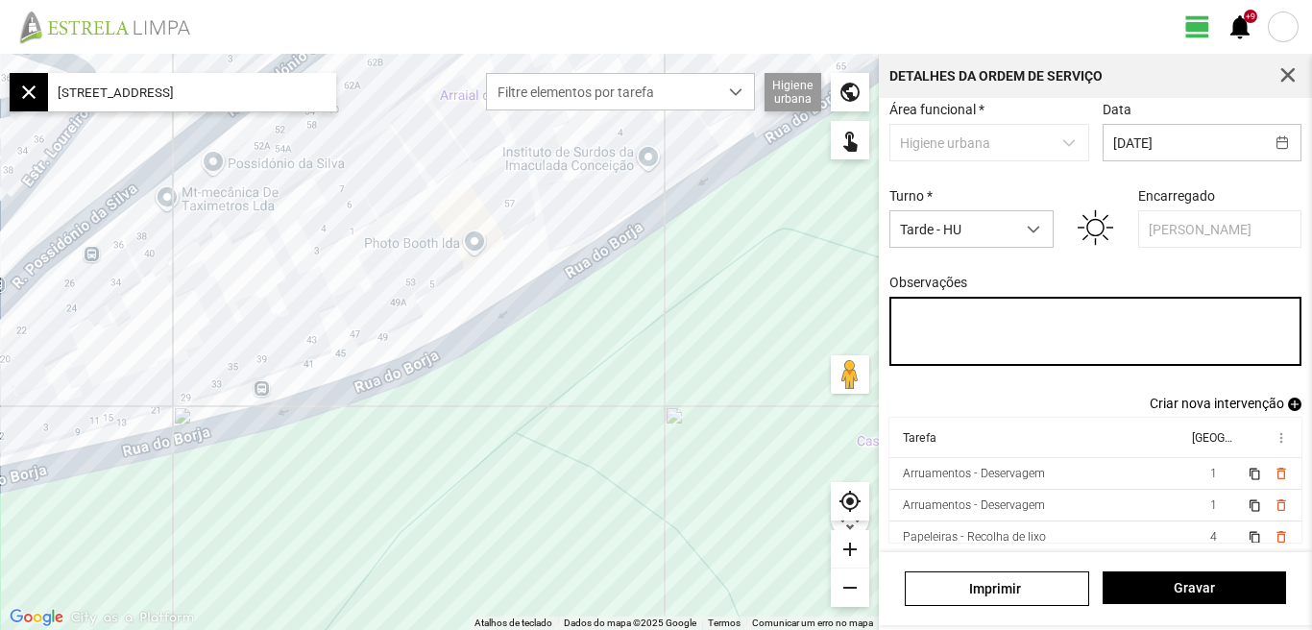
click at [923, 330] on textarea "Observações" at bounding box center [1095, 331] width 413 height 69
paste textarea "[PERSON_NAME]: [PERSON_NAME]: Licença"
click at [934, 314] on textarea "[PERSON_NAME]: [PERSON_NAME]: Licença" at bounding box center [1095, 331] width 413 height 69
click at [994, 333] on textarea "[PERSON_NAME] e [PERSON_NAME] : [PERSON_NAME]: Licença" at bounding box center [1095, 331] width 413 height 69
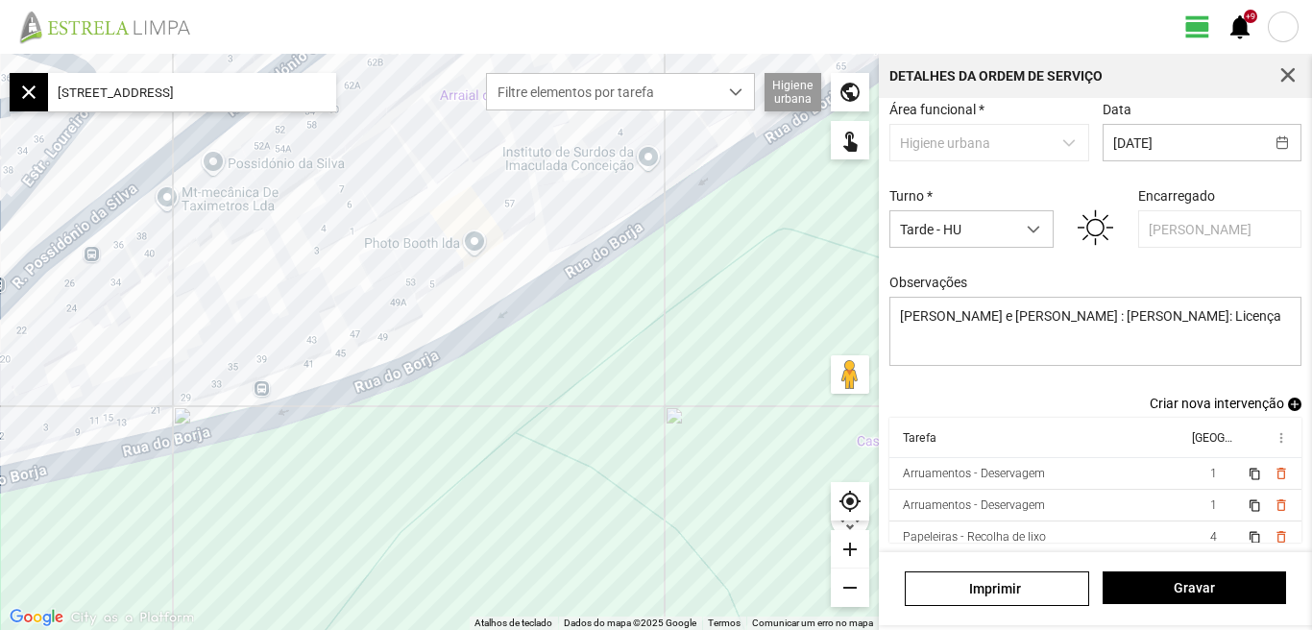
scroll to position [11, 0]
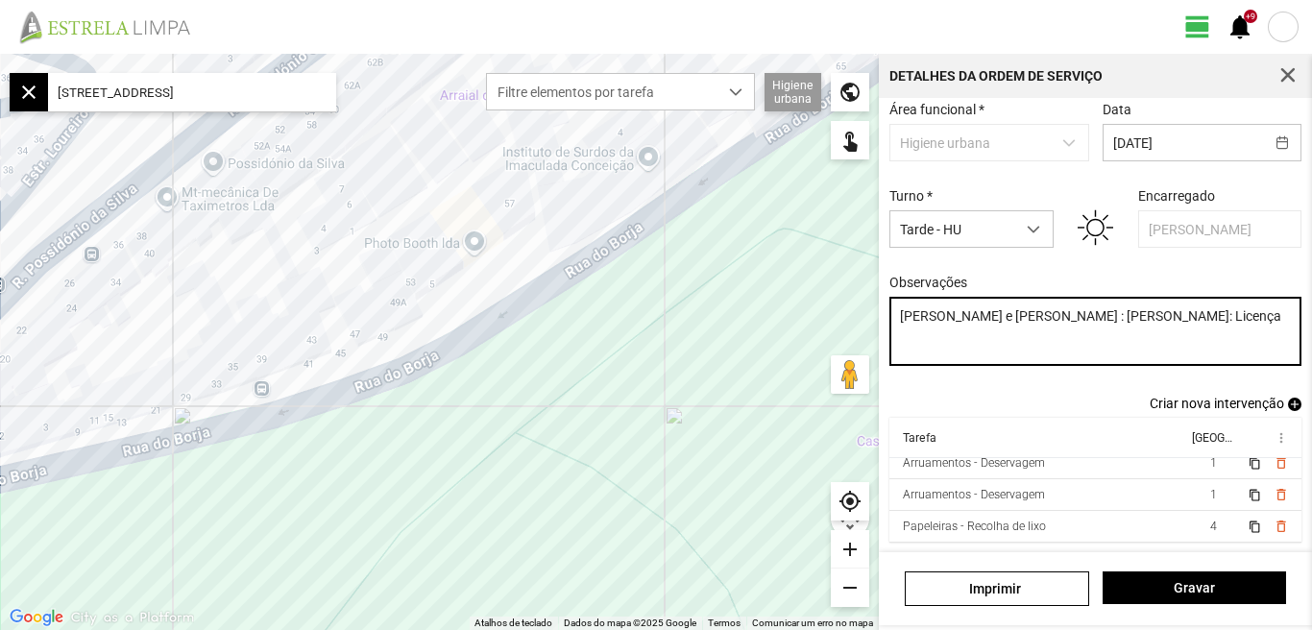
click at [997, 338] on textarea "[PERSON_NAME] e [PERSON_NAME] : [PERSON_NAME]: Licença" at bounding box center [1095, 331] width 413 height 69
type textarea "[PERSON_NAME] e [PERSON_NAME] : [PERSON_NAME]: [PERSON_NAME]: faltou"
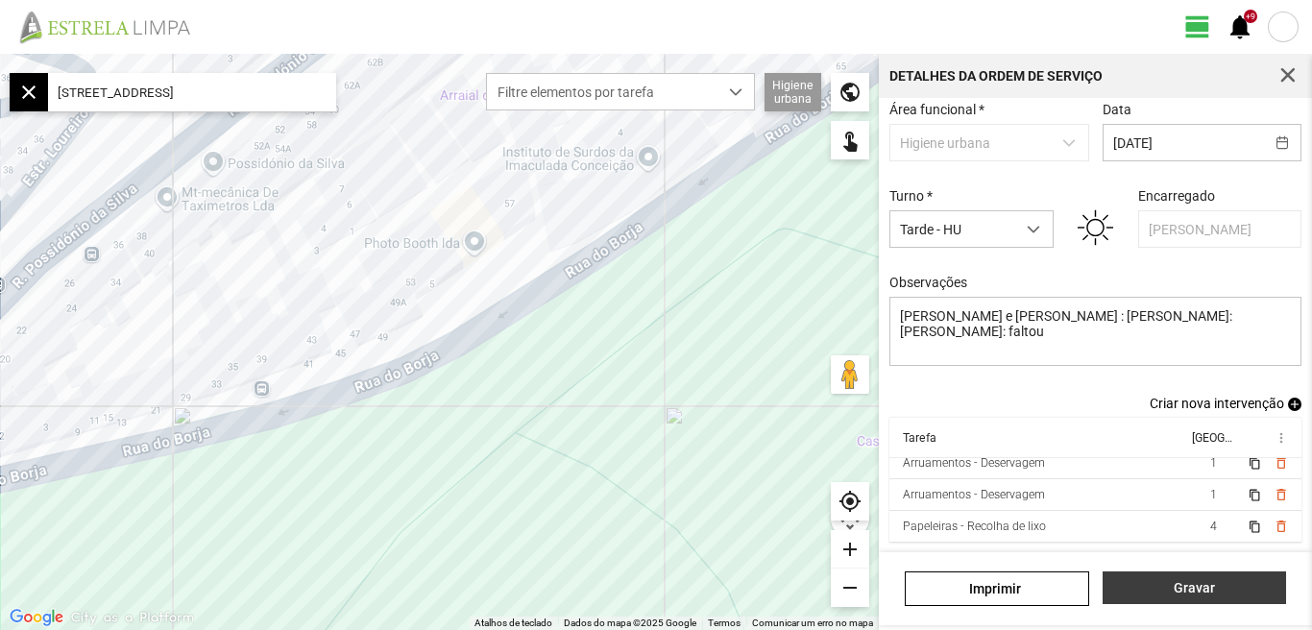
click at [1196, 591] on span "Gravar" at bounding box center [1193, 587] width 163 height 15
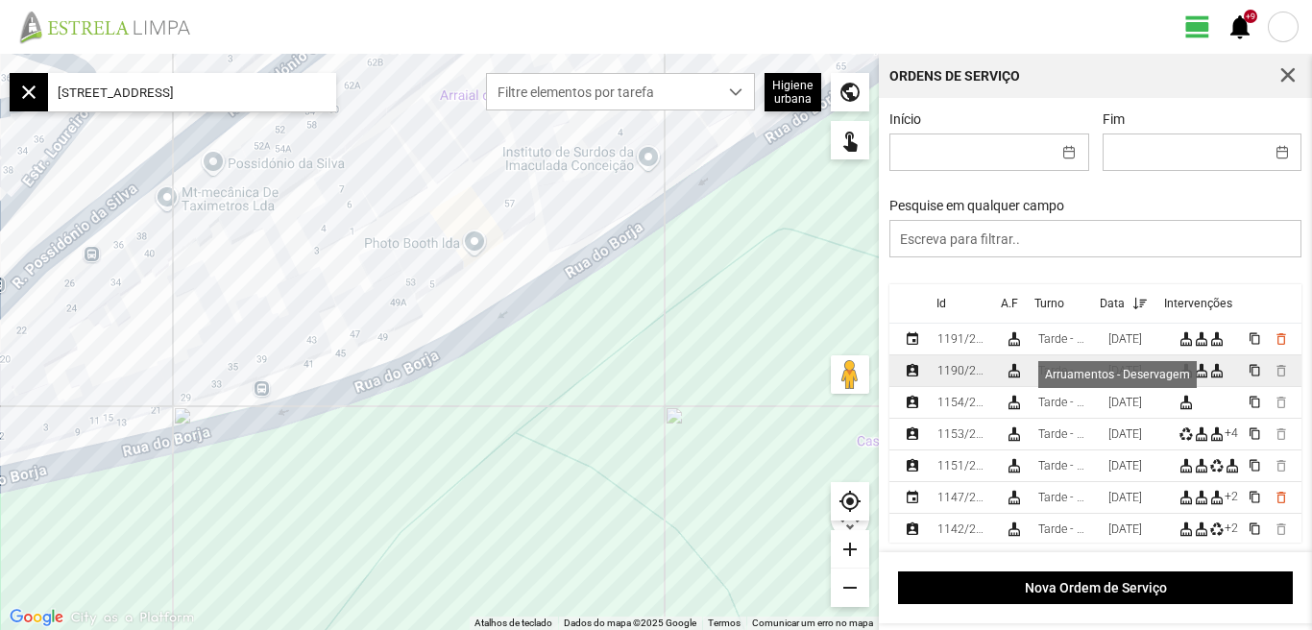
click at [1200, 375] on div "cleaning_services" at bounding box center [1201, 370] width 15 height 15
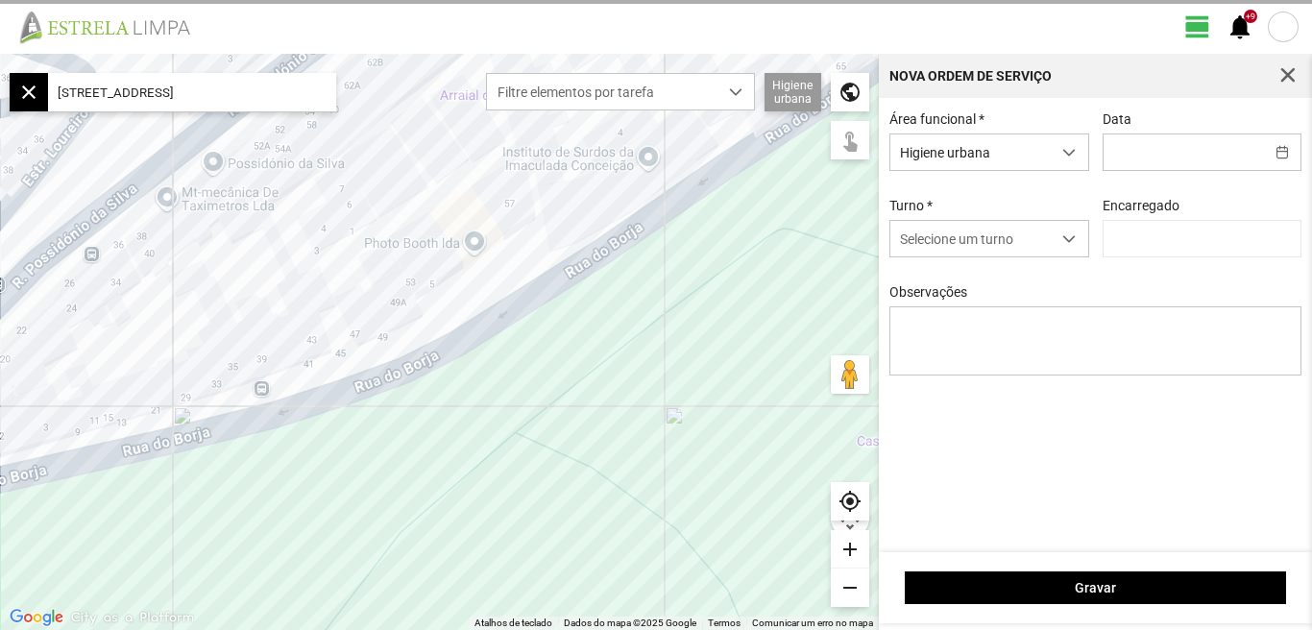
type input "[DATE]"
type input "[PERSON_NAME]"
type textarea "[PERSON_NAME]. Cesar. [PERSON_NAME]: licença Umaro: não veio."
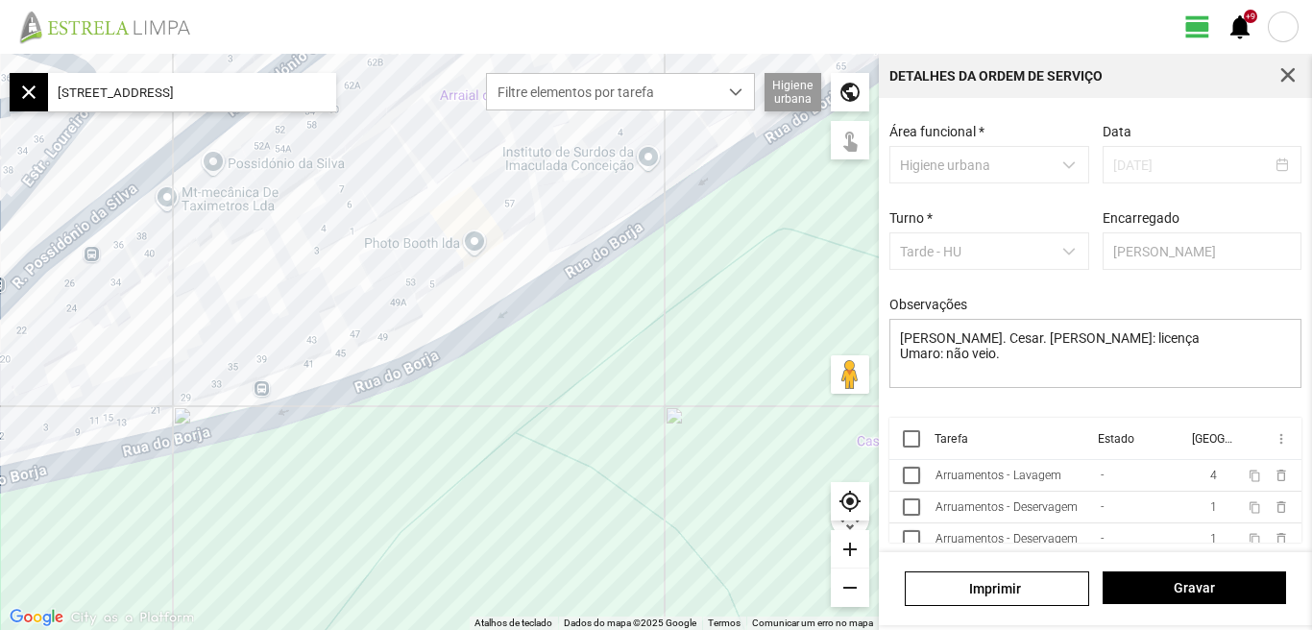
scroll to position [12, 0]
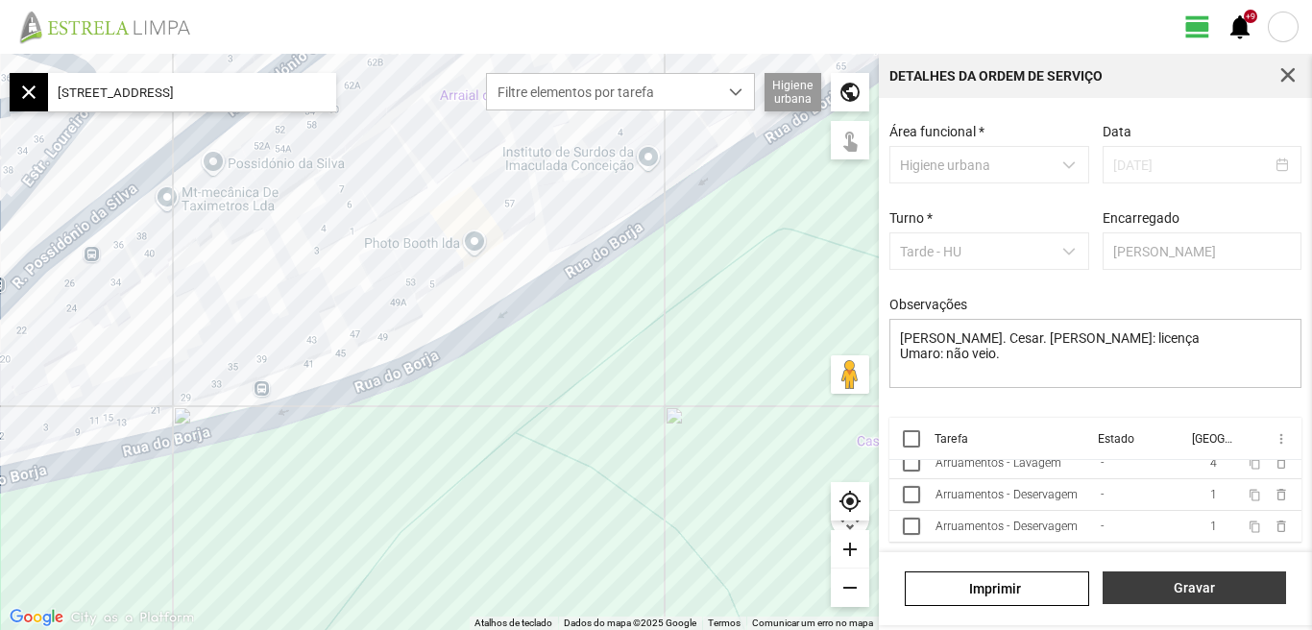
click at [1192, 586] on span "Gravar" at bounding box center [1193, 587] width 163 height 15
